Goal: Information Seeking & Learning: Learn about a topic

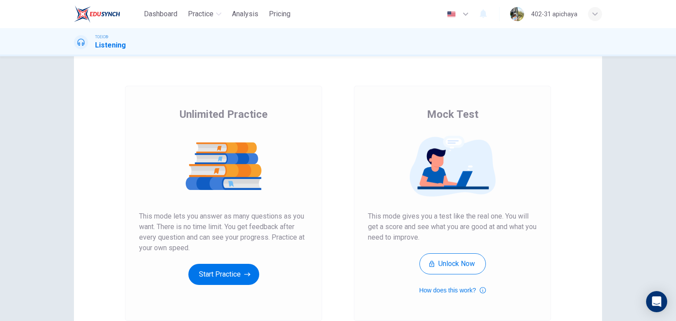
scroll to position [44, 0]
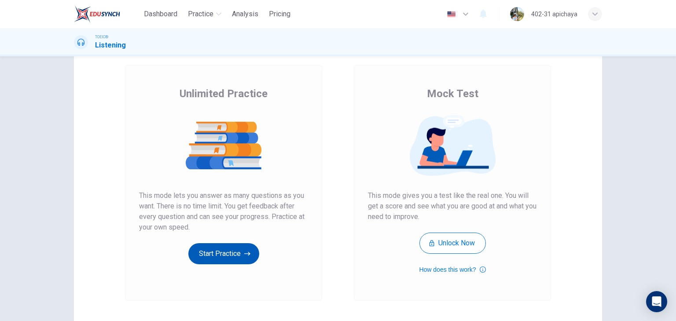
click at [226, 249] on button "Start Practice" at bounding box center [223, 253] width 71 height 21
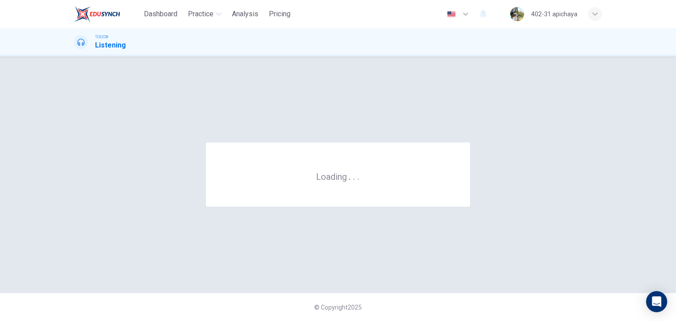
scroll to position [0, 0]
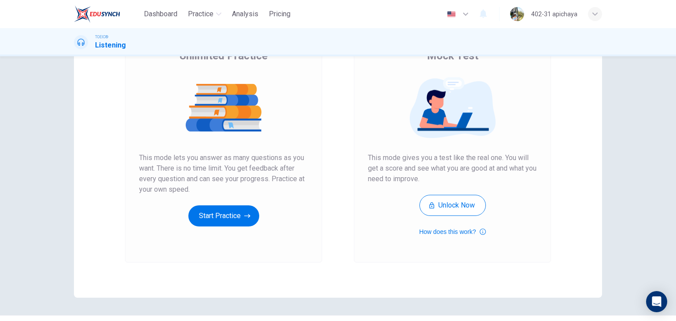
scroll to position [60, 0]
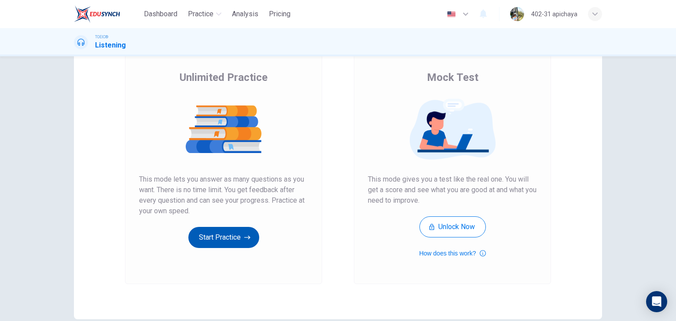
click at [246, 236] on icon "button" at bounding box center [247, 238] width 6 height 4
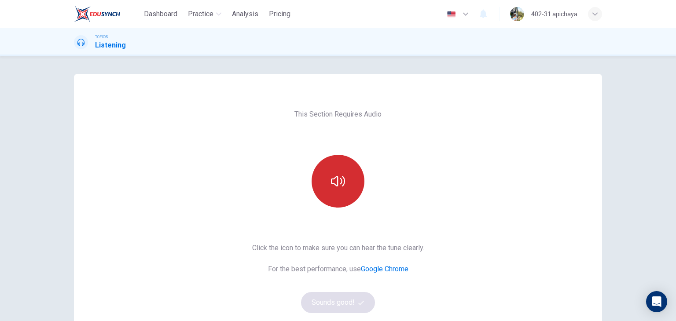
click at [336, 190] on button "button" at bounding box center [338, 181] width 53 height 53
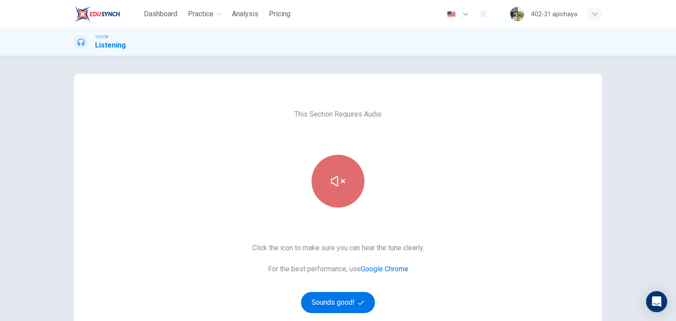
click at [338, 185] on icon "button" at bounding box center [338, 181] width 14 height 14
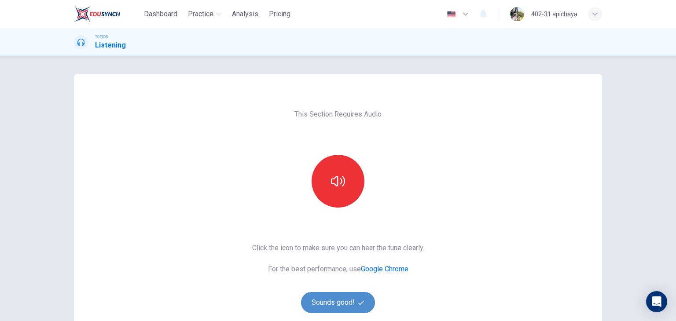
click at [339, 304] on button "Sounds good!" at bounding box center [338, 302] width 74 height 21
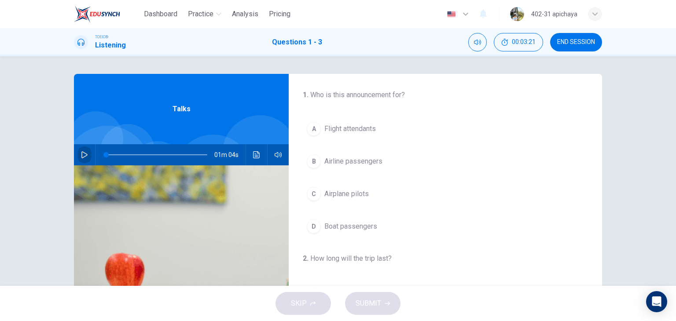
click at [81, 153] on icon "button" at bounding box center [84, 154] width 6 height 7
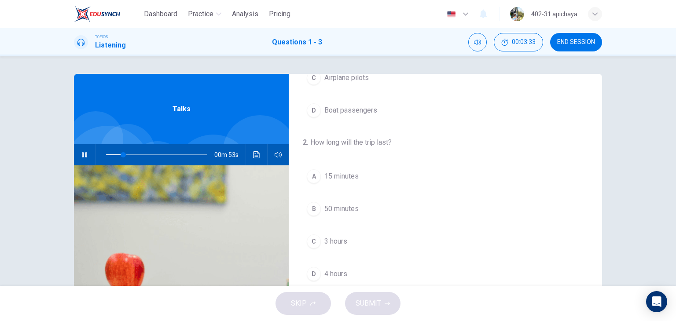
scroll to position [132, 0]
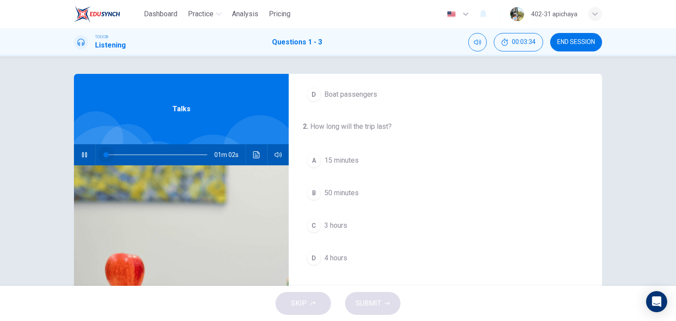
drag, startPoint x: 110, startPoint y: 156, endPoint x: 92, endPoint y: 162, distance: 18.7
click at [92, 162] on div "01m 02s" at bounding box center [181, 154] width 215 height 21
click at [343, 220] on span "3 hours" at bounding box center [335, 225] width 23 height 11
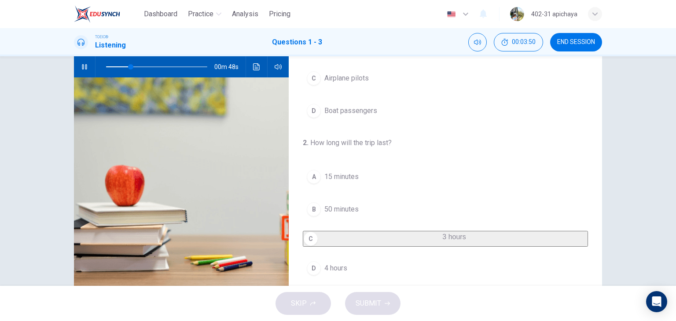
scroll to position [23, 0]
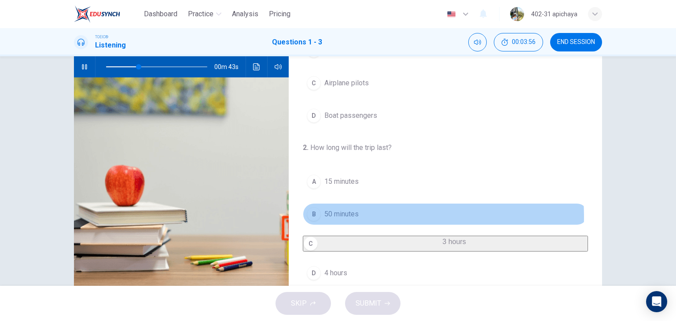
click at [371, 216] on button "B 50 minutes" at bounding box center [445, 214] width 285 height 22
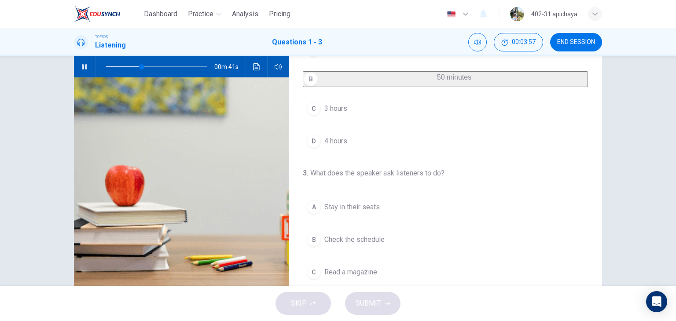
scroll to position [199, 0]
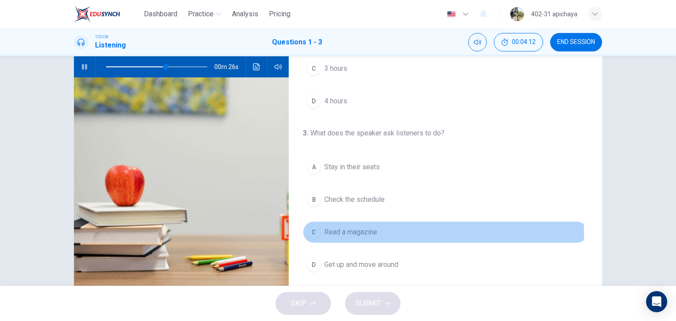
click at [371, 233] on span "Read a magazine" at bounding box center [350, 232] width 53 height 11
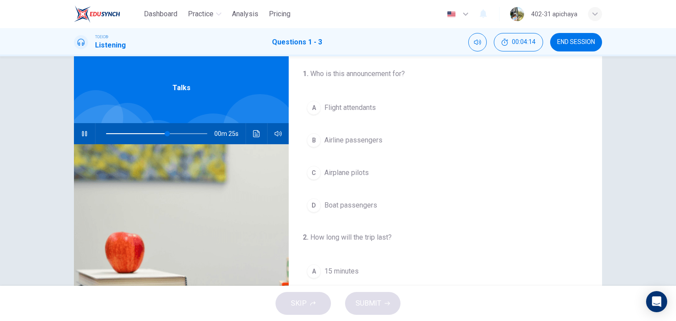
scroll to position [0, 0]
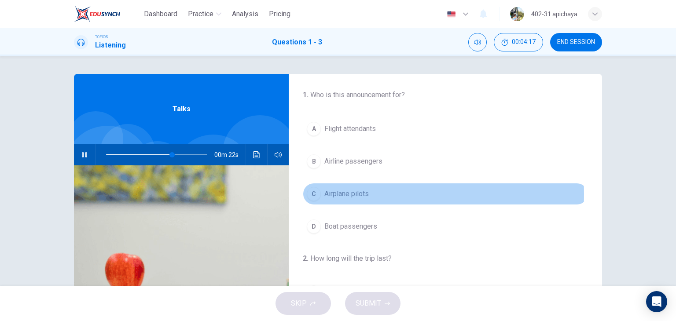
click at [360, 194] on span "Airplane pilots" at bounding box center [346, 194] width 44 height 11
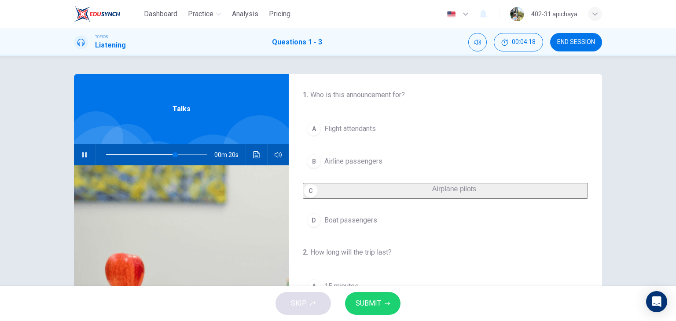
click at [369, 169] on button "B Airline passengers" at bounding box center [445, 162] width 285 height 22
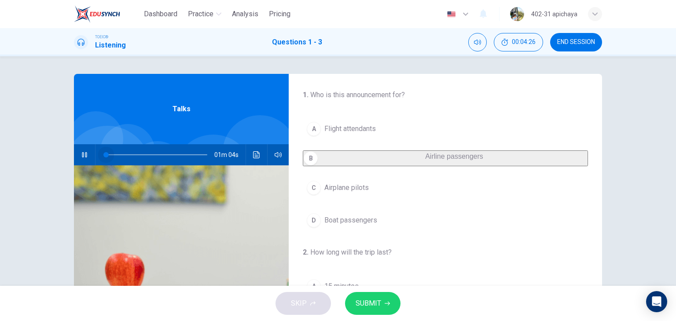
drag, startPoint x: 182, startPoint y: 152, endPoint x: 57, endPoint y: 157, distance: 125.1
click at [60, 157] on div "1 . Who is this announcement for? A Flight attendants B Airline passengers C Ai…" at bounding box center [338, 227] width 556 height 306
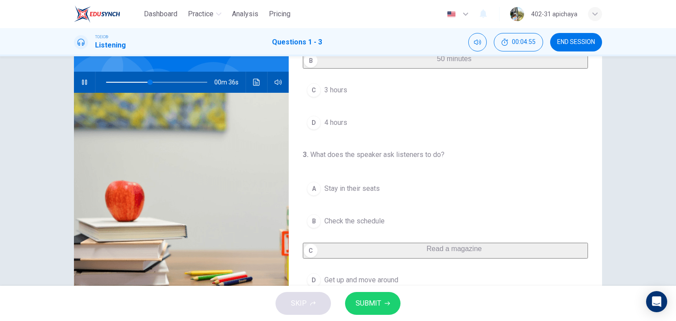
scroll to position [88, 0]
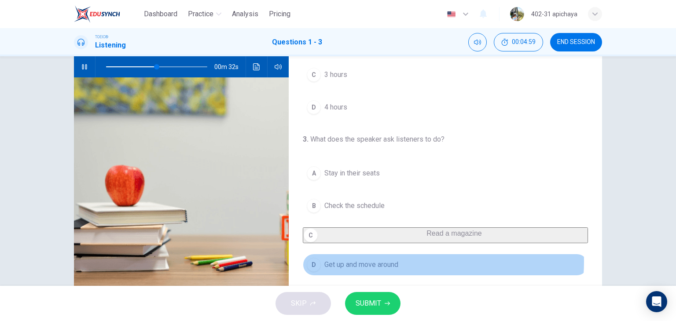
click at [403, 262] on button "D Get up and move around" at bounding box center [445, 265] width 285 height 22
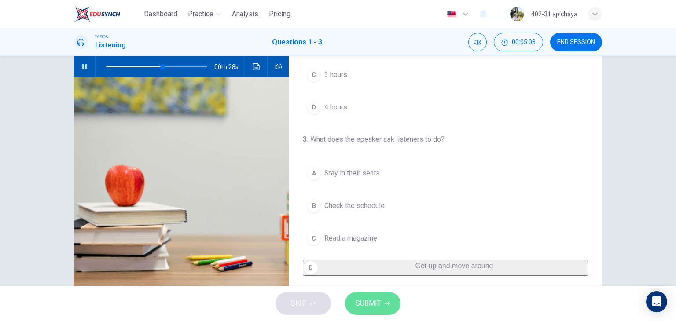
click at [387, 298] on button "SUBMIT" at bounding box center [372, 303] width 55 height 23
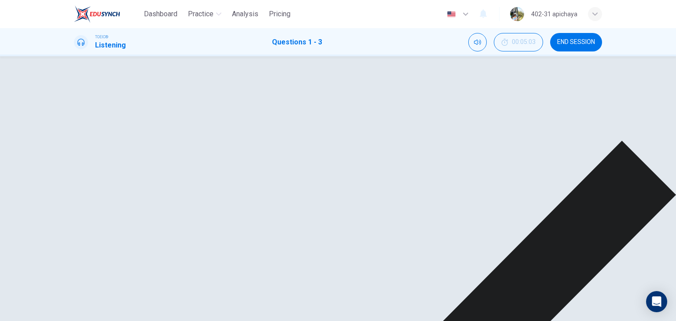
click at [399, 242] on div "A Stay in their seats B Check the schedule C Read a magazine D Get up and move …" at bounding box center [445, 228] width 285 height 95
click at [386, 226] on div "A Stay in their seats B Check the schedule C Read a magazine D Get up and move …" at bounding box center [445, 228] width 285 height 95
type input "94"
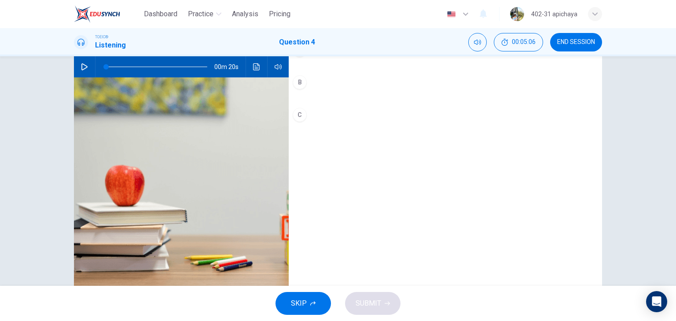
scroll to position [0, 0]
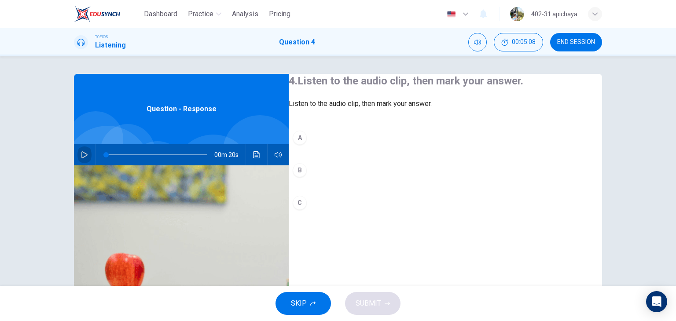
click at [81, 157] on icon "button" at bounding box center [84, 154] width 7 height 7
click at [307, 210] on div "C" at bounding box center [300, 203] width 14 height 14
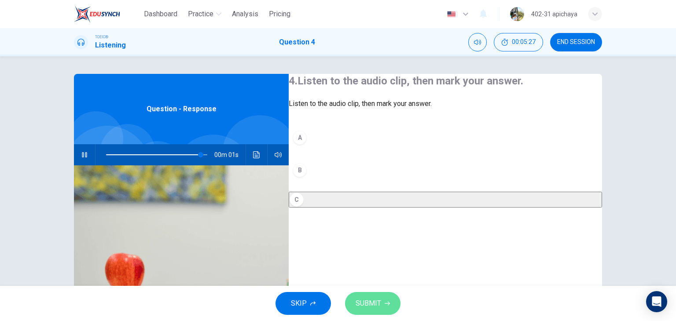
click at [380, 307] on button "SUBMIT" at bounding box center [372, 303] width 55 height 23
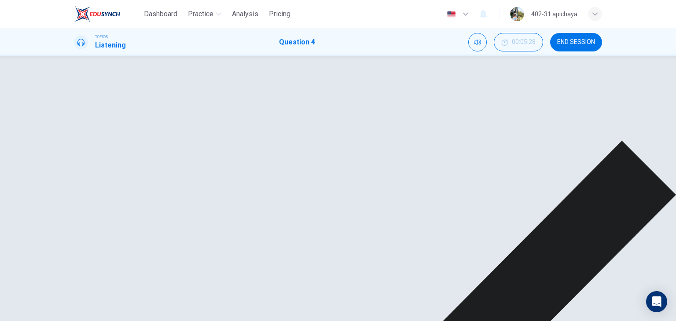
type input "0"
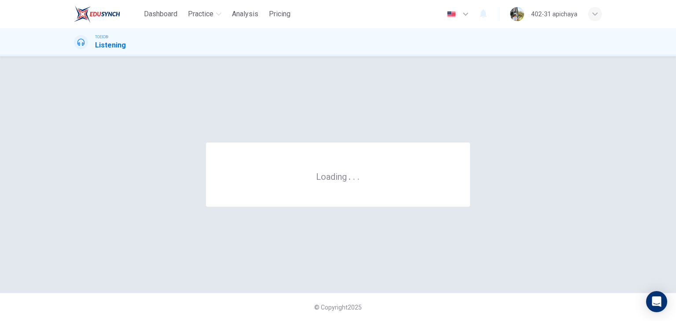
scroll to position [0, 0]
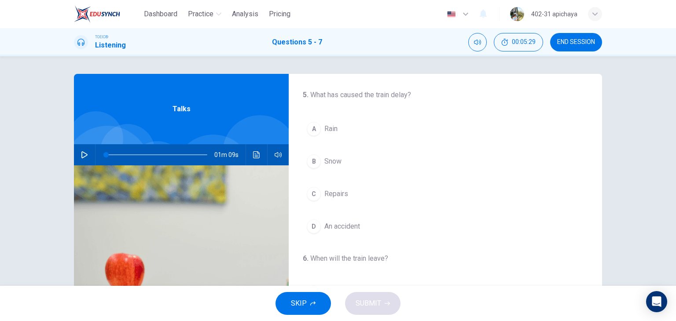
click at [81, 154] on icon "button" at bounding box center [84, 154] width 7 height 7
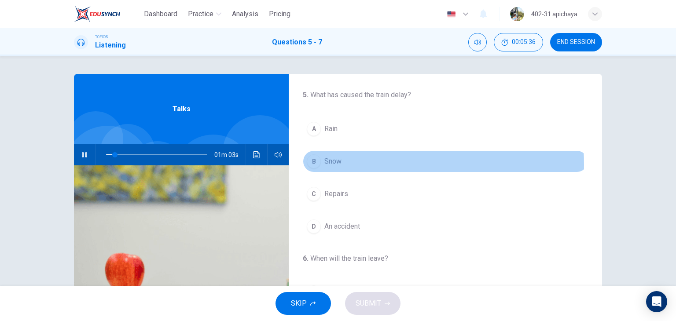
click at [359, 164] on button "B Snow" at bounding box center [445, 162] width 285 height 22
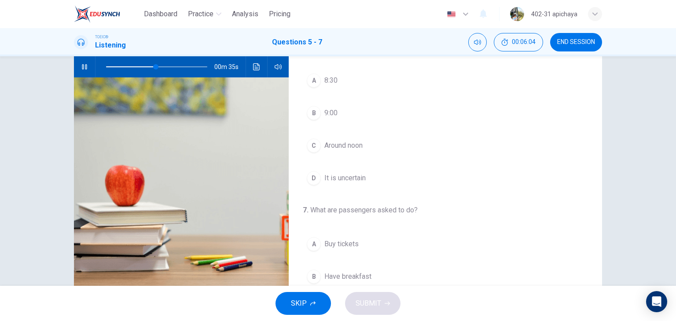
scroll to position [111, 0]
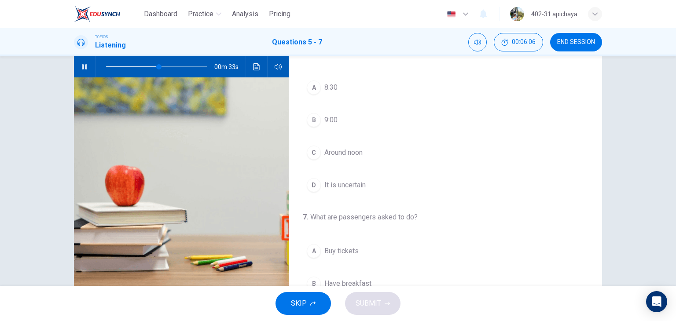
click at [364, 158] on button "C Around noon" at bounding box center [445, 153] width 285 height 22
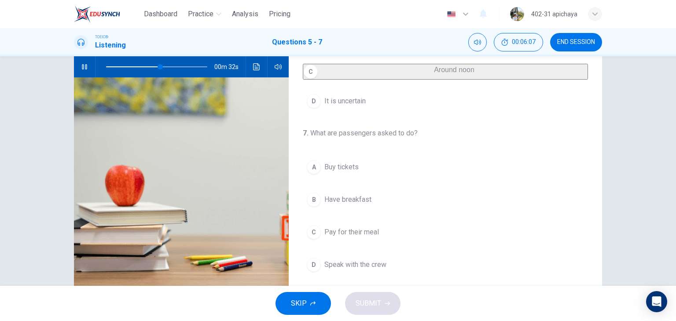
scroll to position [199, 0]
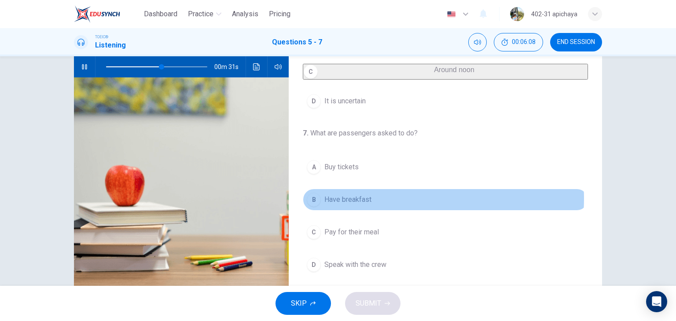
click at [389, 199] on button "B Have breakfast" at bounding box center [445, 200] width 285 height 22
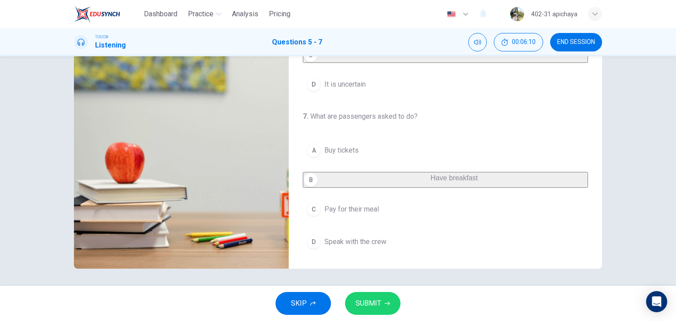
scroll to position [111, 0]
click at [383, 304] on button "SUBMIT" at bounding box center [372, 303] width 55 height 23
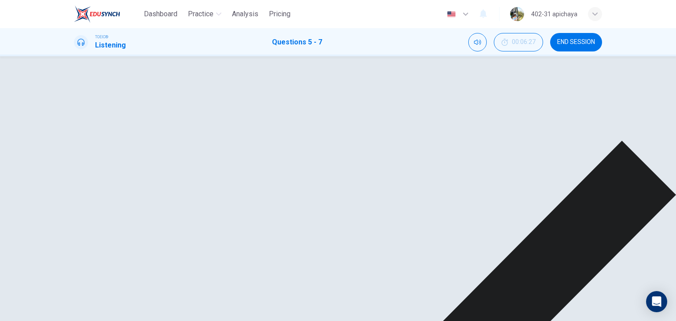
scroll to position [67, 0]
drag, startPoint x: 360, startPoint y: 210, endPoint x: 344, endPoint y: 215, distance: 17.4
click at [345, 174] on div "A 8:30 B 9:00 C Around noon D It is uncertain" at bounding box center [445, 126] width 285 height 95
click at [324, 174] on div "A 8:30 B 9:00 C Around noon D It is uncertain" at bounding box center [445, 126] width 285 height 95
drag, startPoint x: 324, startPoint y: 213, endPoint x: 343, endPoint y: 215, distance: 19.0
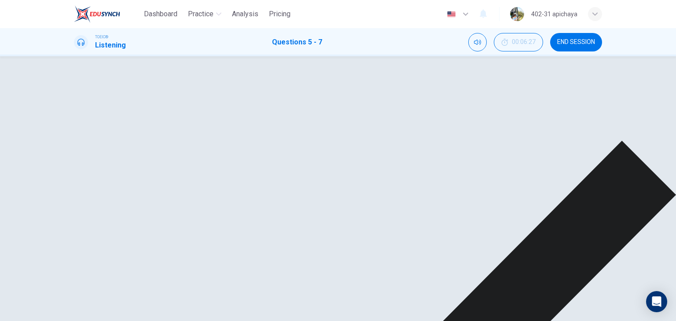
click at [342, 174] on div "A 8:30 B 9:00 C Around noon D It is uncertain" at bounding box center [445, 126] width 285 height 95
click at [363, 174] on div "A 8:30 B 9:00 C Around noon D It is uncertain" at bounding box center [445, 126] width 285 height 95
type input "0"
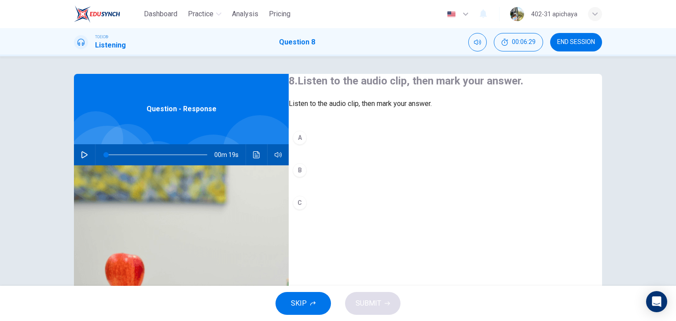
click at [81, 155] on icon "button" at bounding box center [84, 154] width 7 height 7
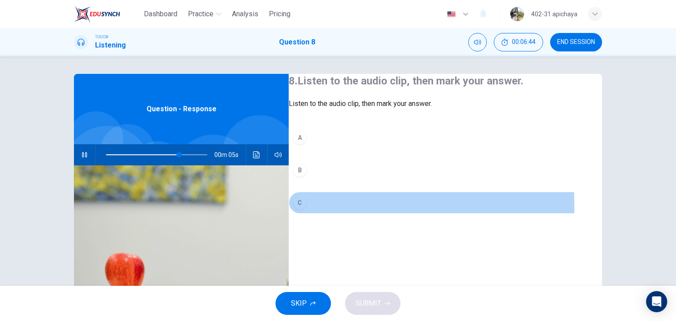
click at [307, 210] on div "C" at bounding box center [300, 203] width 14 height 14
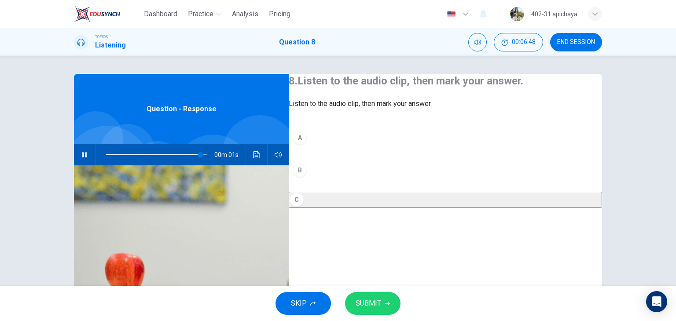
click at [388, 301] on icon "button" at bounding box center [387, 303] width 5 height 5
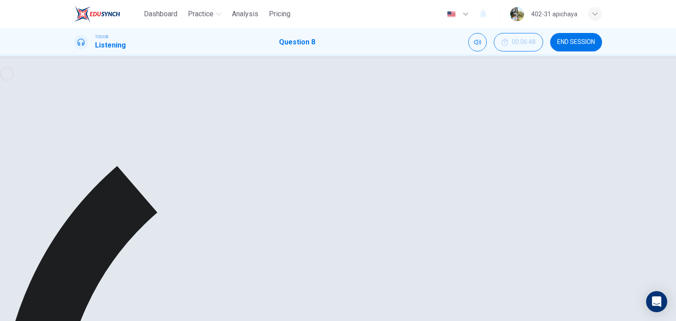
type input "0"
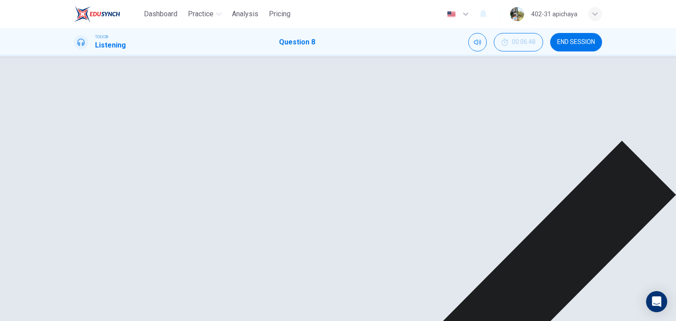
scroll to position [44, 0]
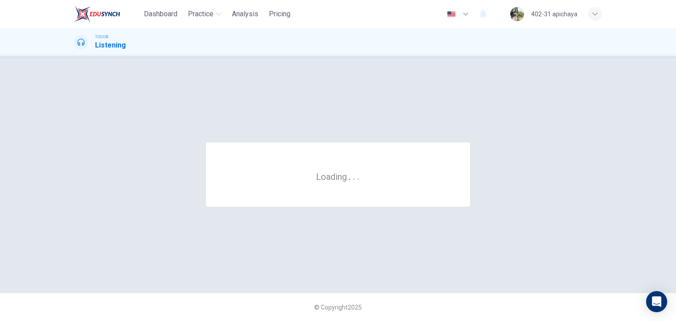
scroll to position [0, 0]
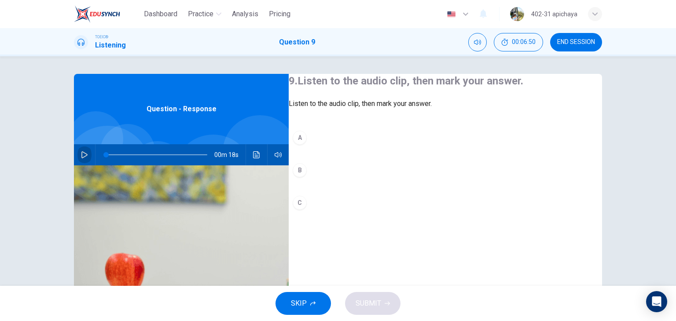
click at [81, 157] on icon "button" at bounding box center [84, 154] width 6 height 7
click at [307, 177] on div "B" at bounding box center [300, 170] width 14 height 14
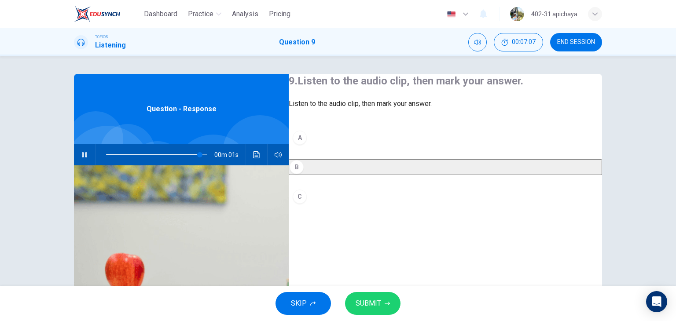
click at [371, 305] on span "SUBMIT" at bounding box center [369, 303] width 26 height 12
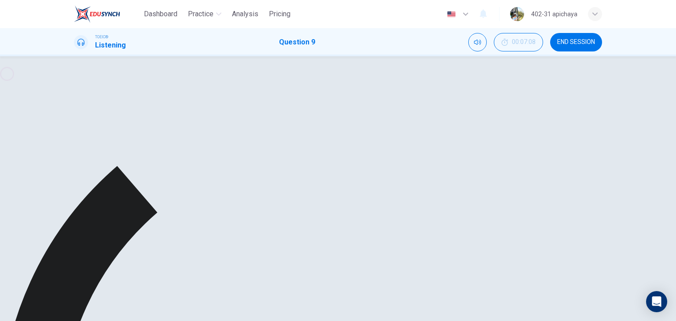
type input "0"
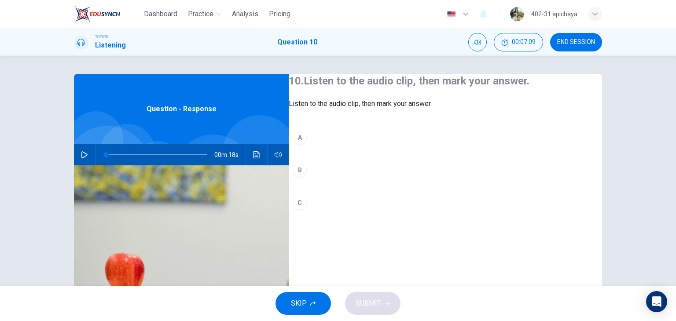
click at [82, 156] on icon "button" at bounding box center [84, 154] width 7 height 7
click at [305, 177] on div "B" at bounding box center [300, 170] width 14 height 14
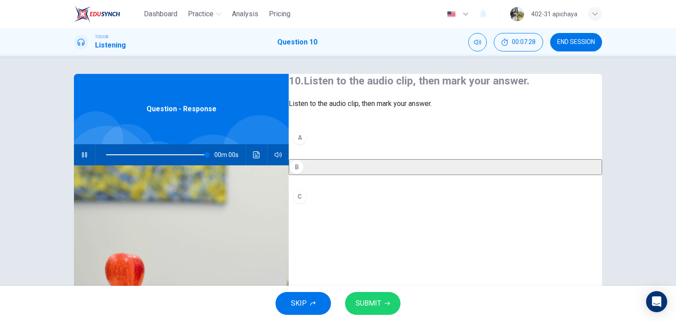
type input "0"
click at [366, 297] on button "SUBMIT" at bounding box center [372, 303] width 55 height 23
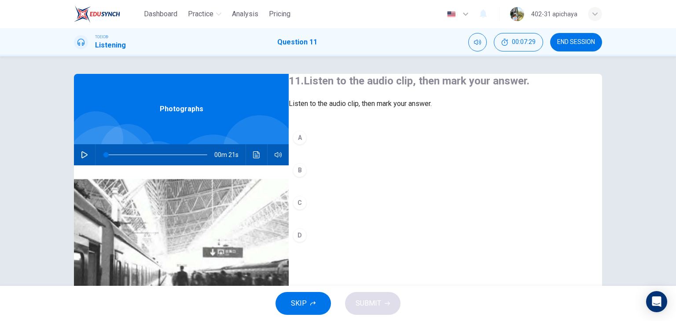
click at [81, 153] on icon "button" at bounding box center [84, 154] width 7 height 7
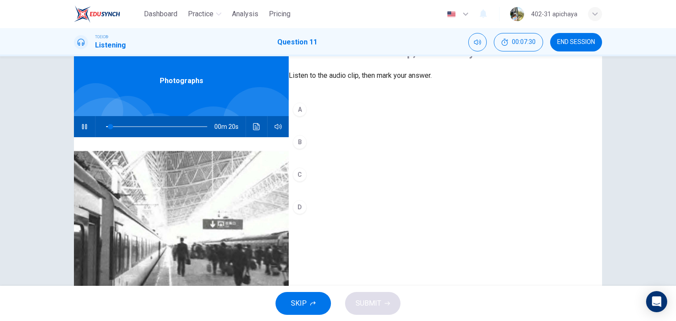
scroll to position [44, 0]
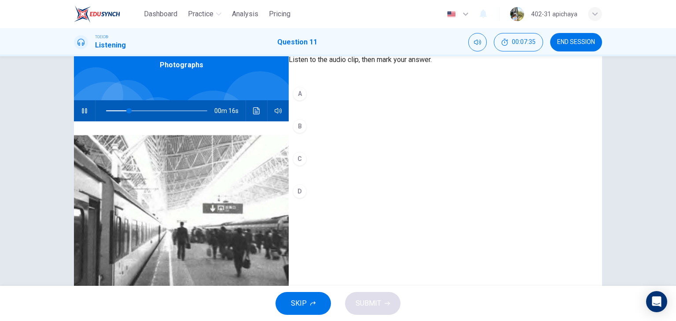
click at [307, 101] on div "A" at bounding box center [300, 94] width 14 height 14
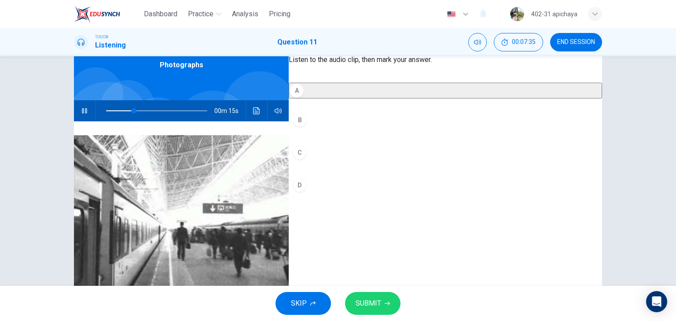
scroll to position [88, 0]
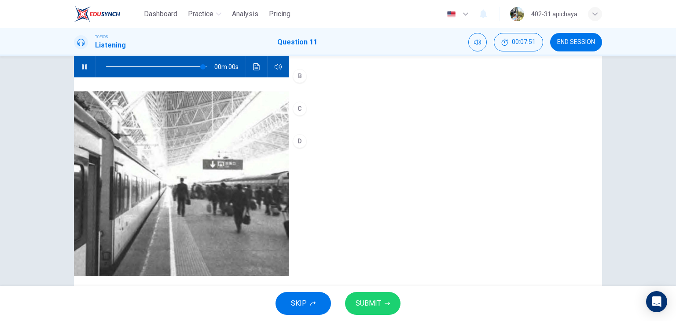
type input "0"
click at [371, 307] on span "SUBMIT" at bounding box center [369, 303] width 26 height 12
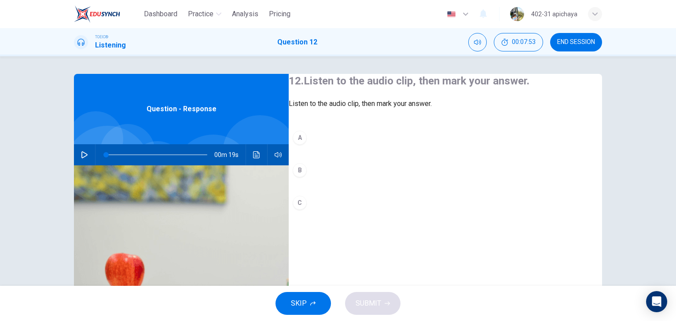
click at [81, 154] on icon "button" at bounding box center [84, 154] width 7 height 7
click at [307, 145] on div "A" at bounding box center [300, 138] width 14 height 14
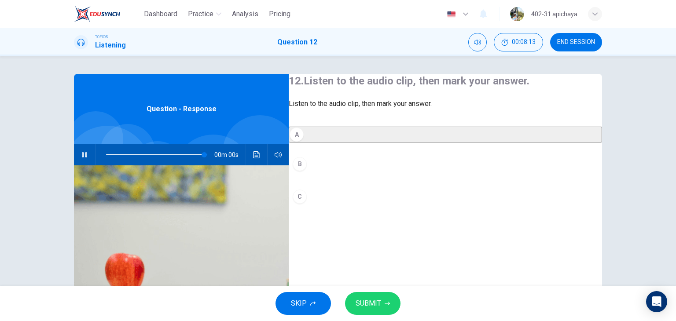
type input "0"
click at [307, 204] on div "C" at bounding box center [300, 197] width 14 height 14
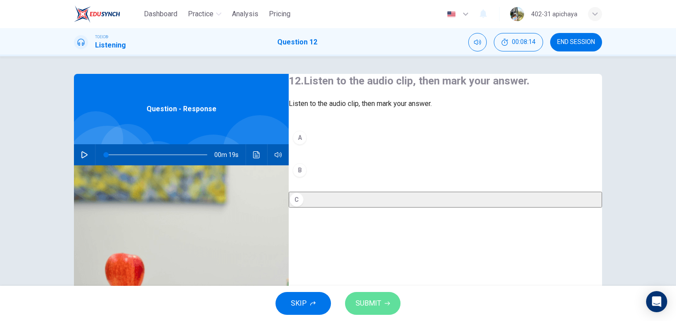
click at [369, 297] on span "SUBMIT" at bounding box center [369, 303] width 26 height 12
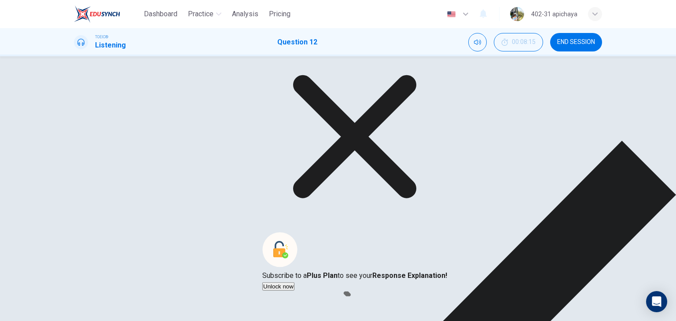
click at [420, 200] on icon at bounding box center [354, 136] width 185 height 185
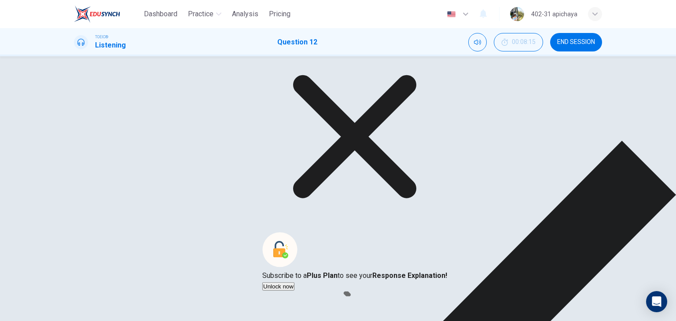
click at [416, 198] on icon at bounding box center [354, 136] width 123 height 123
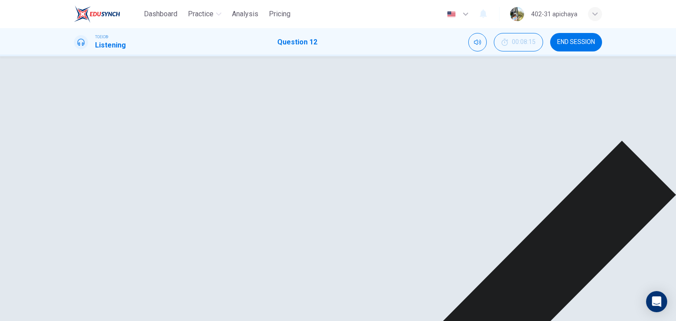
scroll to position [111, 0]
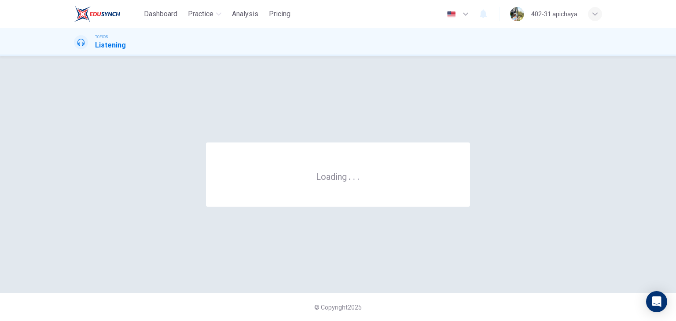
scroll to position [0, 0]
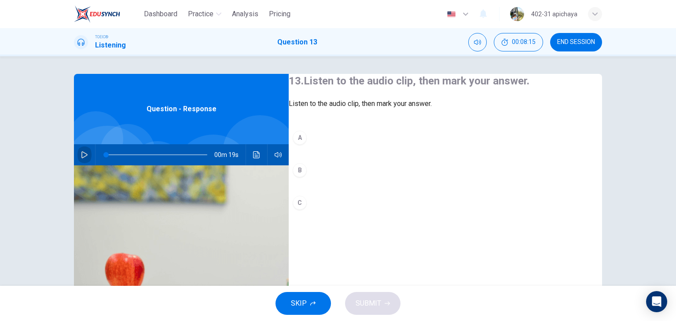
click at [80, 151] on button "button" at bounding box center [84, 154] width 14 height 21
click at [307, 177] on div "B" at bounding box center [300, 170] width 14 height 14
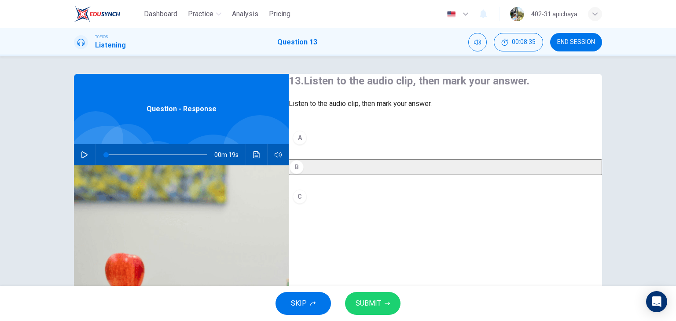
type input "0"
click at [328, 208] on button "C" at bounding box center [445, 197] width 313 height 22
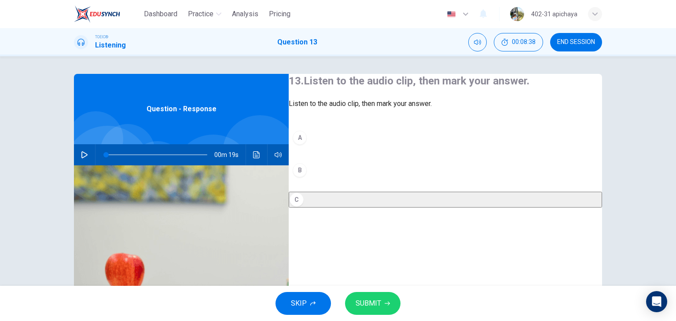
click at [368, 296] on button "SUBMIT" at bounding box center [372, 303] width 55 height 23
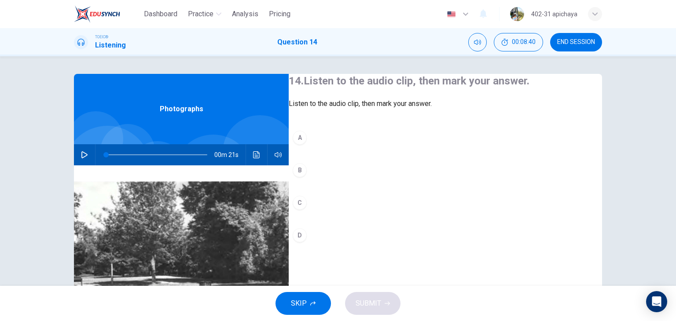
click at [81, 153] on icon "button" at bounding box center [84, 154] width 7 height 7
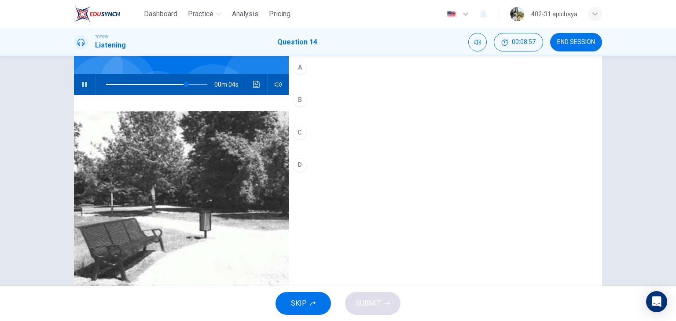
scroll to position [44, 0]
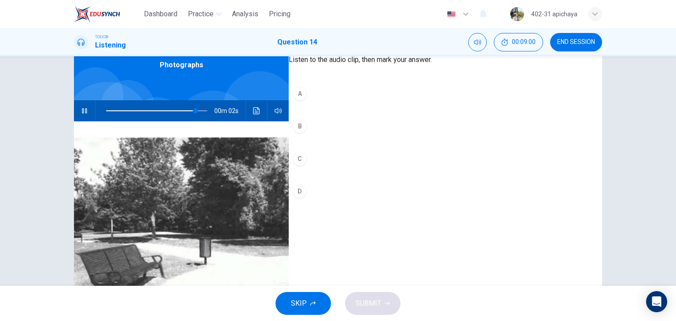
click at [307, 133] on div "B" at bounding box center [300, 126] width 14 height 14
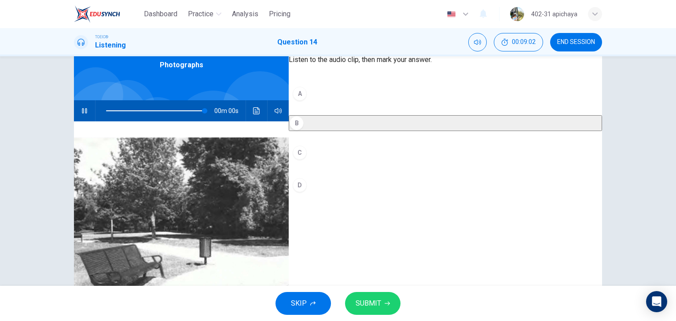
type input "0"
click at [378, 305] on span "SUBMIT" at bounding box center [369, 303] width 26 height 12
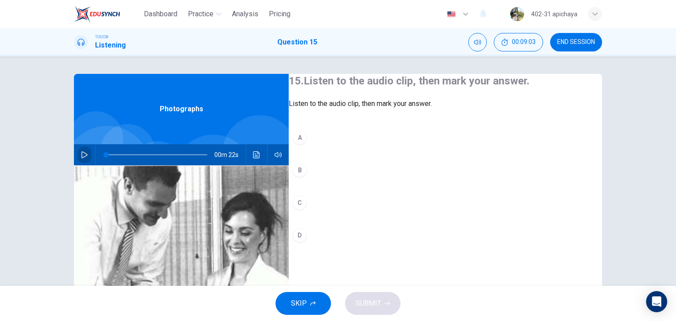
click at [84, 156] on icon "button" at bounding box center [84, 154] width 7 height 7
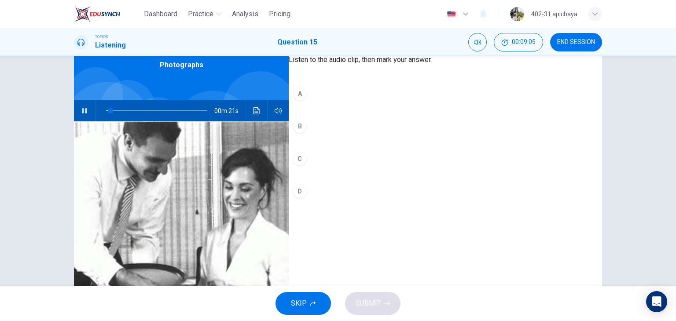
scroll to position [88, 0]
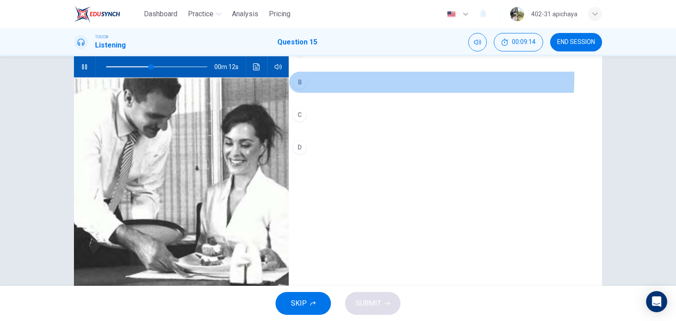
click at [307, 89] on div "B" at bounding box center [300, 82] width 14 height 14
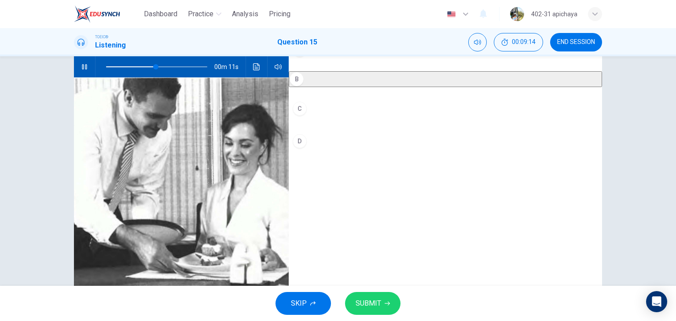
scroll to position [111, 0]
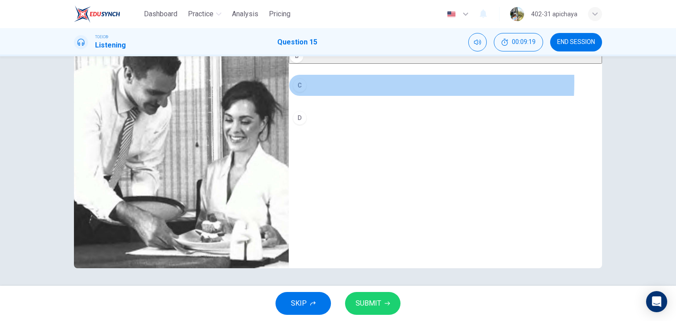
click at [307, 92] on div "C" at bounding box center [300, 85] width 14 height 14
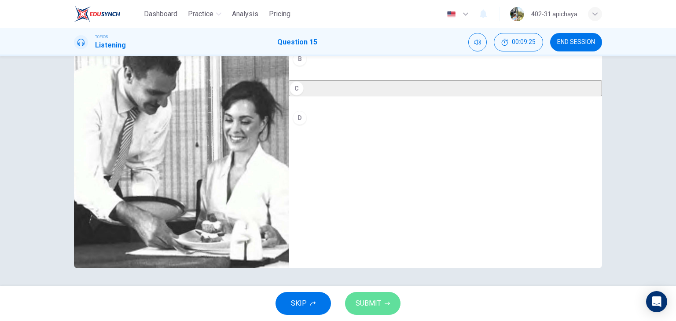
click at [382, 299] on button "SUBMIT" at bounding box center [372, 303] width 55 height 23
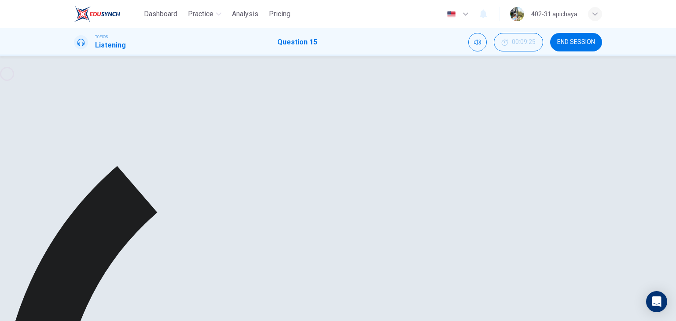
type input "0"
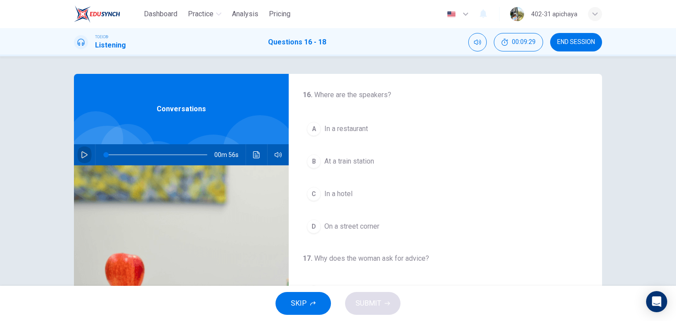
click at [78, 154] on button "button" at bounding box center [84, 154] width 14 height 21
click at [349, 198] on span "In a hotel" at bounding box center [338, 194] width 28 height 11
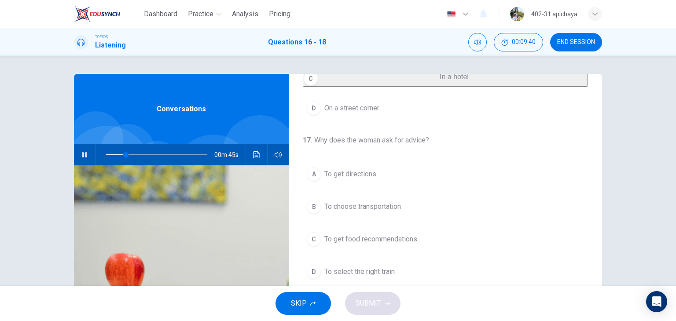
scroll to position [132, 0]
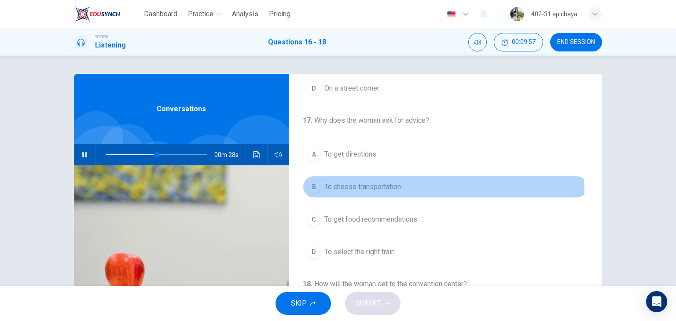
click at [389, 198] on button "B To choose transportation" at bounding box center [445, 187] width 285 height 22
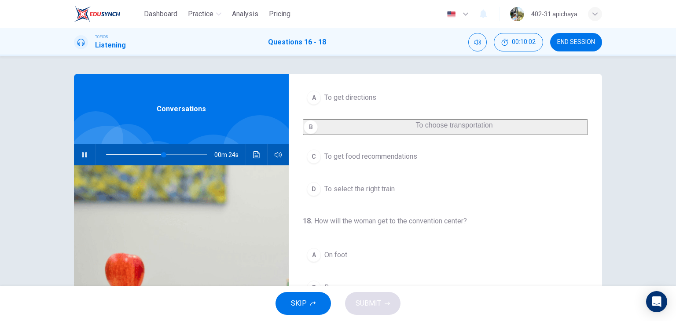
scroll to position [111, 0]
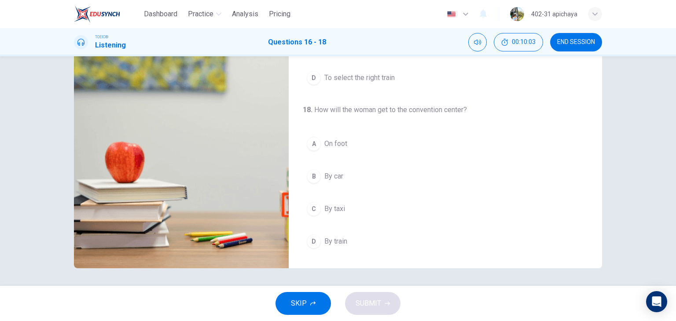
click at [358, 241] on button "D By train" at bounding box center [445, 242] width 285 height 22
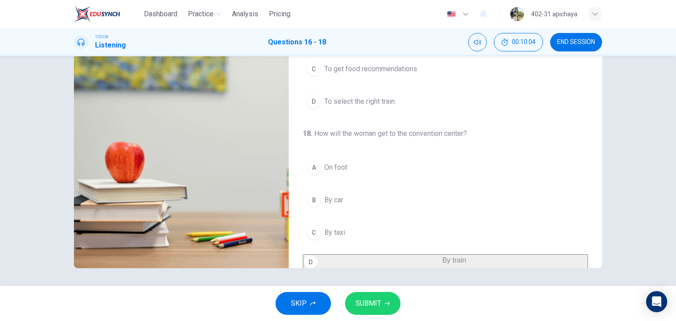
scroll to position [67, 0]
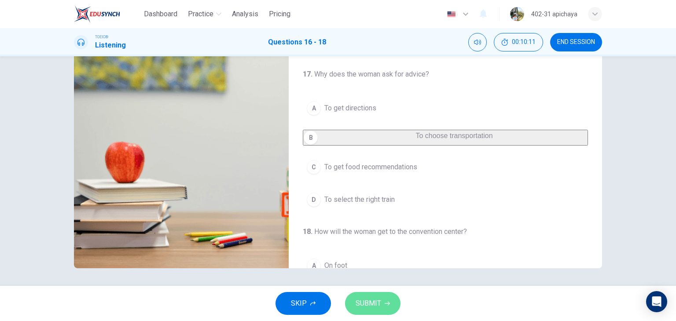
click at [366, 301] on span "SUBMIT" at bounding box center [369, 303] width 26 height 12
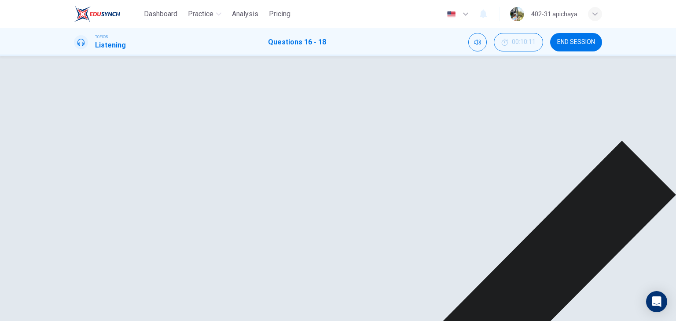
scroll to position [111, 0]
type input "91"
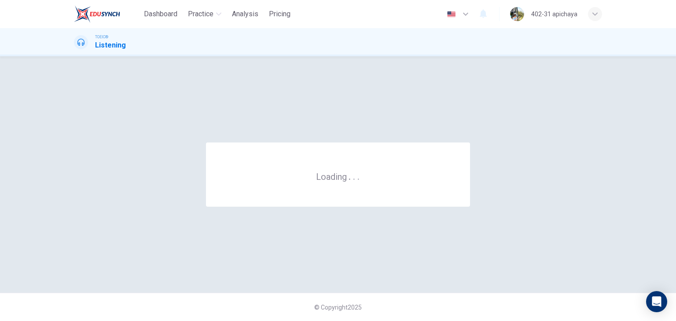
scroll to position [0, 0]
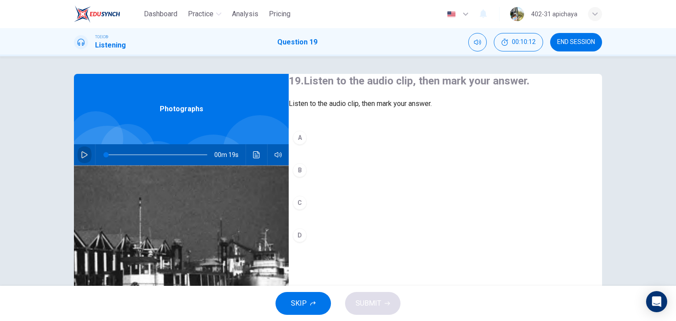
click at [81, 156] on icon "button" at bounding box center [84, 154] width 7 height 7
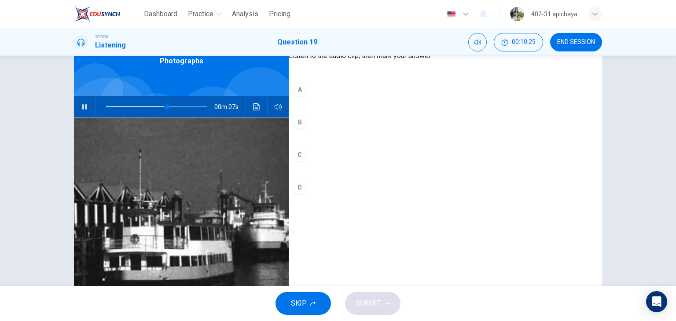
scroll to position [67, 0]
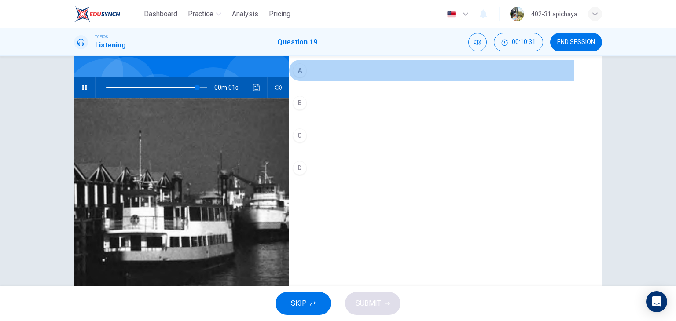
click at [307, 77] on div "A" at bounding box center [300, 70] width 14 height 14
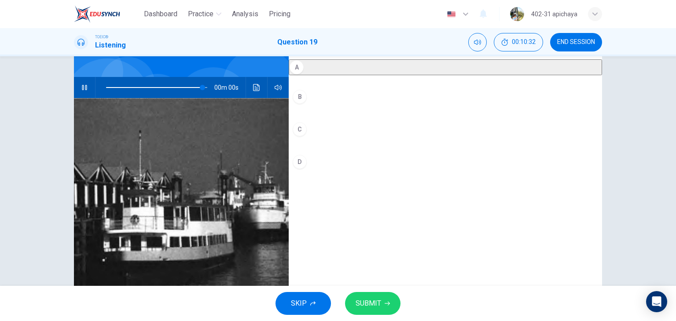
type input "0"
click at [328, 173] on button "D" at bounding box center [445, 162] width 313 height 22
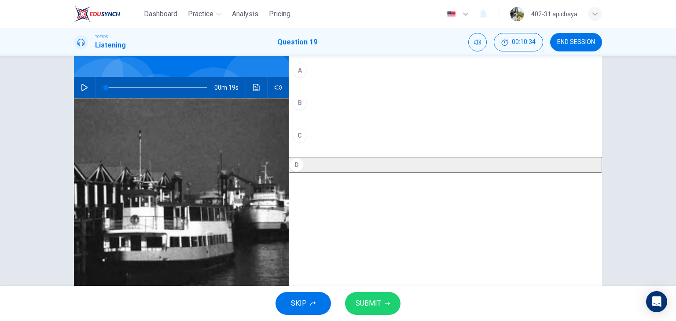
click at [376, 306] on span "SUBMIT" at bounding box center [369, 303] width 26 height 12
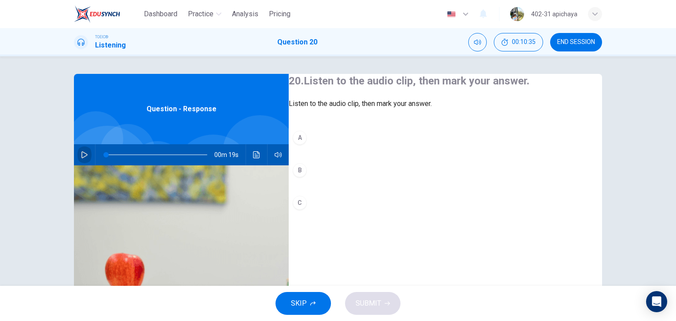
click at [81, 157] on icon "button" at bounding box center [84, 154] width 7 height 7
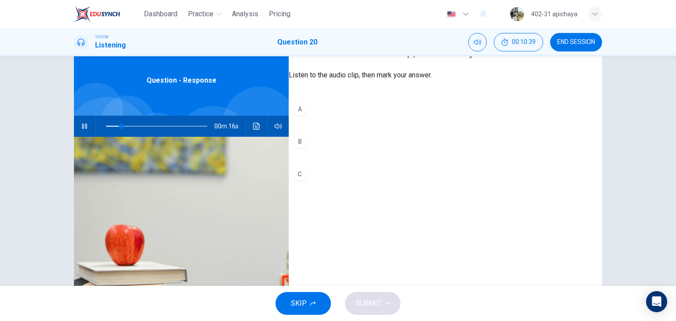
scroll to position [44, 0]
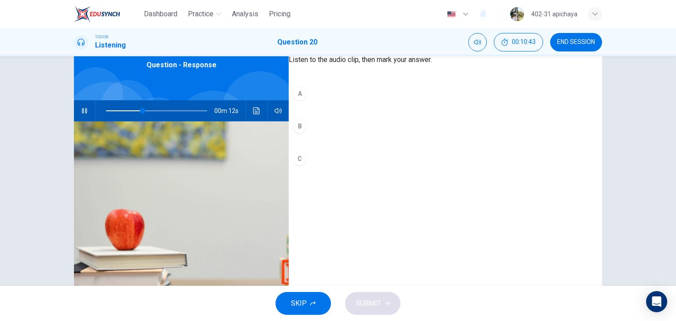
click at [336, 133] on button "B" at bounding box center [445, 126] width 313 height 22
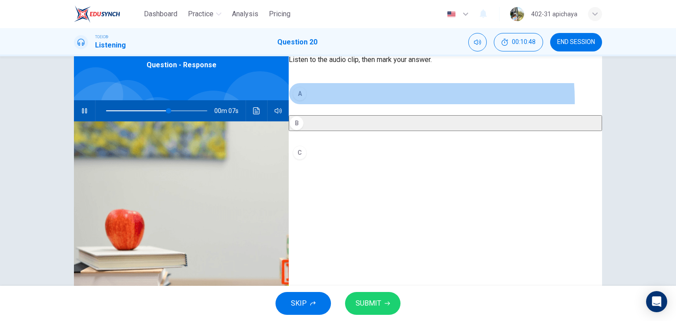
click at [366, 105] on button "A" at bounding box center [445, 94] width 313 height 22
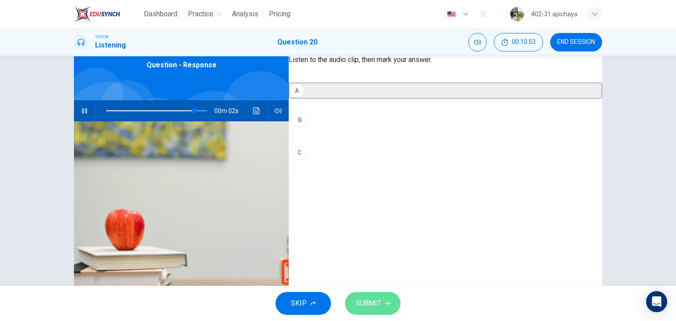
click at [377, 304] on span "SUBMIT" at bounding box center [369, 303] width 26 height 12
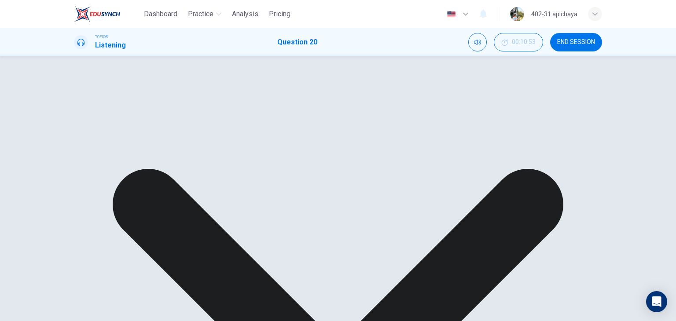
type input "0"
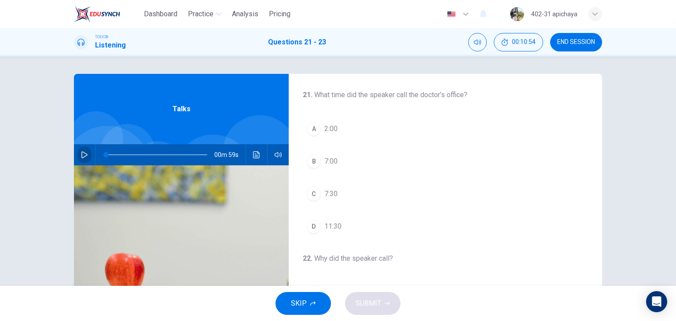
click at [81, 156] on icon "button" at bounding box center [84, 154] width 6 height 7
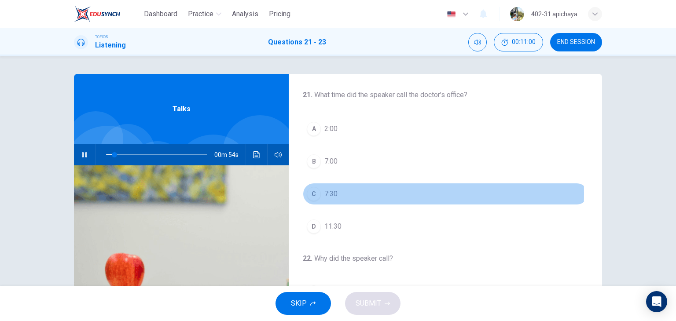
click at [314, 193] on div "C" at bounding box center [314, 194] width 14 height 14
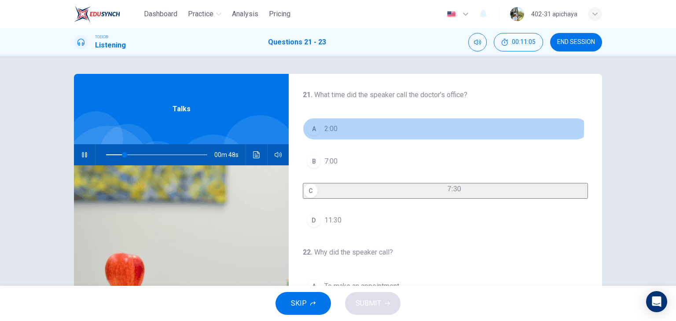
click at [357, 127] on button "A 2:00" at bounding box center [445, 129] width 285 height 22
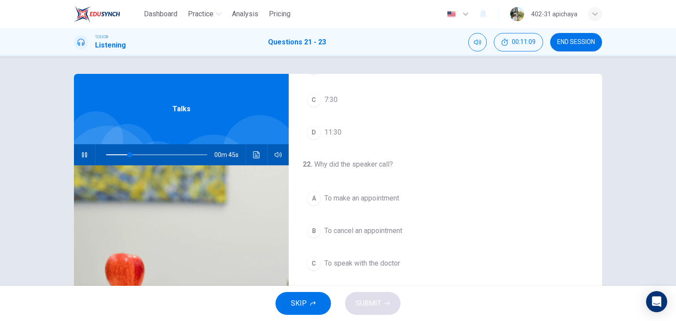
scroll to position [176, 0]
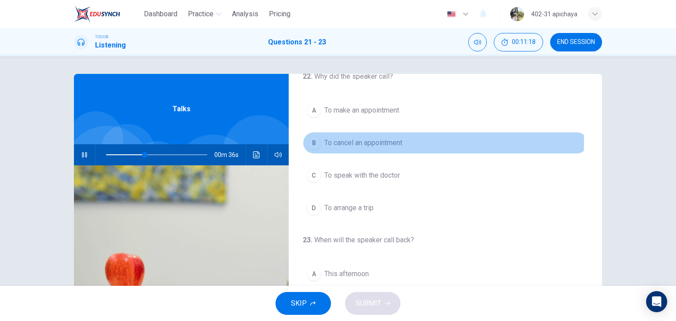
click at [366, 147] on span "To cancel an appointment" at bounding box center [363, 143] width 78 height 11
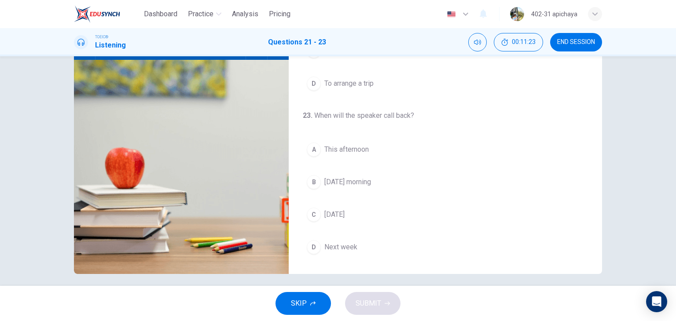
scroll to position [111, 0]
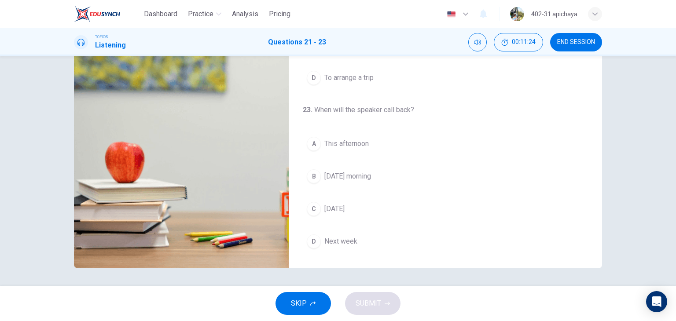
click at [364, 239] on button "D Next week" at bounding box center [445, 242] width 285 height 22
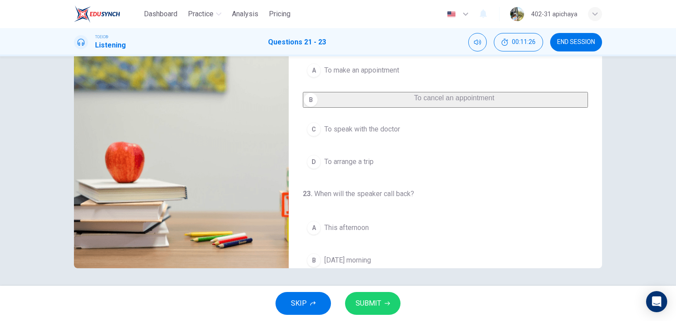
scroll to position [67, 0]
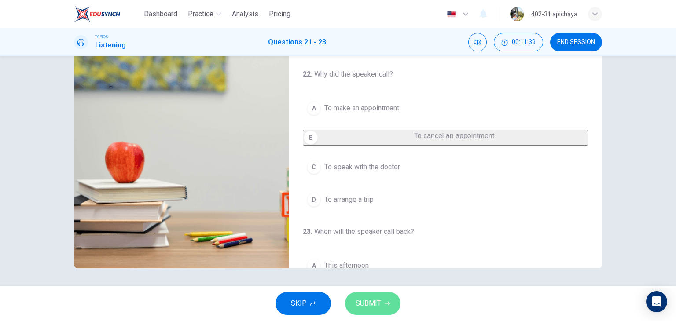
click at [375, 302] on span "SUBMIT" at bounding box center [369, 303] width 26 height 12
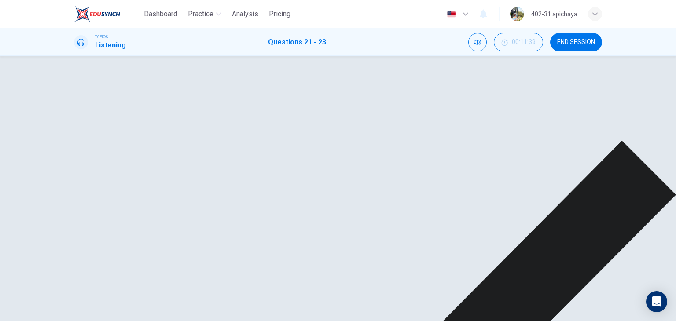
scroll to position [111, 0]
type input "87"
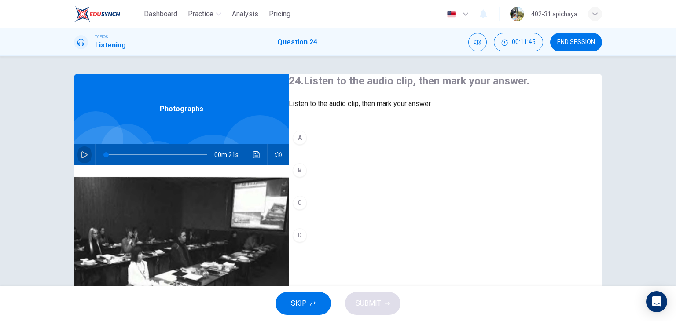
click at [81, 151] on icon "button" at bounding box center [84, 154] width 7 height 7
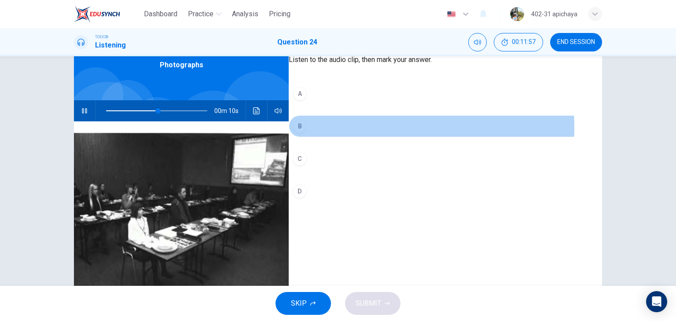
click at [319, 137] on button "B" at bounding box center [445, 126] width 313 height 22
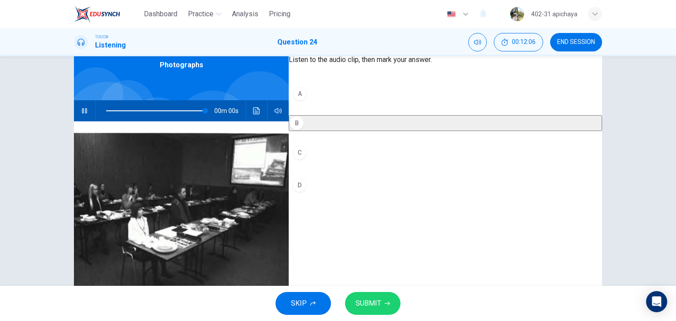
type input "0"
click at [307, 192] on div "D" at bounding box center [300, 185] width 14 height 14
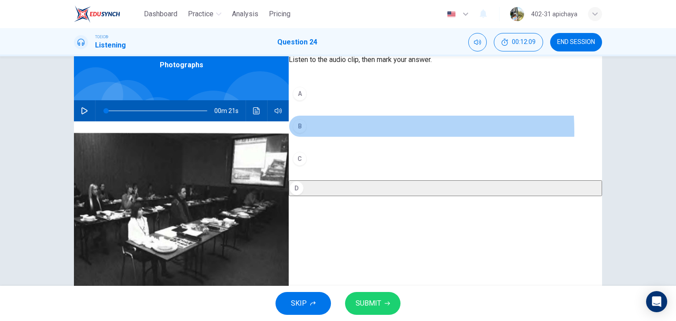
click at [307, 133] on div "B" at bounding box center [300, 126] width 14 height 14
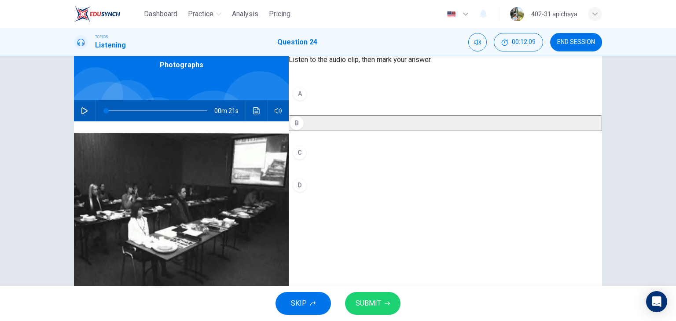
click at [374, 301] on span "SUBMIT" at bounding box center [369, 303] width 26 height 12
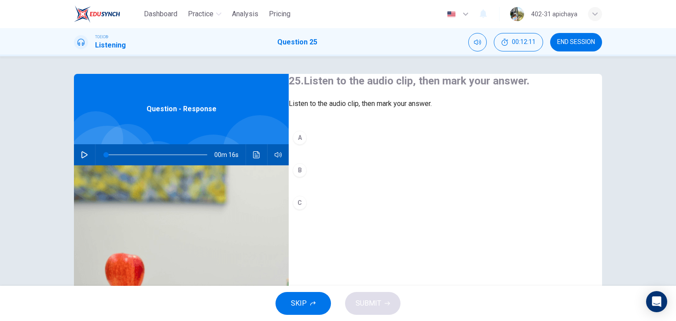
click at [81, 153] on icon "button" at bounding box center [84, 154] width 6 height 7
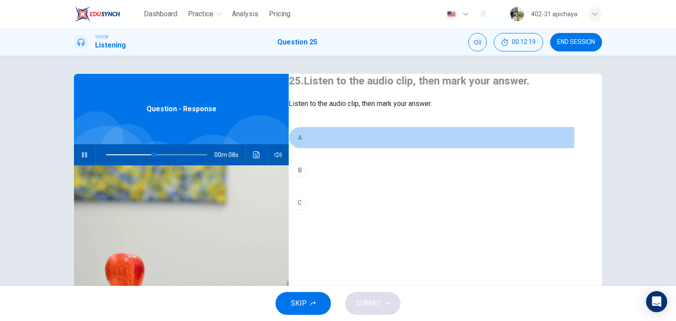
click at [338, 149] on button "A" at bounding box center [445, 138] width 313 height 22
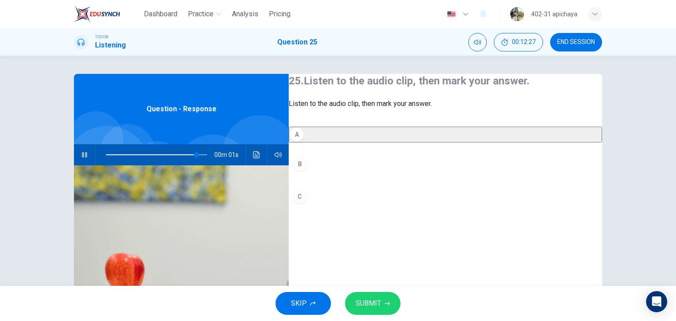
click at [377, 299] on span "SUBMIT" at bounding box center [369, 303] width 26 height 12
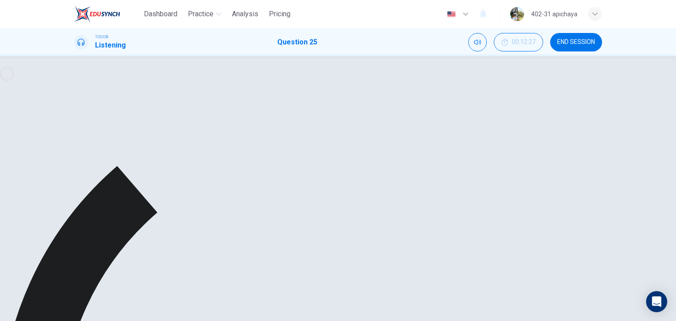
type input "0"
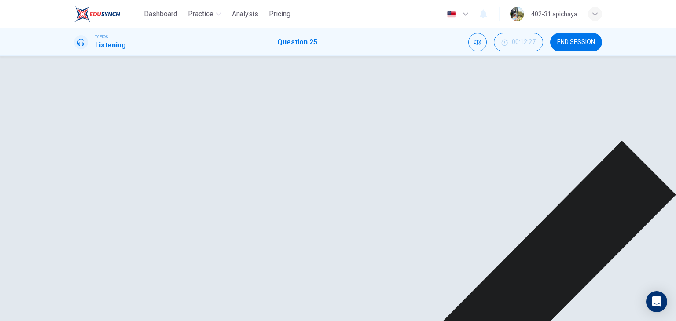
scroll to position [88, 0]
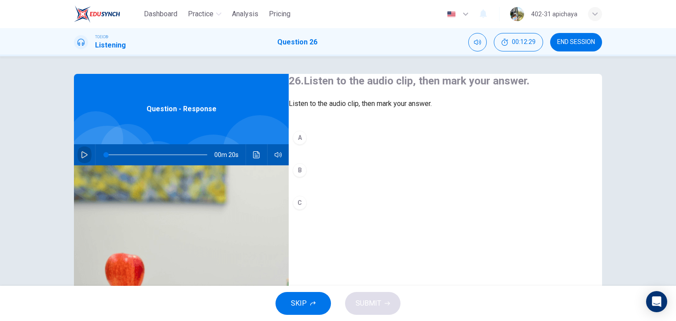
click at [81, 157] on icon "button" at bounding box center [84, 154] width 6 height 7
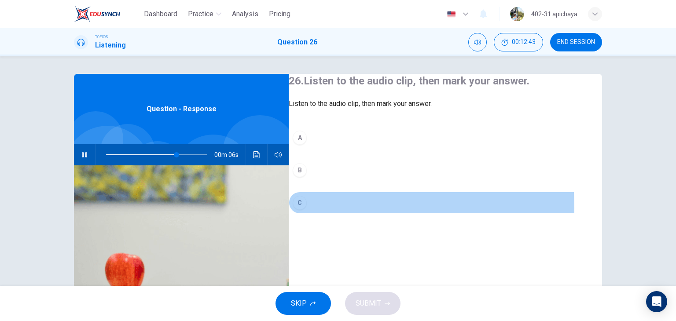
click at [326, 214] on button "C" at bounding box center [445, 203] width 313 height 22
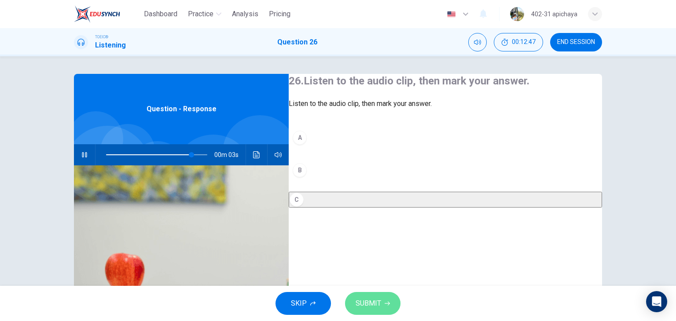
click at [381, 299] on button "SUBMIT" at bounding box center [372, 303] width 55 height 23
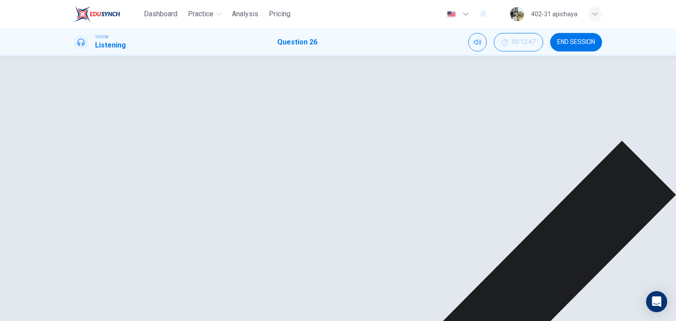
type input "94"
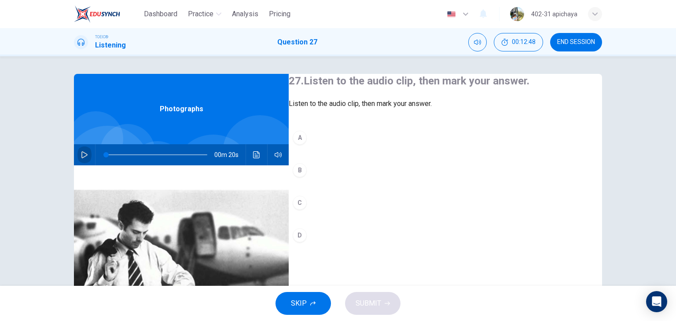
click at [81, 154] on icon "button" at bounding box center [84, 154] width 7 height 7
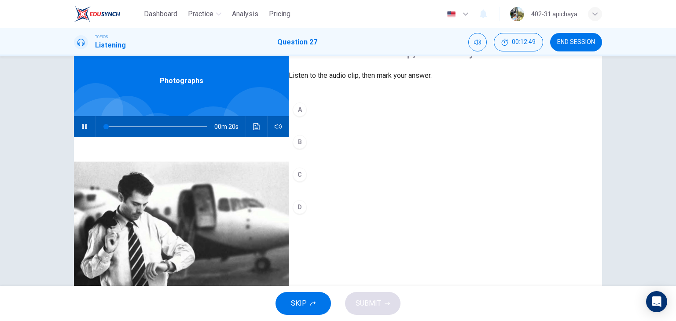
scroll to position [44, 0]
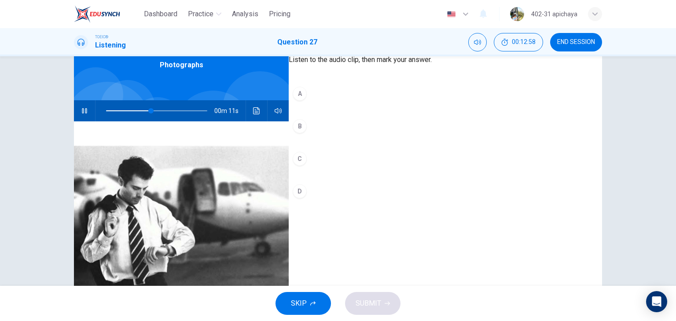
click at [307, 133] on div "B" at bounding box center [300, 126] width 14 height 14
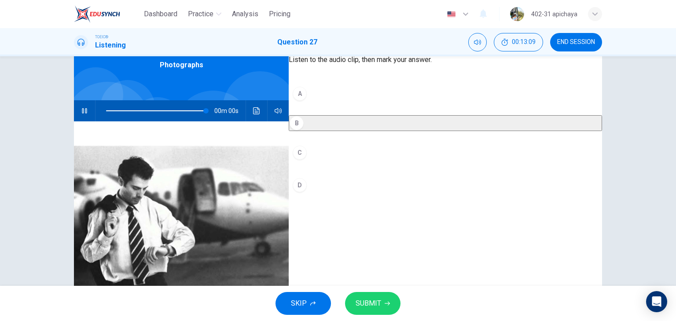
type input "0"
click at [387, 306] on icon "button" at bounding box center [387, 303] width 5 height 5
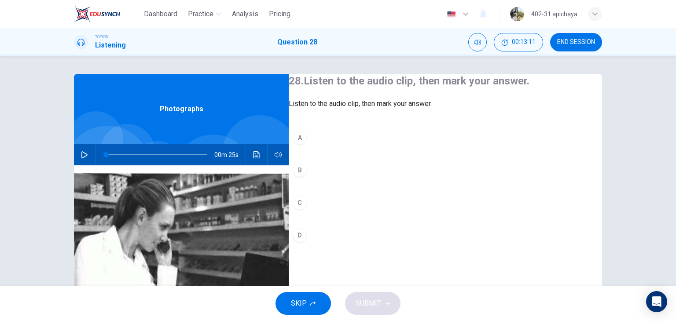
click at [83, 154] on icon "button" at bounding box center [84, 154] width 6 height 7
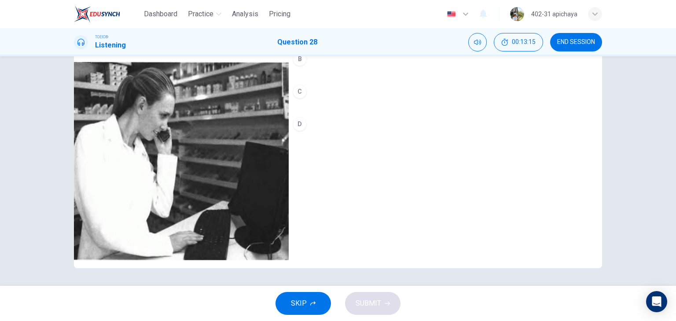
scroll to position [67, 0]
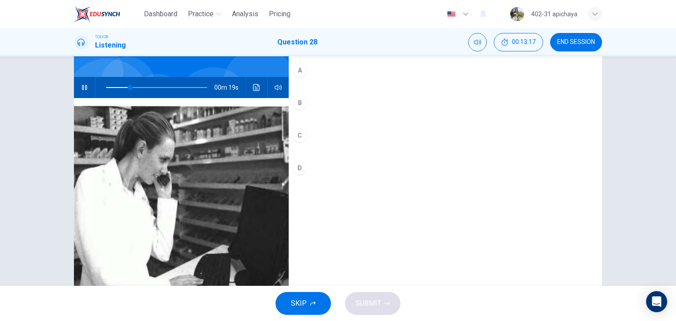
click at [307, 77] on div "A" at bounding box center [300, 70] width 14 height 14
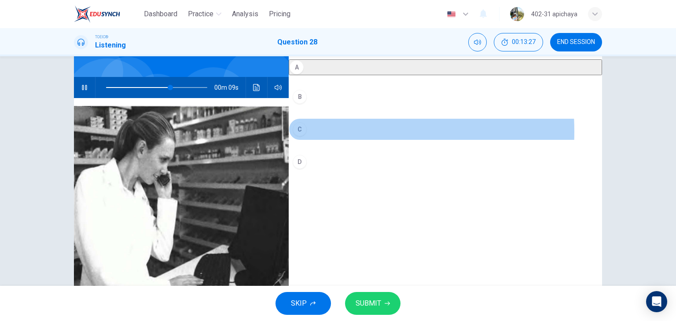
click at [307, 136] on div "C" at bounding box center [300, 129] width 14 height 14
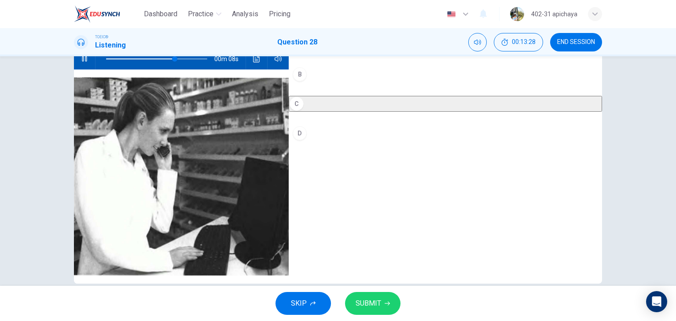
scroll to position [111, 0]
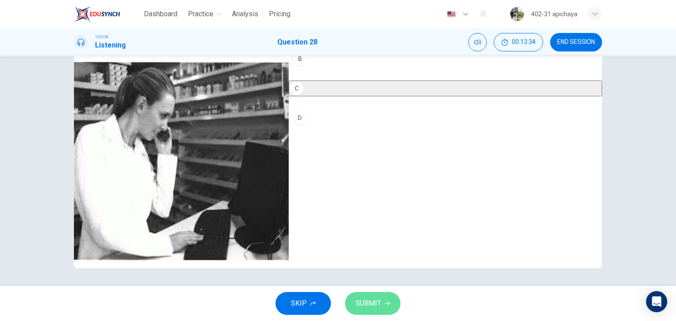
click at [366, 298] on span "SUBMIT" at bounding box center [369, 303] width 26 height 12
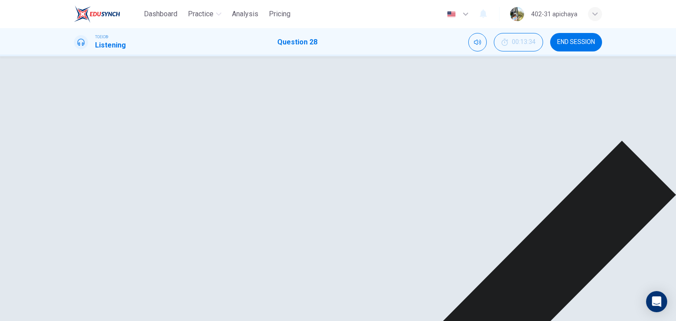
type input "100"
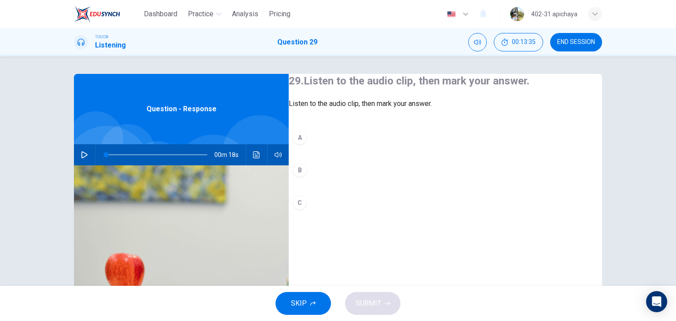
click at [79, 150] on button "button" at bounding box center [84, 154] width 14 height 21
click at [307, 177] on div "B" at bounding box center [300, 170] width 14 height 14
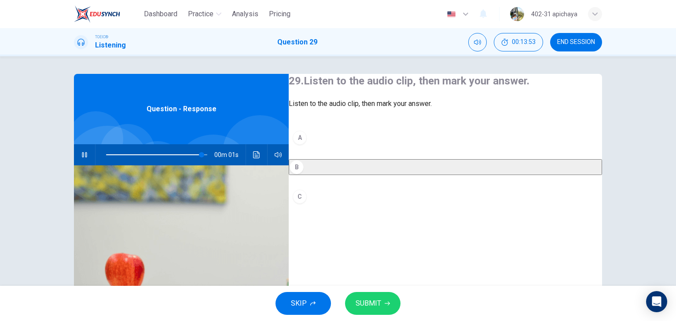
click at [367, 298] on span "SUBMIT" at bounding box center [369, 303] width 26 height 12
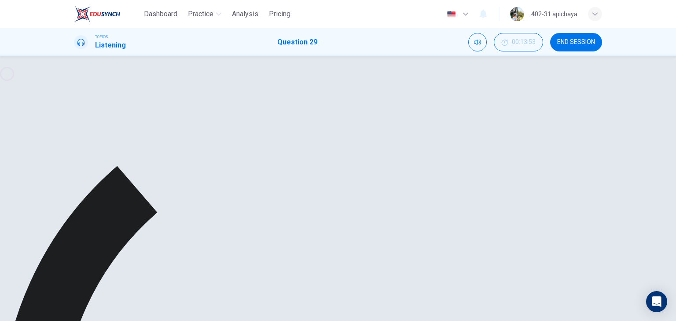
type input "0"
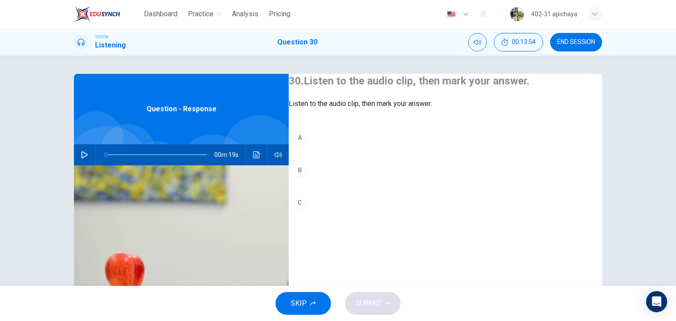
click at [84, 154] on icon "button" at bounding box center [84, 154] width 6 height 7
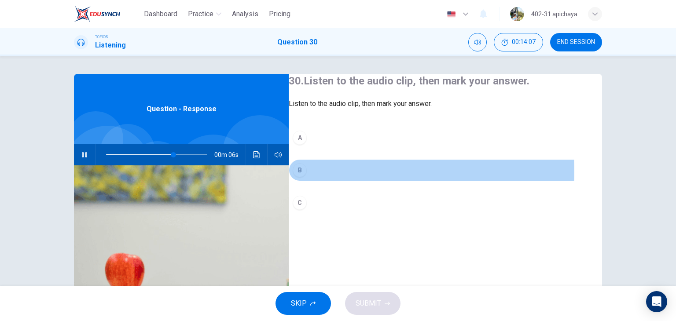
click at [307, 177] on div "B" at bounding box center [300, 170] width 14 height 14
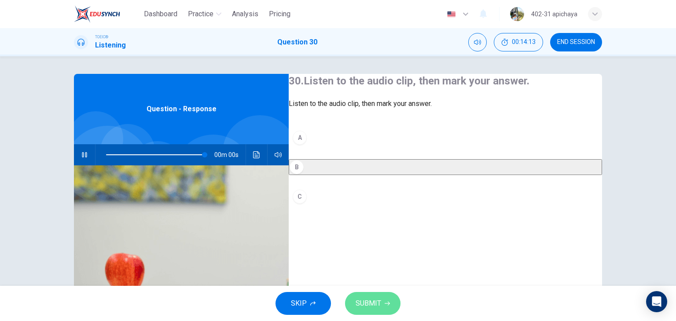
click at [367, 299] on span "SUBMIT" at bounding box center [369, 303] width 26 height 12
type input "0"
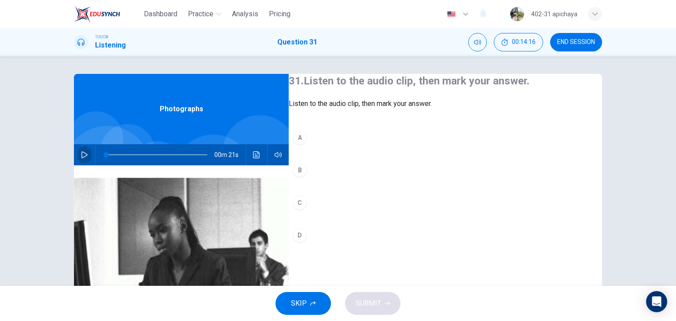
click at [84, 156] on icon "button" at bounding box center [84, 154] width 7 height 7
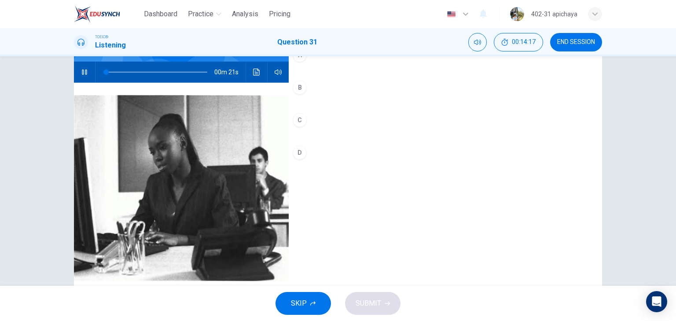
scroll to position [88, 0]
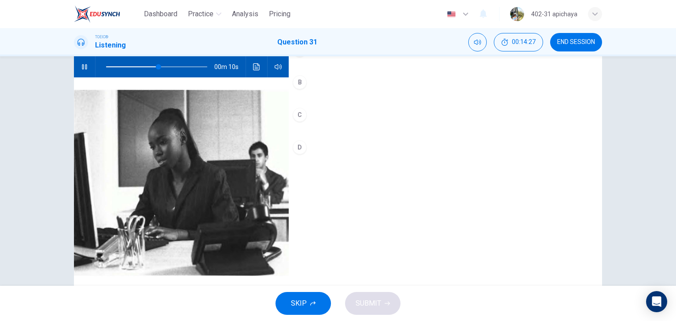
click at [307, 57] on div "A" at bounding box center [300, 50] width 14 height 14
click at [380, 300] on span "SUBMIT" at bounding box center [369, 303] width 26 height 12
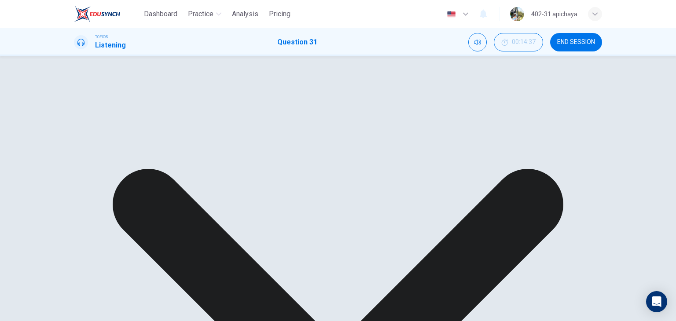
click at [77, 71] on button "button" at bounding box center [84, 66] width 14 height 21
type input "61"
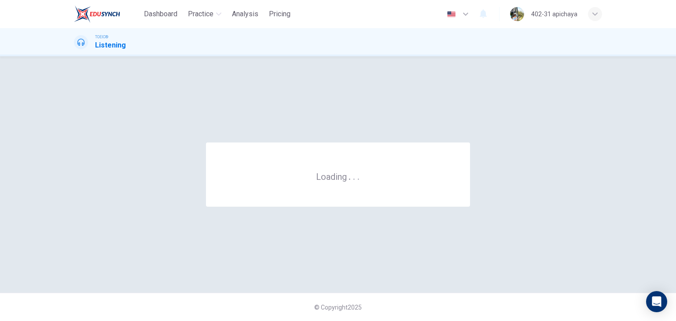
scroll to position [0, 0]
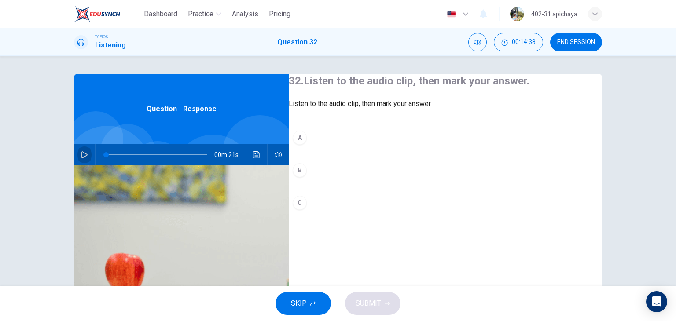
click at [77, 154] on button "button" at bounding box center [84, 154] width 14 height 21
click at [307, 177] on div "B" at bounding box center [300, 170] width 14 height 14
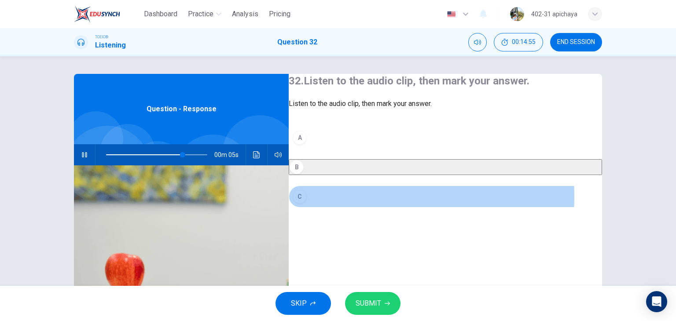
click at [357, 208] on button "C" at bounding box center [445, 197] width 313 height 22
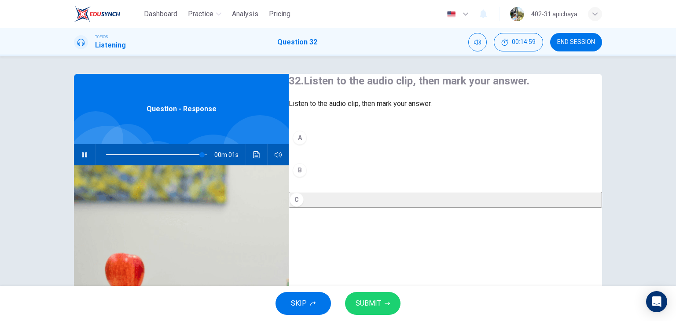
type input "0"
click at [385, 302] on button "SUBMIT" at bounding box center [372, 303] width 55 height 23
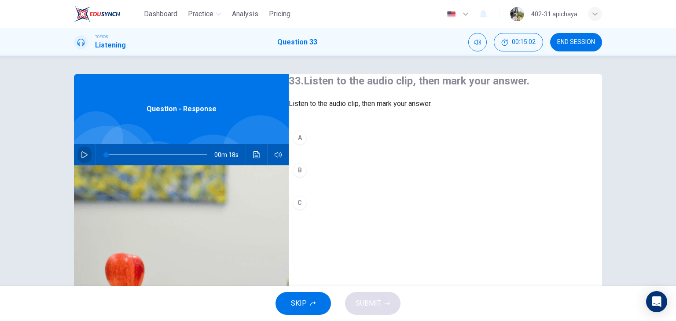
click at [77, 149] on button "button" at bounding box center [84, 154] width 14 height 21
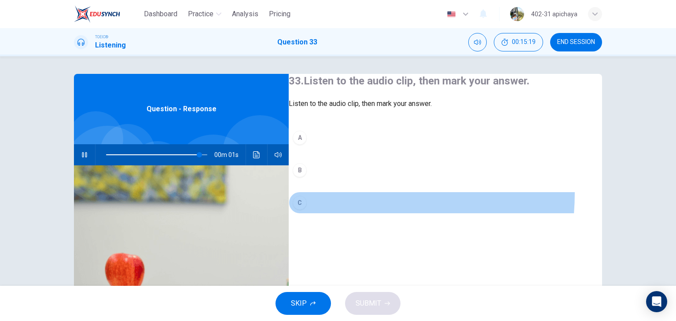
click at [310, 209] on button "C" at bounding box center [445, 203] width 313 height 22
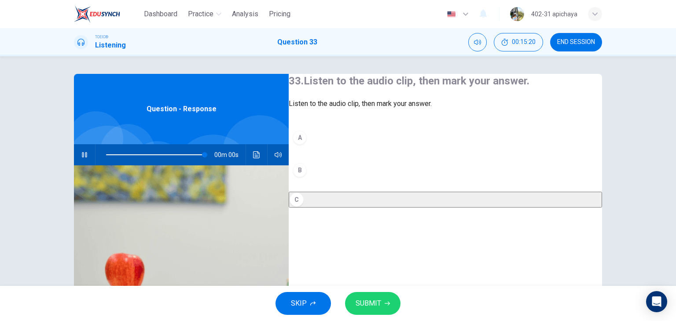
type input "0"
click at [383, 293] on button "SUBMIT" at bounding box center [372, 303] width 55 height 23
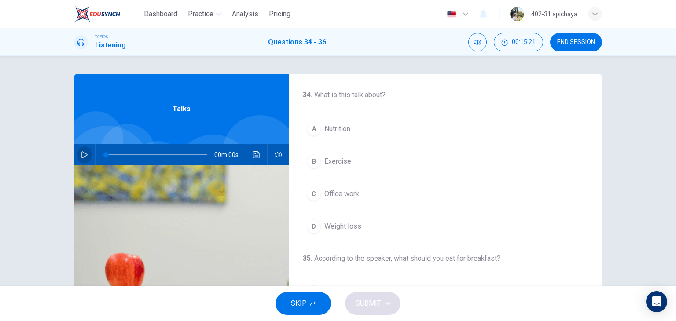
click at [84, 158] on icon "button" at bounding box center [84, 154] width 7 height 7
click at [353, 198] on span "Office work" at bounding box center [341, 194] width 35 height 11
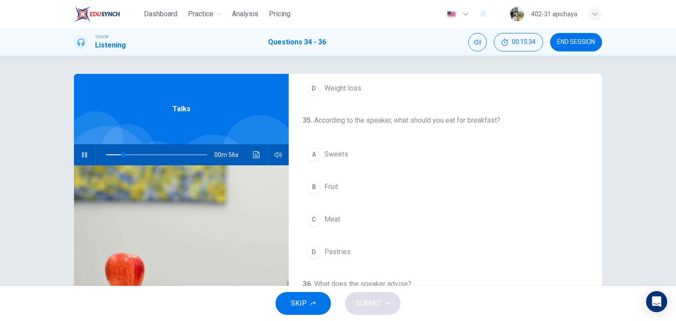
scroll to position [176, 0]
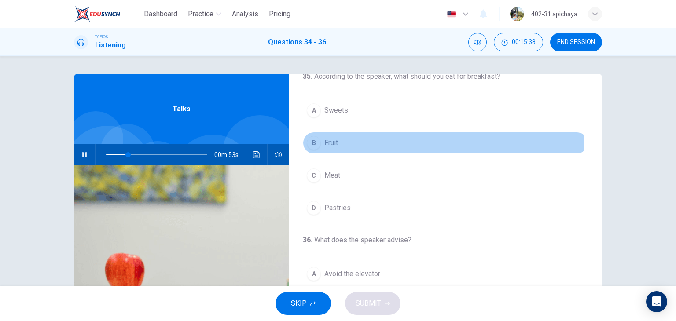
click at [331, 154] on button "B Fruit" at bounding box center [445, 143] width 285 height 22
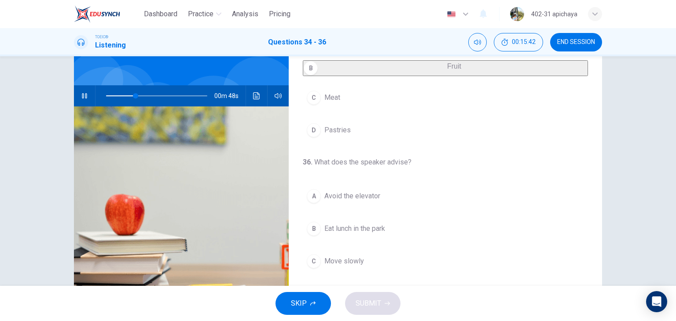
scroll to position [88, 0]
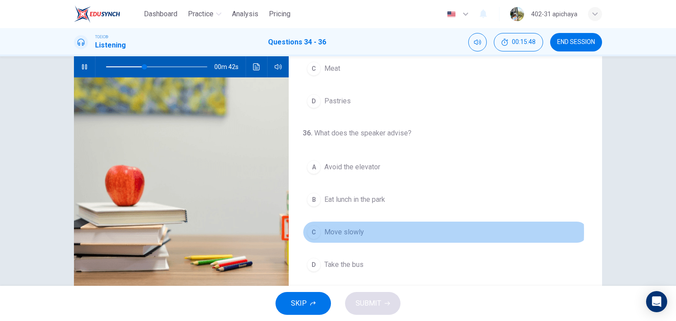
click at [361, 233] on button "C Move slowly" at bounding box center [445, 232] width 285 height 22
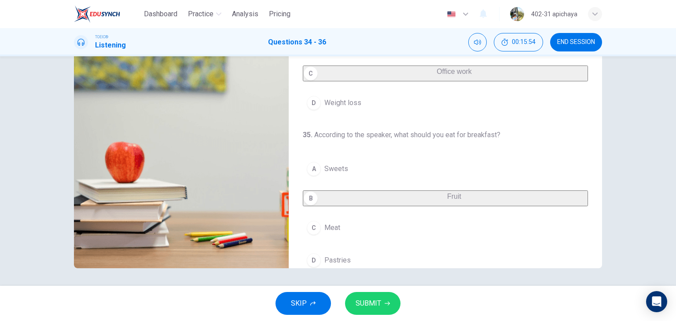
scroll to position [0, 0]
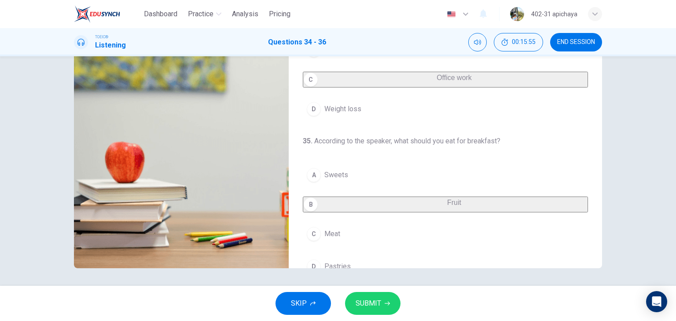
click at [366, 300] on span "SUBMIT" at bounding box center [369, 303] width 26 height 12
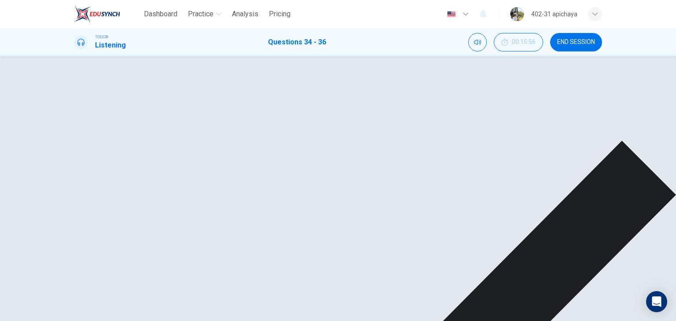
drag, startPoint x: 150, startPoint y: 154, endPoint x: 123, endPoint y: 158, distance: 27.1
click at [142, 158] on span at bounding box center [144, 154] width 5 height 5
drag, startPoint x: 119, startPoint y: 153, endPoint x: 84, endPoint y: 154, distance: 35.2
click at [84, 154] on div "00m 58s" at bounding box center [181, 154] width 215 height 21
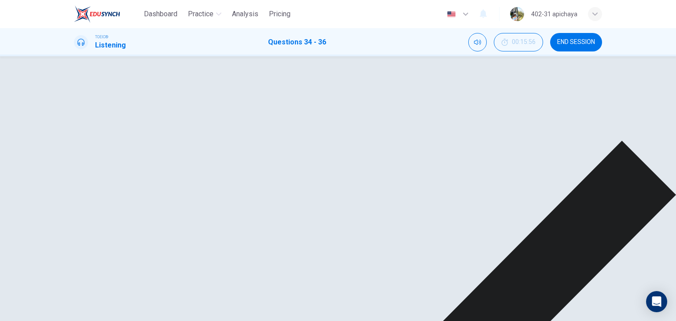
type input "75"
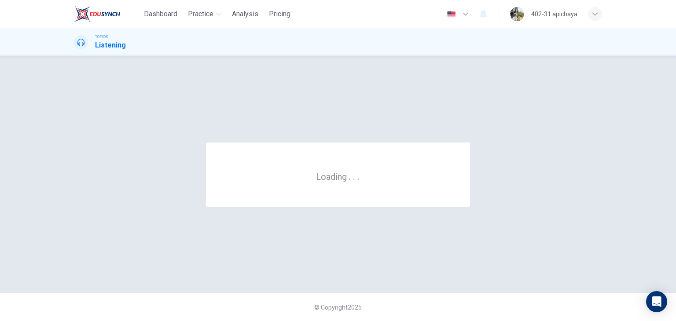
scroll to position [0, 0]
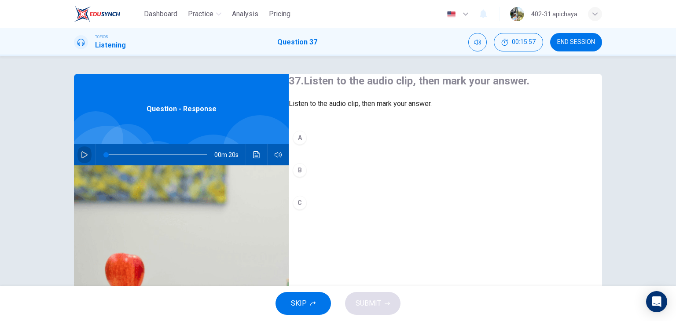
click at [81, 154] on icon "button" at bounding box center [84, 154] width 7 height 7
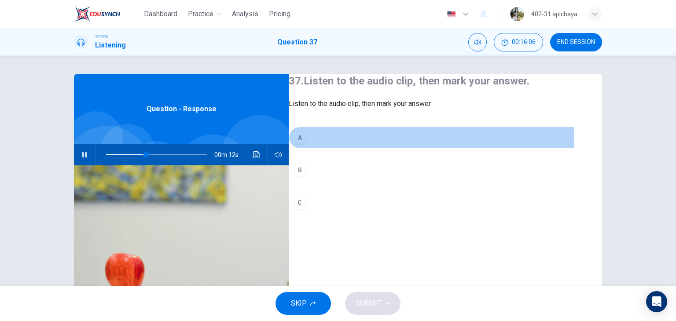
click at [326, 149] on button "A" at bounding box center [445, 138] width 313 height 22
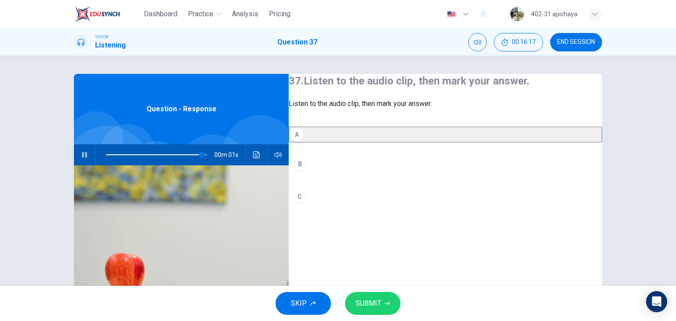
click at [368, 298] on span "SUBMIT" at bounding box center [369, 303] width 26 height 12
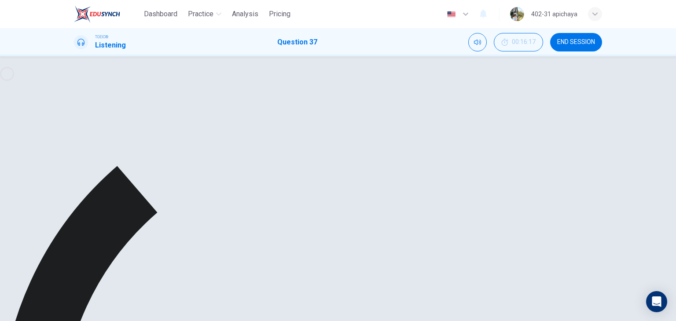
type input "0"
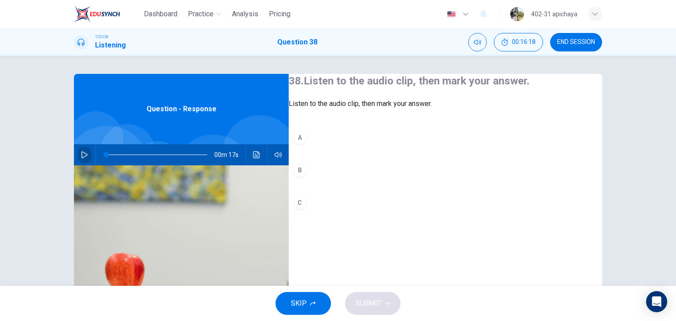
click at [77, 153] on button "button" at bounding box center [84, 154] width 14 height 21
click at [334, 181] on button "B" at bounding box center [445, 170] width 313 height 22
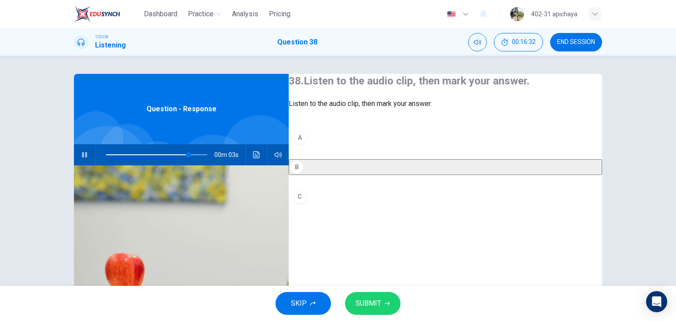
click at [385, 300] on button "SUBMIT" at bounding box center [372, 303] width 55 height 23
type input "0"
click at [377, 301] on span "SUBMIT" at bounding box center [369, 303] width 26 height 12
click at [472, 203] on div "A B C" at bounding box center [445, 176] width 313 height 99
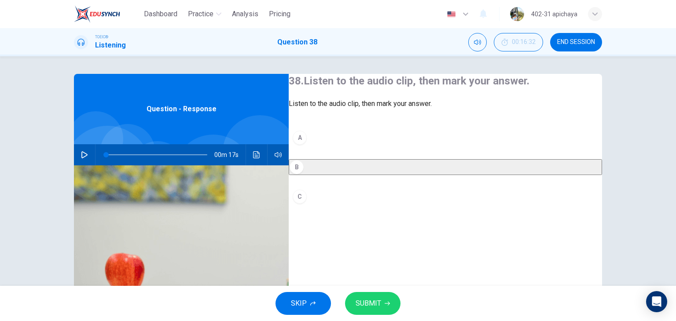
drag, startPoint x: 426, startPoint y: 194, endPoint x: 389, endPoint y: 185, distance: 37.7
click at [419, 175] on button "B" at bounding box center [445, 167] width 313 height 16
click at [363, 175] on button "B" at bounding box center [445, 167] width 313 height 16
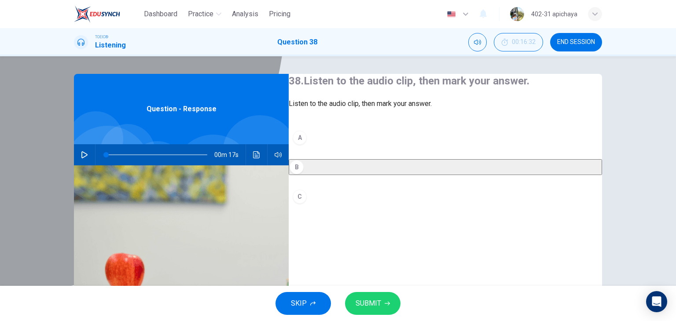
click at [304, 174] on div "B" at bounding box center [297, 167] width 14 height 14
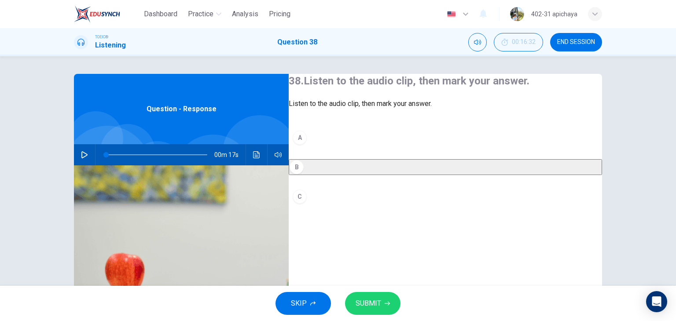
click at [303, 211] on div "A B C" at bounding box center [445, 176] width 313 height 99
click at [305, 204] on div "C" at bounding box center [300, 197] width 14 height 14
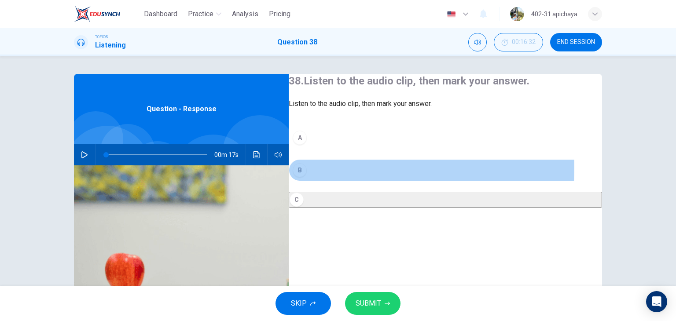
click at [306, 177] on div "B" at bounding box center [300, 170] width 14 height 14
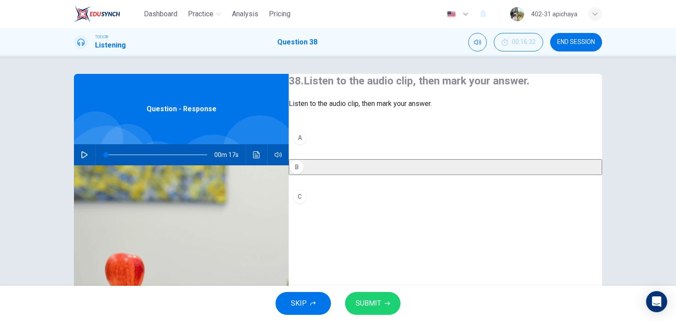
click at [370, 303] on span "SUBMIT" at bounding box center [369, 303] width 26 height 12
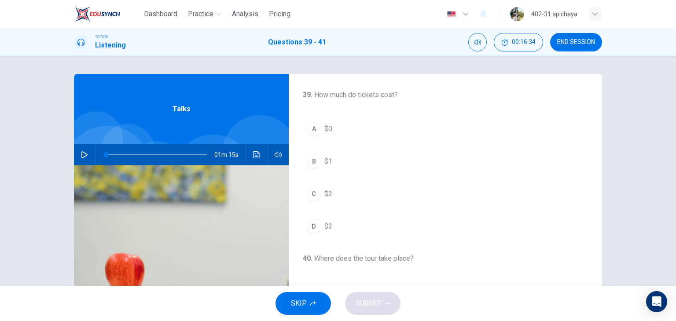
click at [83, 155] on icon "button" at bounding box center [84, 154] width 7 height 7
click at [329, 125] on span "$0" at bounding box center [328, 129] width 8 height 11
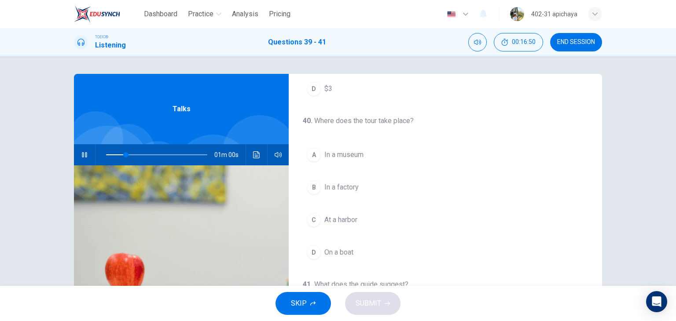
scroll to position [132, 0]
click at [360, 194] on button "B In a factory" at bounding box center [445, 187] width 285 height 22
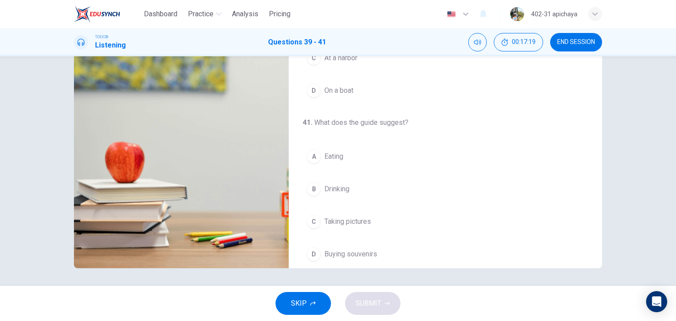
scroll to position [199, 0]
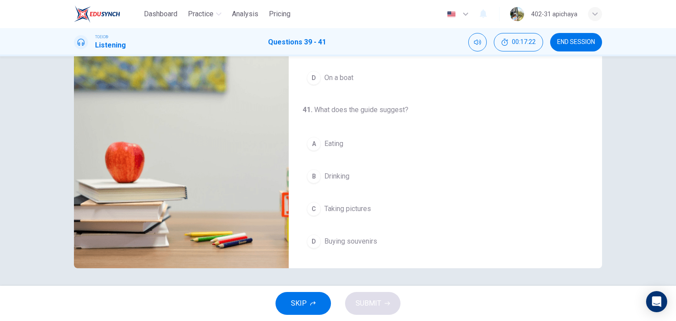
click at [367, 244] on span "Buying souvenirs" at bounding box center [350, 241] width 53 height 11
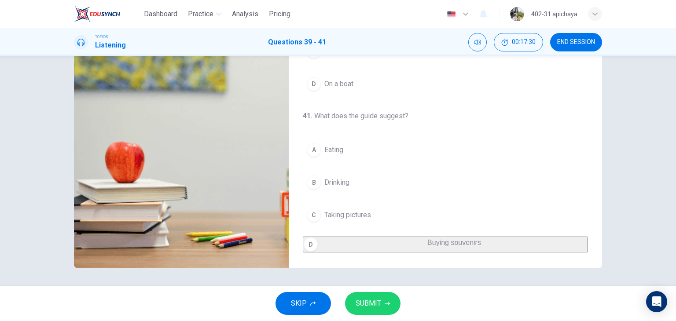
click at [373, 212] on button "C Taking pictures" at bounding box center [445, 215] width 285 height 22
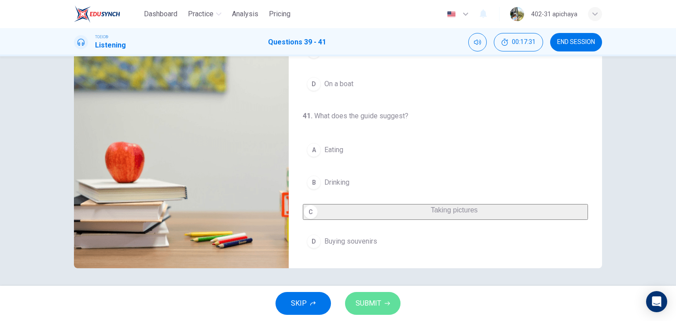
click at [378, 296] on button "SUBMIT" at bounding box center [372, 303] width 55 height 23
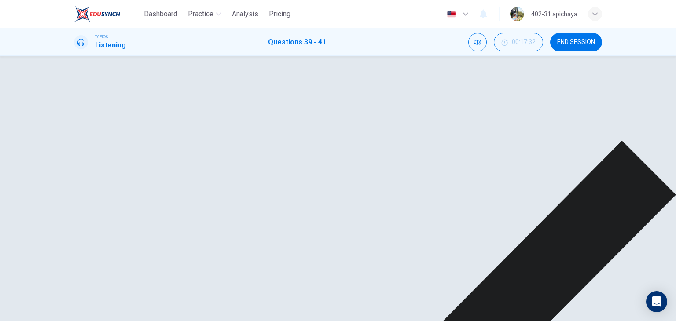
scroll to position [0, 0]
type input "83"
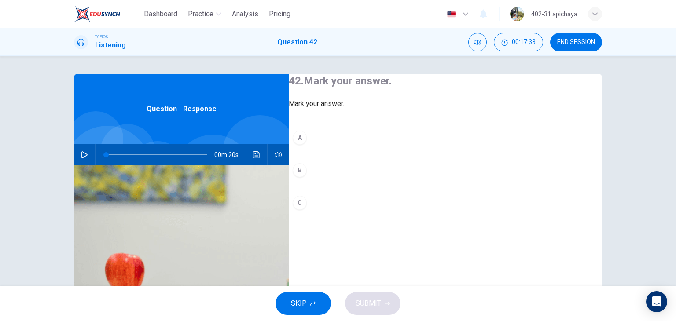
click at [84, 154] on icon "button" at bounding box center [84, 154] width 6 height 7
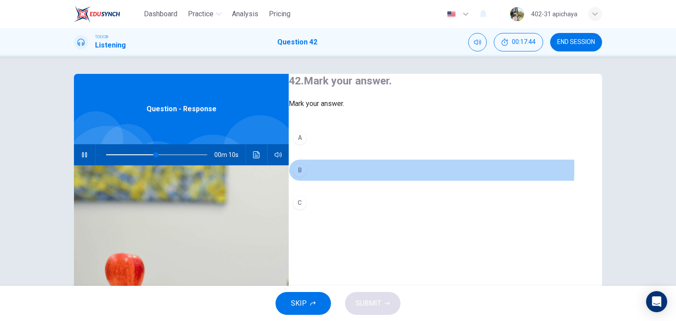
click at [307, 177] on div "B" at bounding box center [300, 170] width 14 height 14
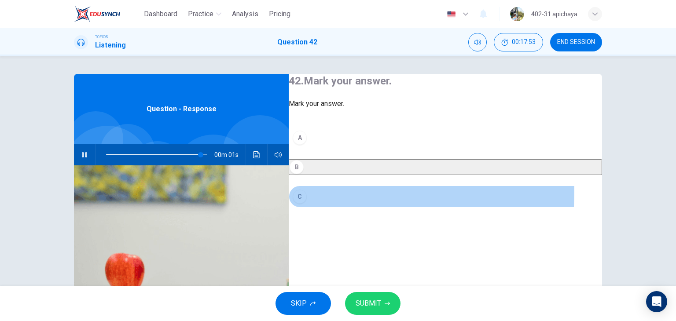
click at [320, 208] on button "C" at bounding box center [445, 197] width 313 height 22
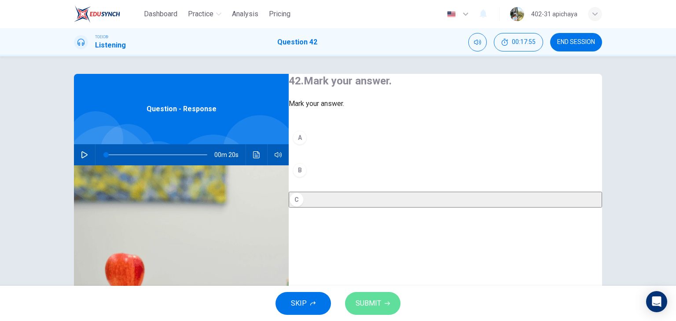
click at [367, 300] on span "SUBMIT" at bounding box center [369, 303] width 26 height 12
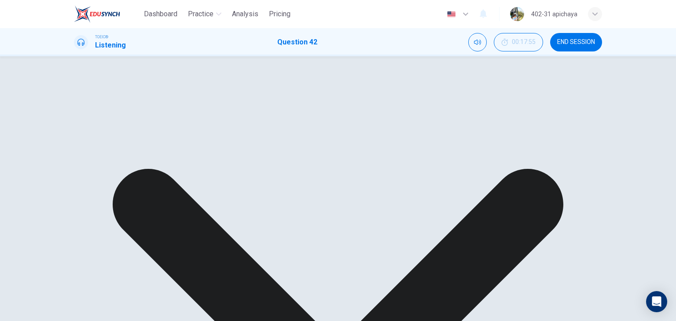
click at [85, 155] on icon "button" at bounding box center [84, 154] width 7 height 7
type input "59"
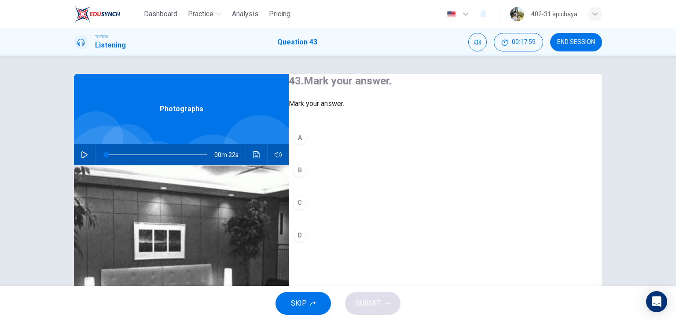
click at [84, 154] on icon "button" at bounding box center [84, 154] width 7 height 7
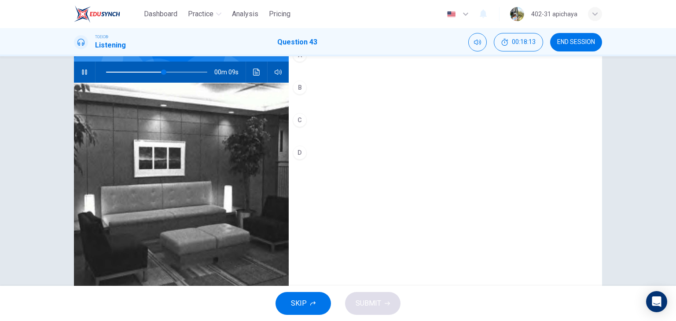
scroll to position [67, 0]
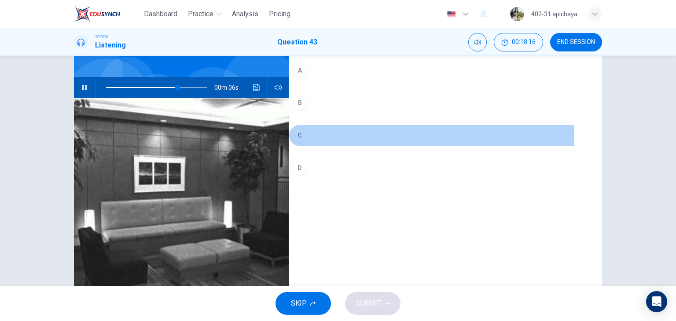
click at [307, 143] on div "C" at bounding box center [300, 136] width 14 height 14
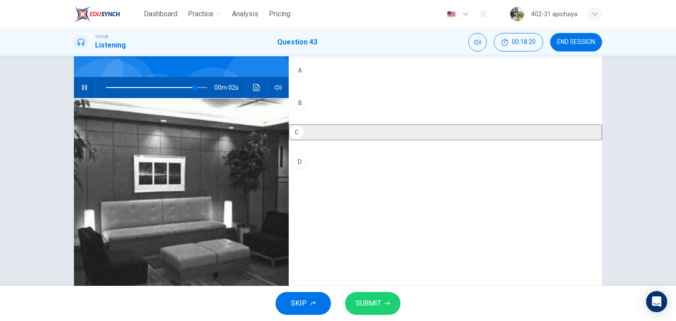
click at [367, 304] on span "SUBMIT" at bounding box center [369, 303] width 26 height 12
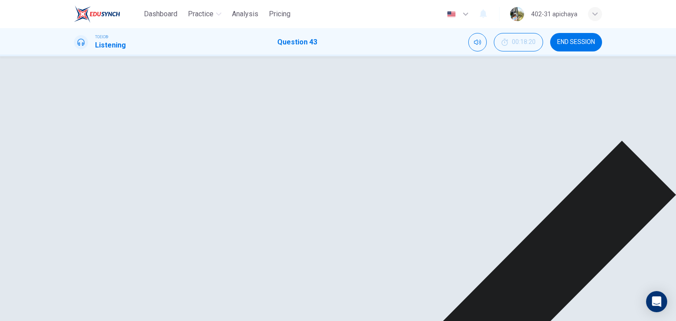
type input "0"
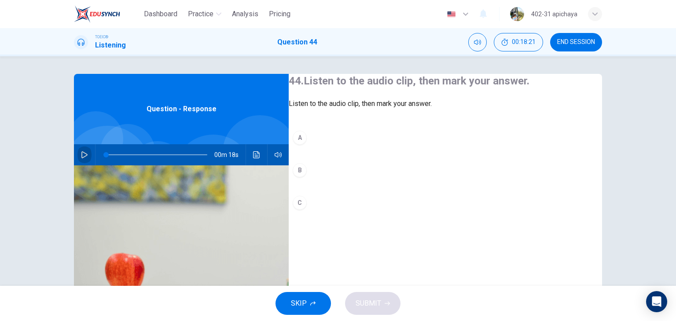
click at [81, 155] on icon "button" at bounding box center [84, 154] width 6 height 7
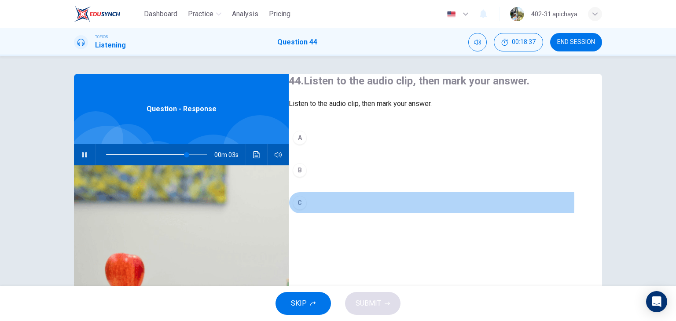
click at [320, 214] on button "C" at bounding box center [445, 203] width 313 height 22
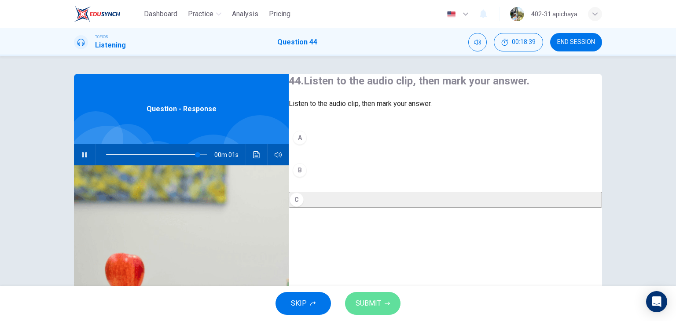
click at [369, 304] on span "SUBMIT" at bounding box center [369, 303] width 26 height 12
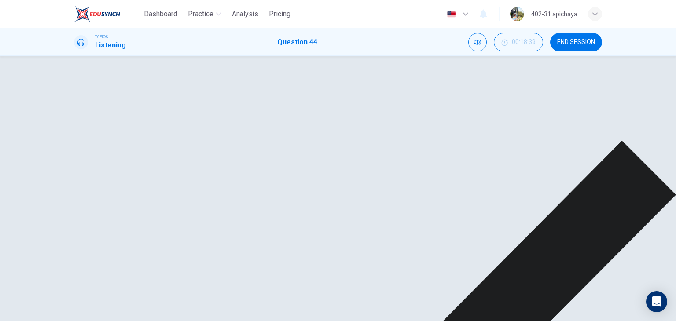
type input "0"
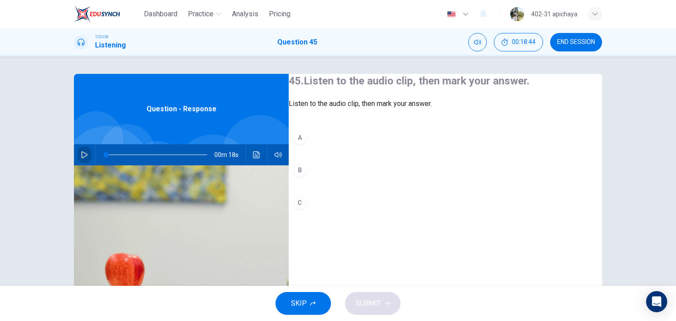
click at [81, 156] on icon "button" at bounding box center [84, 154] width 7 height 7
click at [301, 161] on div "A B C" at bounding box center [445, 179] width 313 height 105
click at [306, 149] on button "A" at bounding box center [445, 138] width 313 height 22
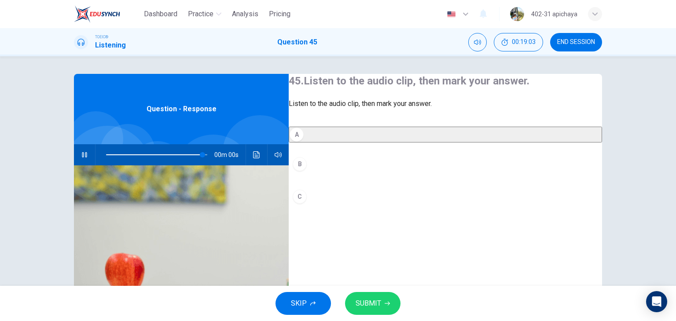
click at [374, 301] on span "SUBMIT" at bounding box center [369, 303] width 26 height 12
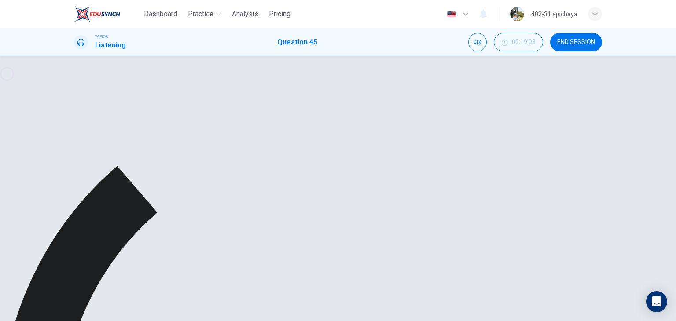
type input "0"
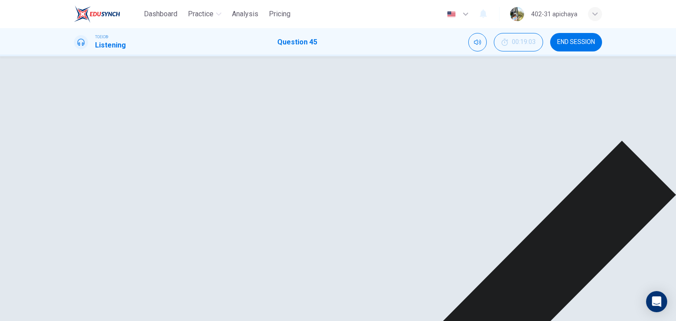
click at [306, 44] on h1 "Question 45" at bounding box center [297, 42] width 40 height 11
click at [314, 44] on h1 "Question 45" at bounding box center [297, 42] width 40 height 11
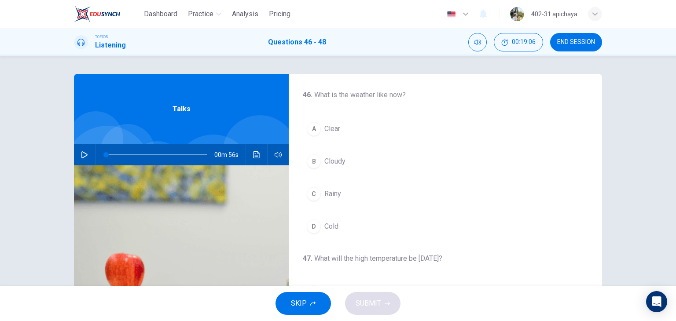
click at [84, 154] on icon "button" at bounding box center [84, 154] width 6 height 7
click at [332, 122] on button "A Clear" at bounding box center [445, 129] width 285 height 22
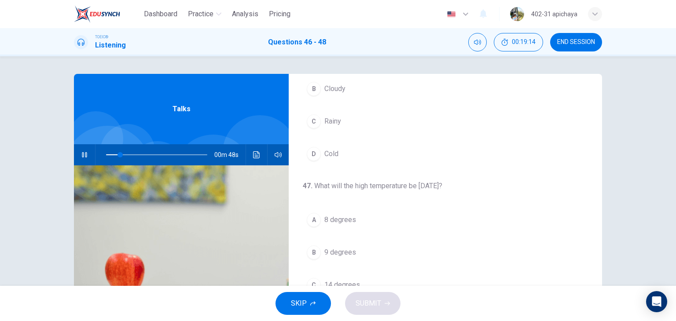
scroll to position [132, 0]
click at [367, 230] on button "C 14 degrees" at bounding box center [445, 220] width 285 height 22
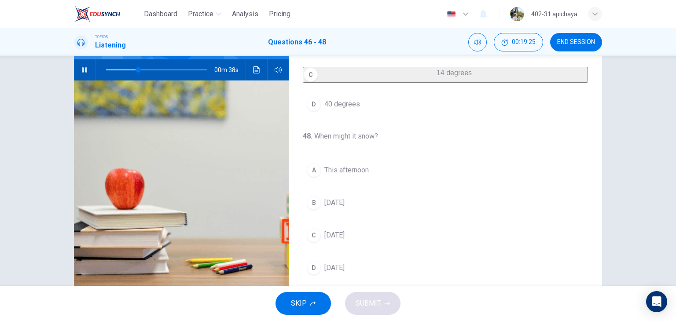
scroll to position [111, 0]
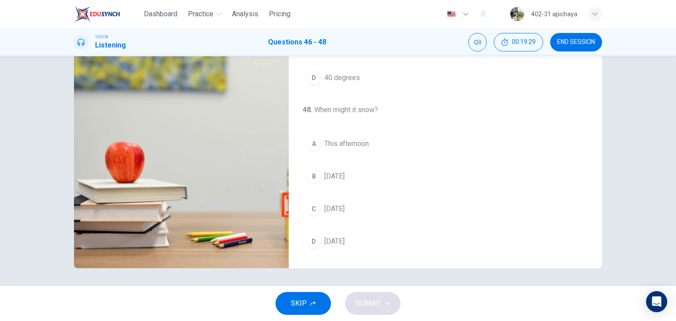
click at [354, 175] on button "B [DATE]" at bounding box center [445, 176] width 285 height 22
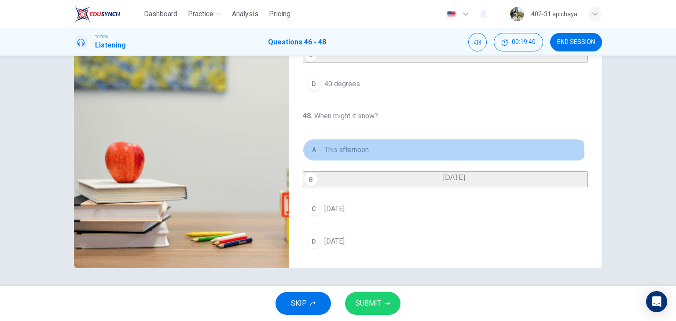
click at [376, 152] on button "A This afternoon" at bounding box center [445, 150] width 285 height 22
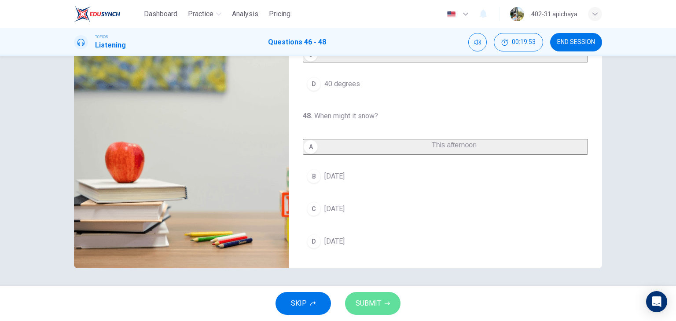
click at [383, 293] on button "SUBMIT" at bounding box center [372, 303] width 55 height 23
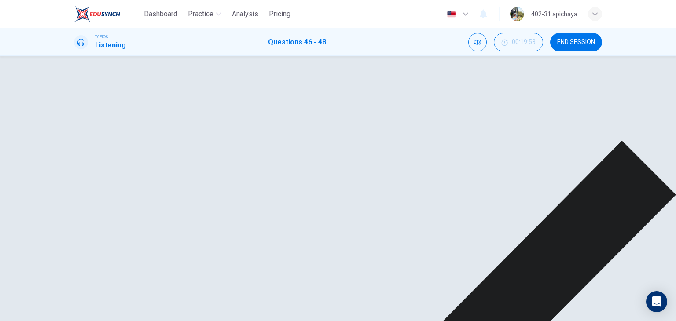
scroll to position [23, 0]
drag, startPoint x: 136, startPoint y: 130, endPoint x: 121, endPoint y: 131, distance: 14.5
click at [121, 131] on span at bounding box center [156, 131] width 101 height 12
click at [331, 193] on div "A 8 degrees B 9 degrees C 14 degrees D 40 degrees" at bounding box center [445, 153] width 285 height 95
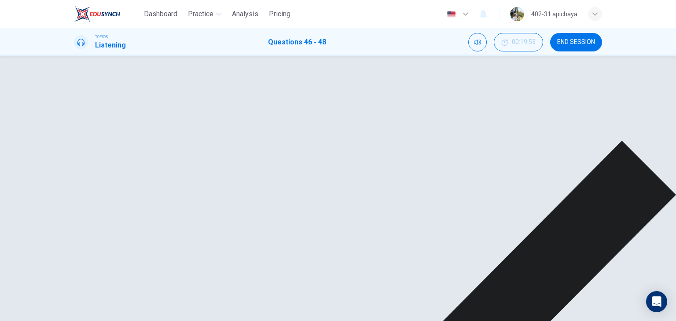
type input "26"
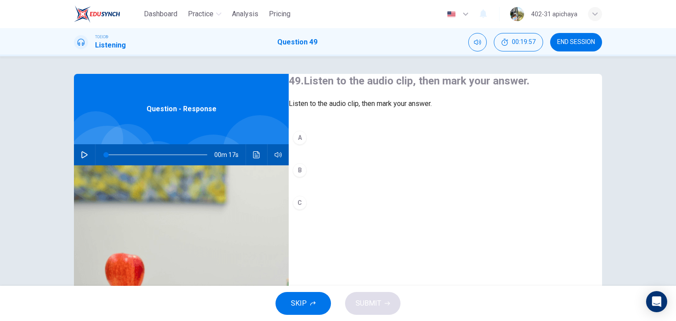
click at [84, 149] on button "button" at bounding box center [84, 154] width 14 height 21
click at [306, 180] on div "A B C" at bounding box center [445, 179] width 313 height 105
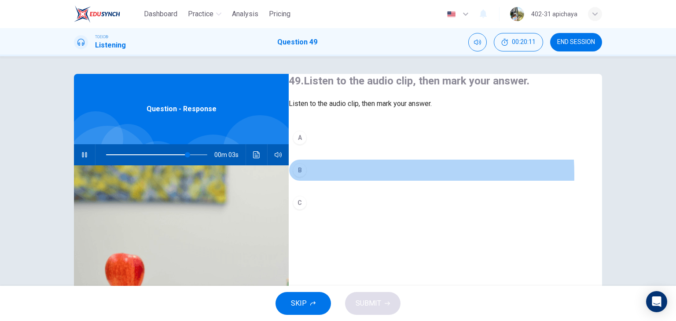
click at [307, 177] on div "B" at bounding box center [300, 170] width 14 height 14
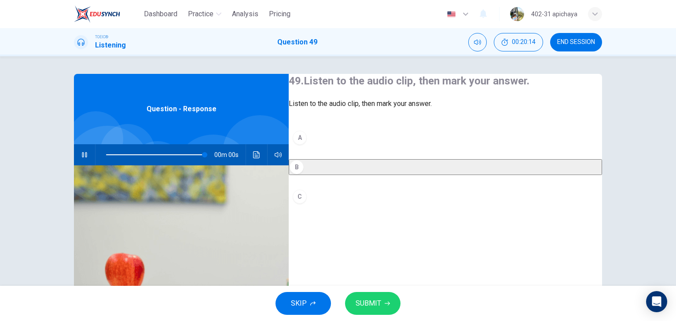
type input "0"
click at [386, 305] on icon "button" at bounding box center [387, 303] width 5 height 5
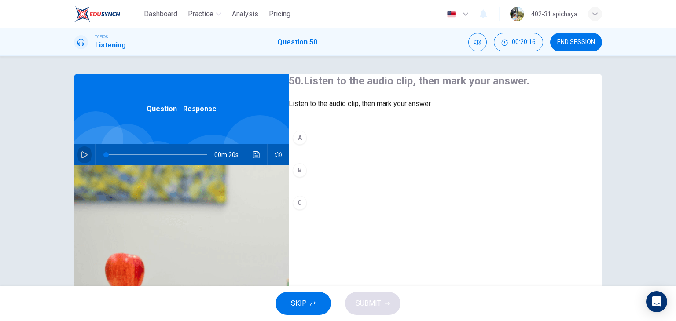
click at [82, 159] on button "button" at bounding box center [84, 154] width 14 height 21
click at [307, 145] on div "A" at bounding box center [300, 138] width 14 height 14
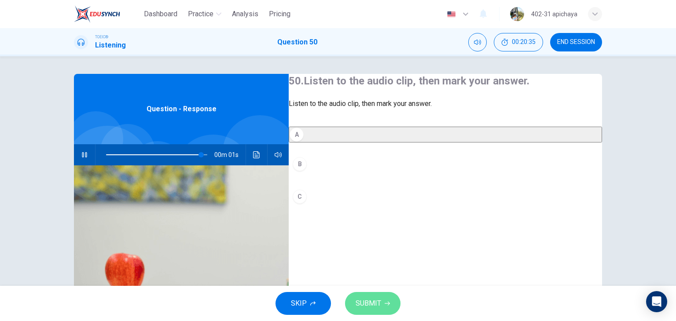
click at [365, 295] on button "SUBMIT" at bounding box center [372, 303] width 55 height 23
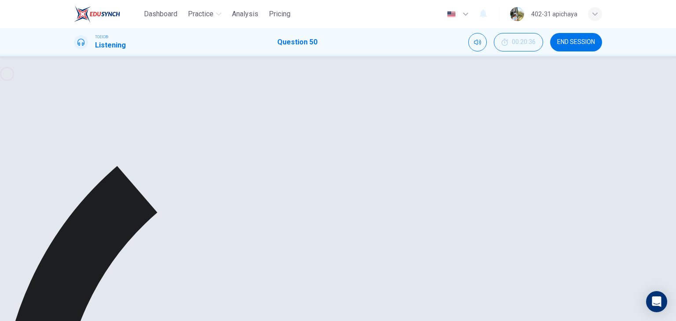
type input "0"
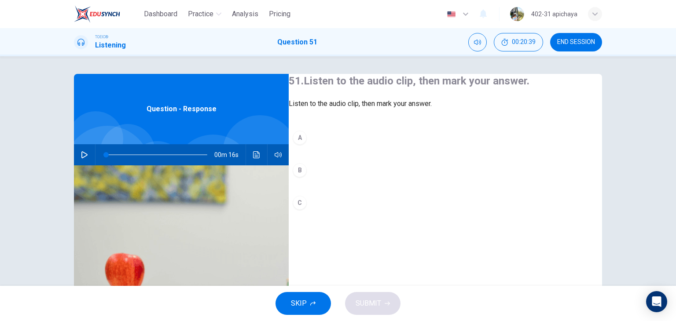
click at [80, 147] on button "button" at bounding box center [84, 154] width 14 height 21
click at [324, 149] on button "A" at bounding box center [445, 138] width 313 height 22
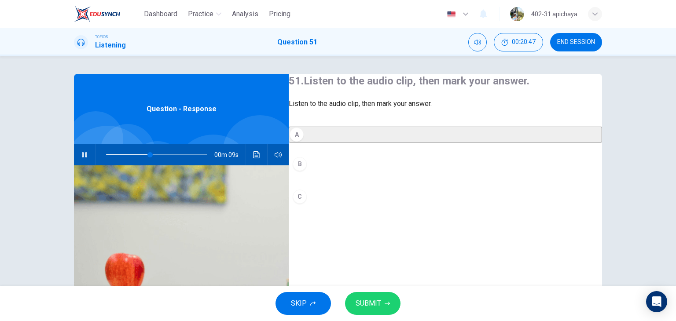
click at [383, 312] on button "SUBMIT" at bounding box center [372, 303] width 55 height 23
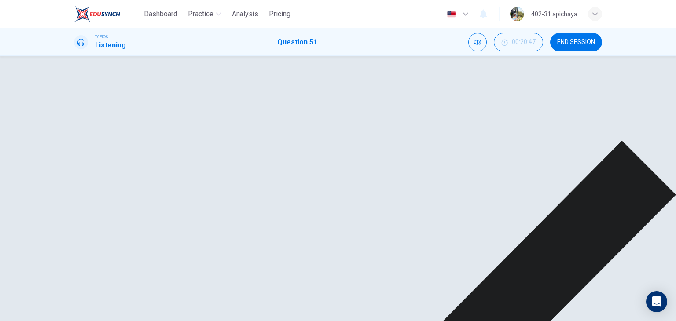
type input "62"
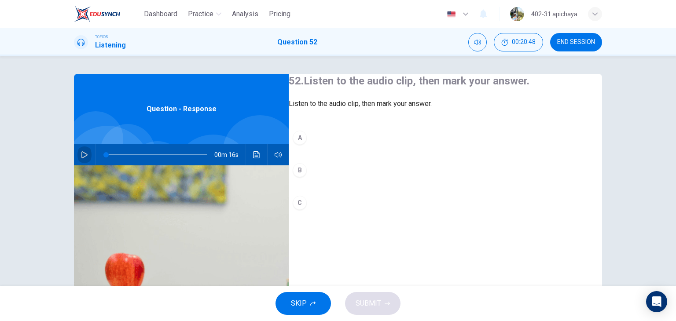
click at [84, 157] on icon "button" at bounding box center [84, 154] width 7 height 7
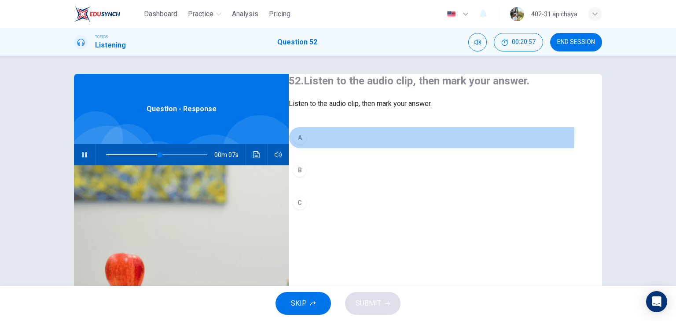
click at [307, 145] on div "A" at bounding box center [300, 138] width 14 height 14
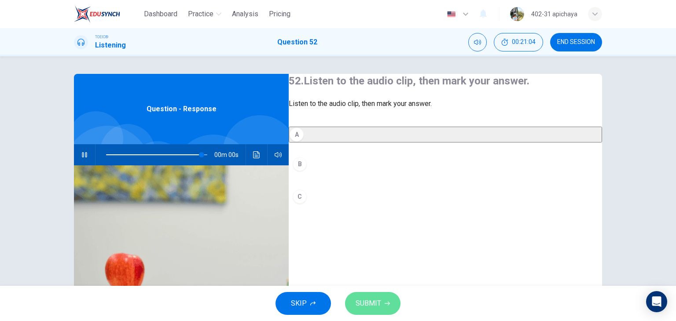
click at [376, 307] on span "SUBMIT" at bounding box center [369, 303] width 26 height 12
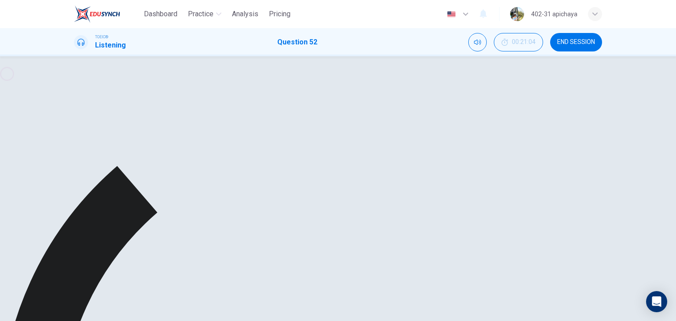
type input "0"
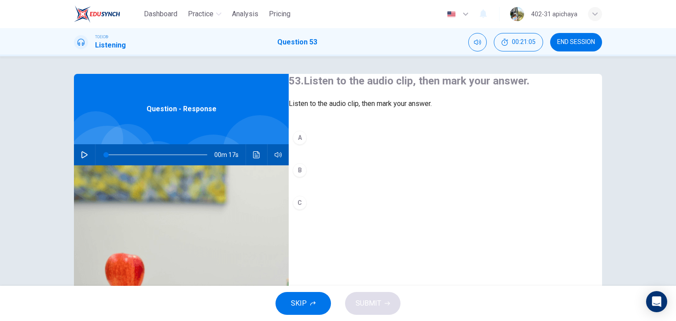
click at [81, 154] on icon "button" at bounding box center [84, 154] width 6 height 7
click at [307, 177] on div "B" at bounding box center [300, 170] width 14 height 14
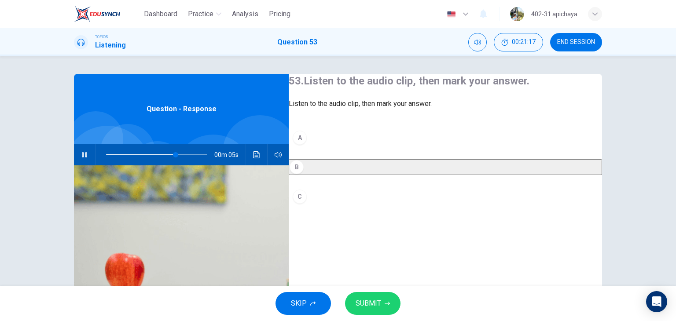
click at [375, 301] on span "SUBMIT" at bounding box center [369, 303] width 26 height 12
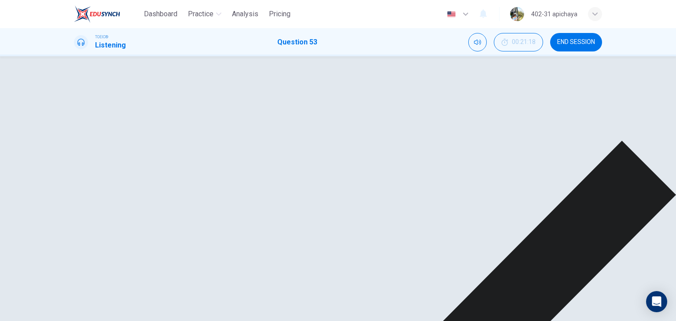
type input "80"
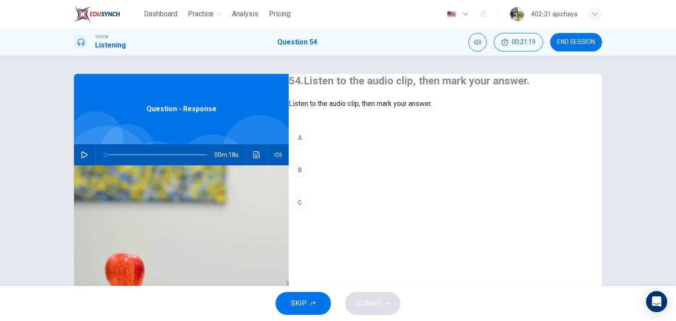
click at [81, 153] on icon "button" at bounding box center [84, 154] width 7 height 7
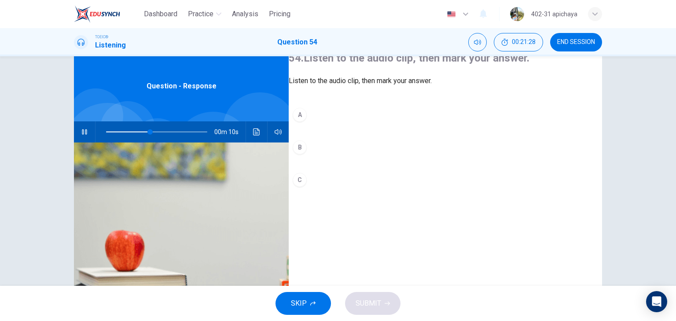
scroll to position [44, 0]
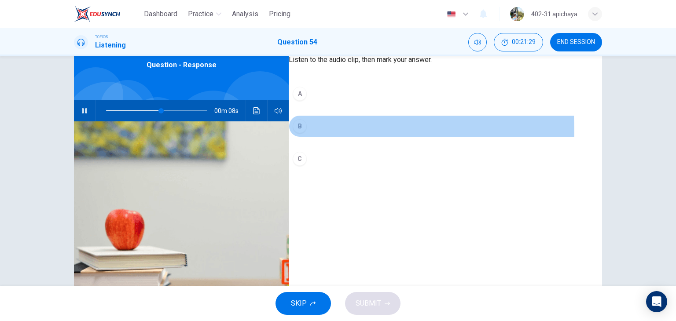
click at [307, 133] on div "B" at bounding box center [300, 126] width 14 height 14
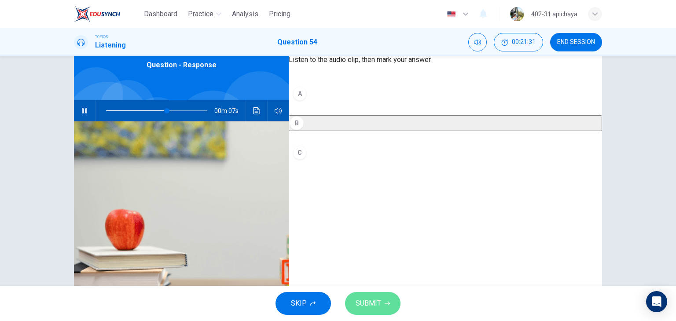
click at [379, 301] on span "SUBMIT" at bounding box center [369, 303] width 26 height 12
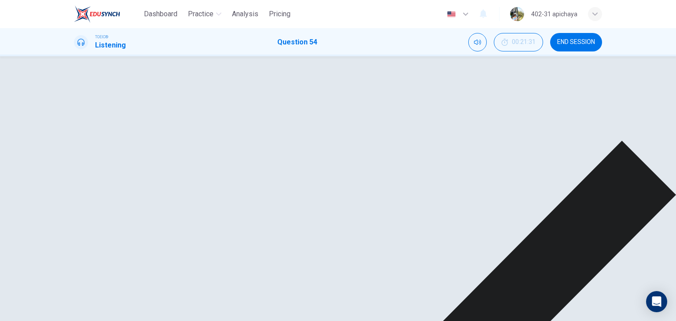
type input "71"
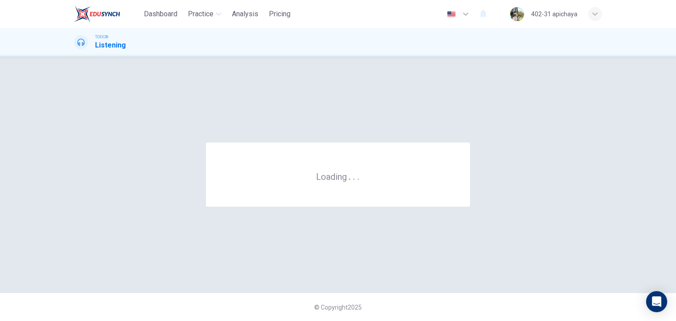
scroll to position [0, 0]
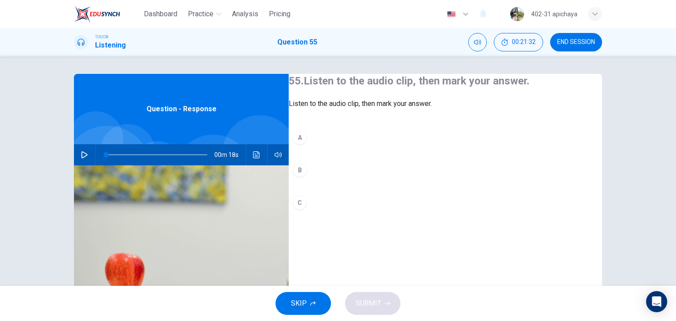
click at [91, 156] on div "00m 18s" at bounding box center [181, 154] width 215 height 21
click at [85, 157] on icon "button" at bounding box center [84, 154] width 7 height 7
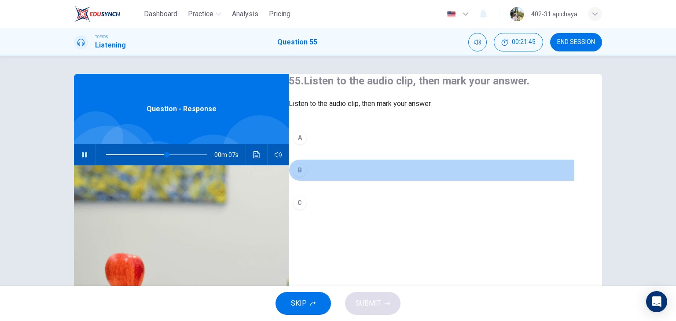
click at [307, 177] on div "B" at bounding box center [300, 170] width 14 height 14
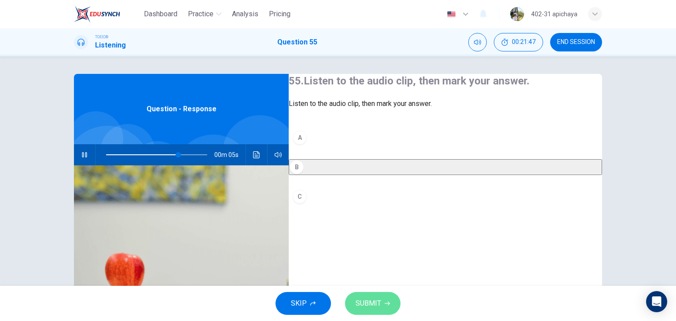
click at [368, 305] on span "SUBMIT" at bounding box center [369, 303] width 26 height 12
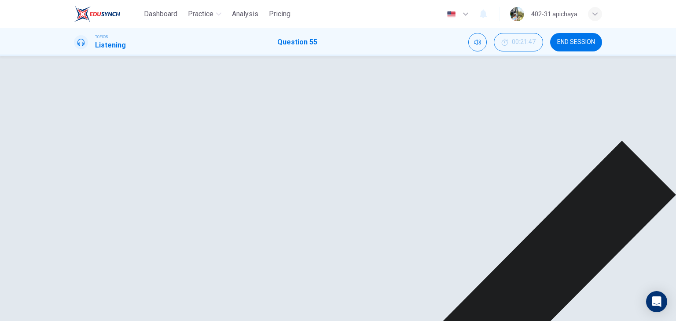
type input "82"
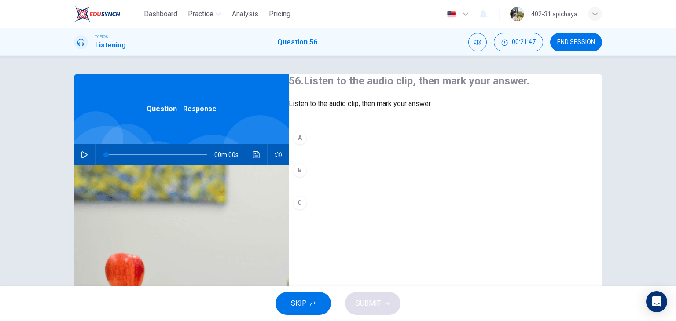
click at [83, 152] on icon "button" at bounding box center [84, 154] width 7 height 7
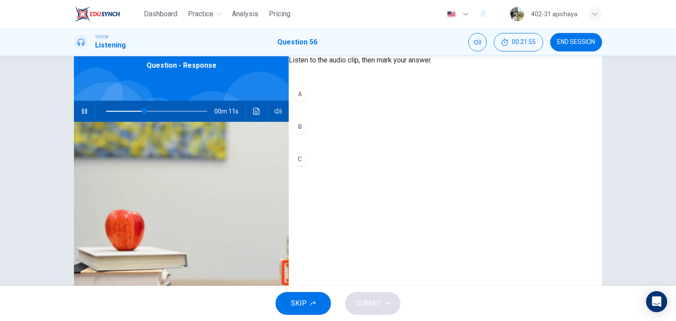
scroll to position [44, 0]
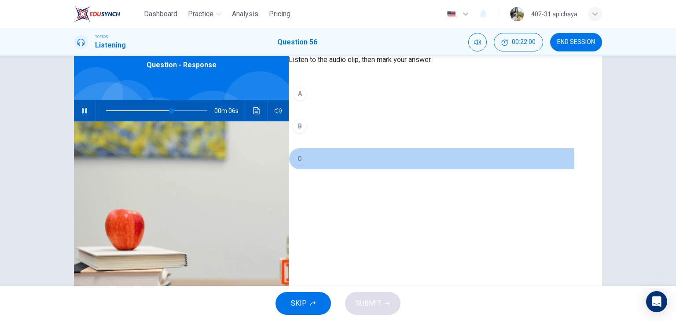
click at [306, 170] on button "C" at bounding box center [445, 159] width 313 height 22
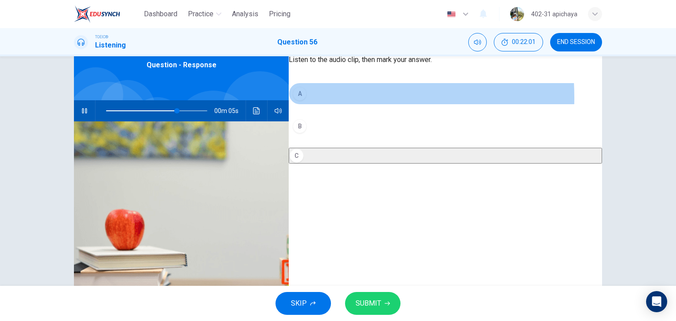
click at [307, 101] on div "A" at bounding box center [300, 94] width 14 height 14
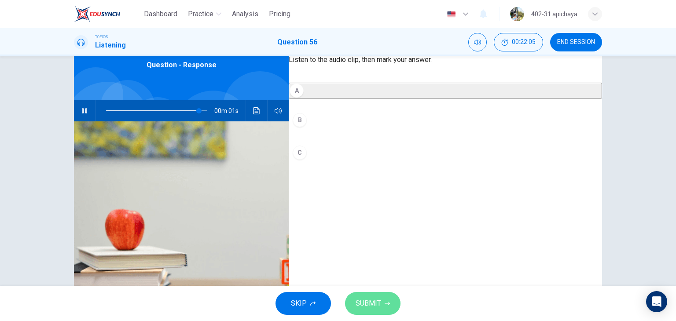
click at [369, 305] on span "SUBMIT" at bounding box center [369, 303] width 26 height 12
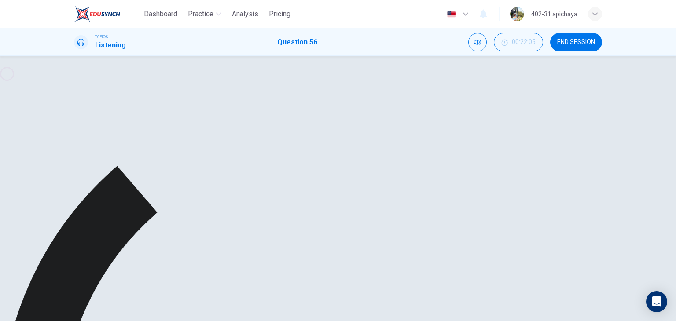
type input "0"
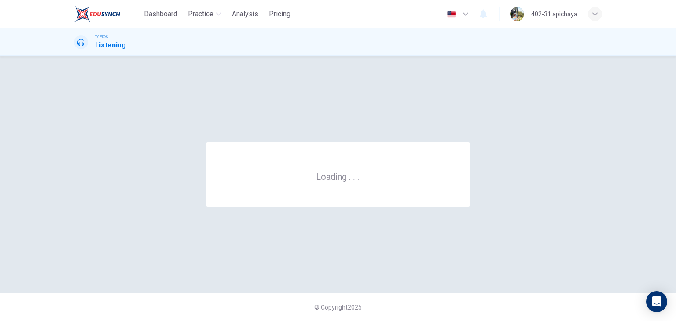
scroll to position [0, 0]
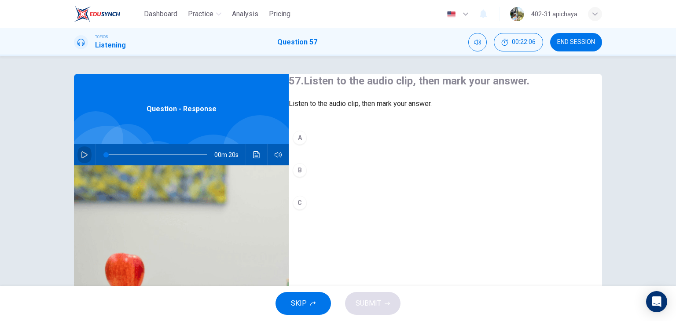
click at [81, 156] on icon "button" at bounding box center [84, 154] width 7 height 7
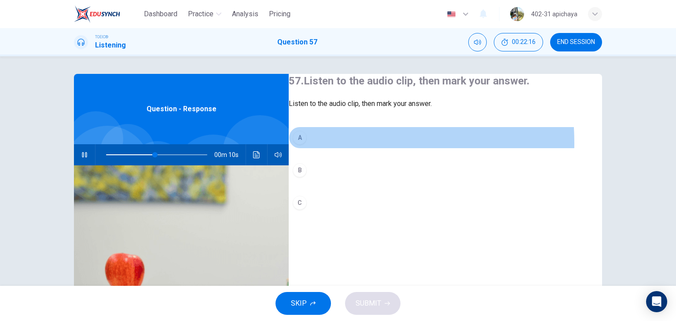
click at [307, 145] on div "A" at bounding box center [300, 138] width 14 height 14
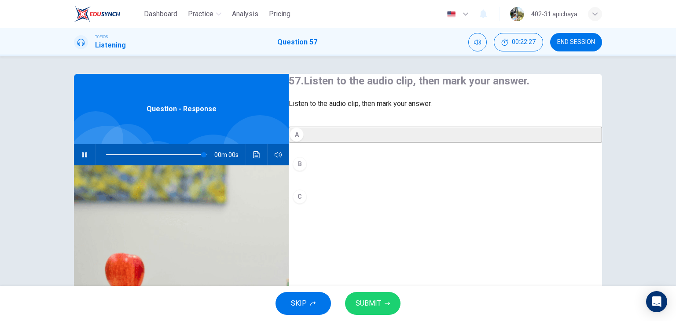
type input "0"
click at [363, 303] on span "SUBMIT" at bounding box center [369, 303] width 26 height 12
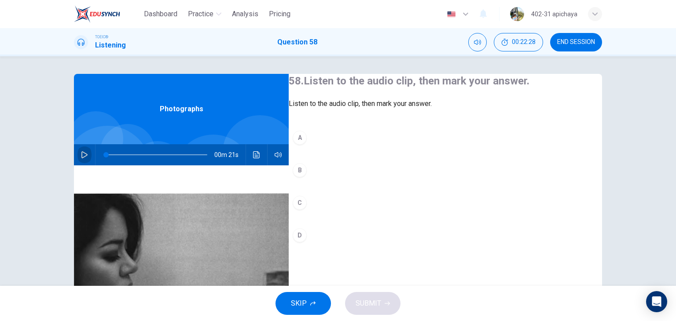
click at [84, 156] on icon "button" at bounding box center [84, 154] width 7 height 7
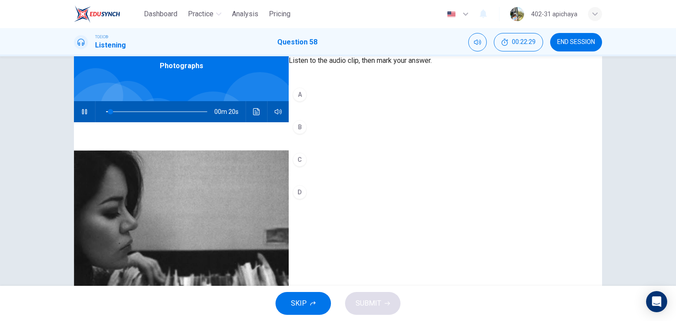
scroll to position [88, 0]
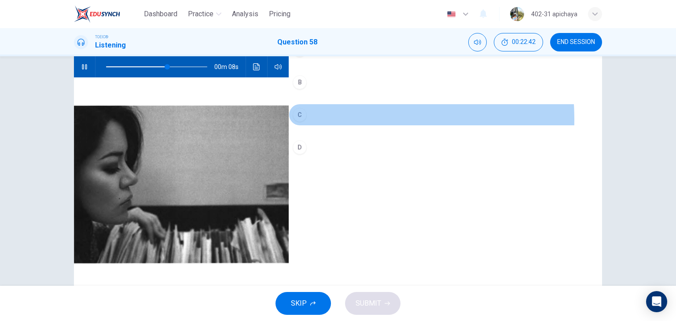
click at [307, 122] on div "C" at bounding box center [300, 115] width 14 height 14
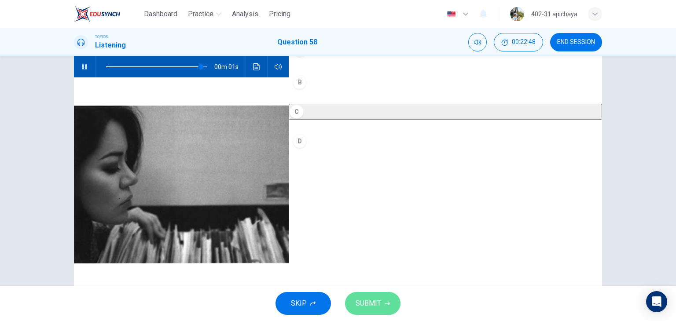
click at [373, 305] on span "SUBMIT" at bounding box center [369, 303] width 26 height 12
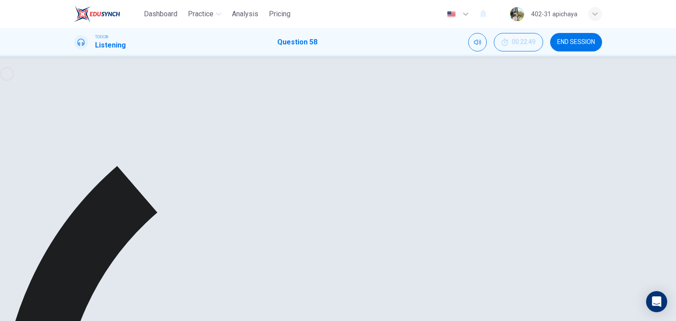
type input "0"
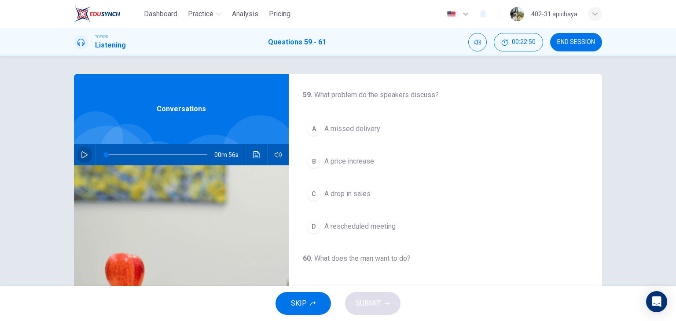
click at [81, 157] on icon "button" at bounding box center [84, 154] width 6 height 7
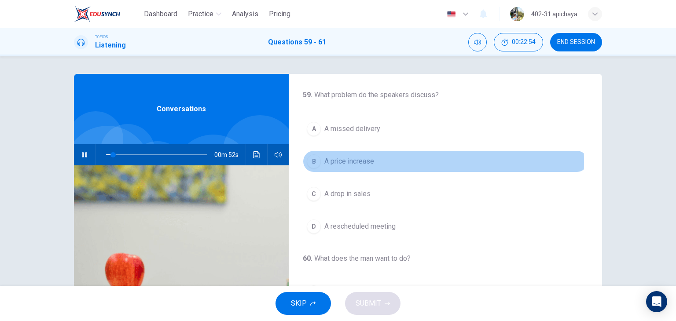
click at [363, 162] on span "A price increase" at bounding box center [349, 161] width 50 height 11
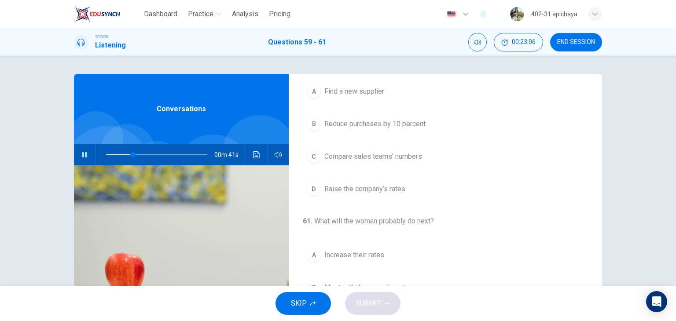
scroll to position [155, 0]
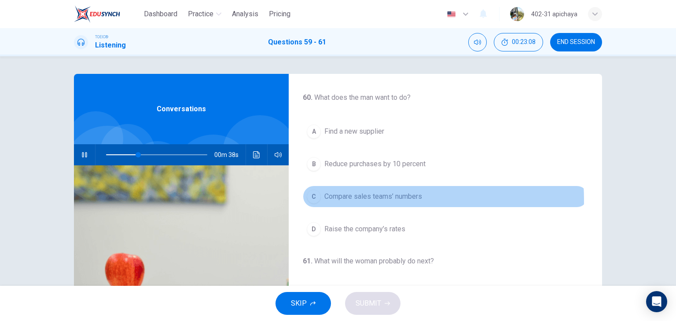
click at [373, 202] on span "Compare sales teams’ numbers" at bounding box center [373, 196] width 98 height 11
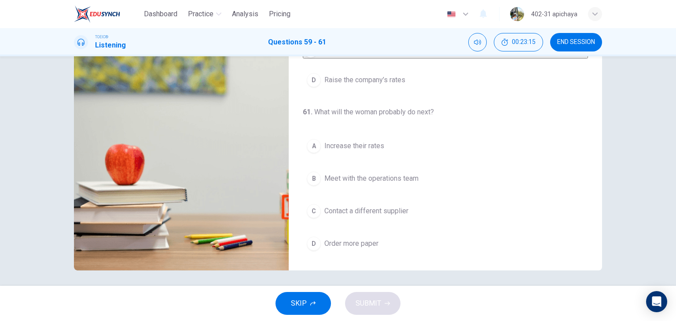
scroll to position [111, 0]
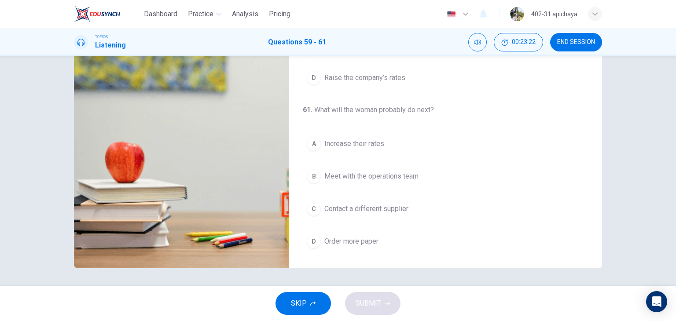
click at [361, 148] on span "Increase their rates" at bounding box center [354, 144] width 60 height 11
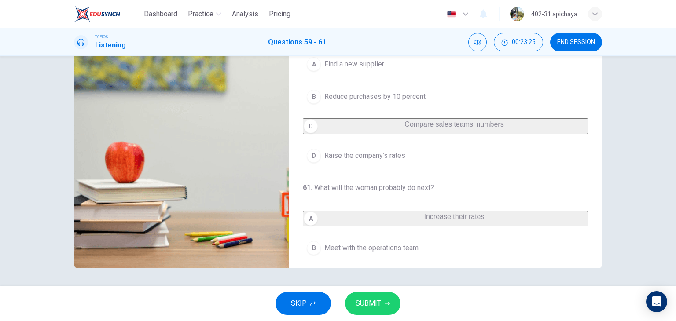
scroll to position [67, 0]
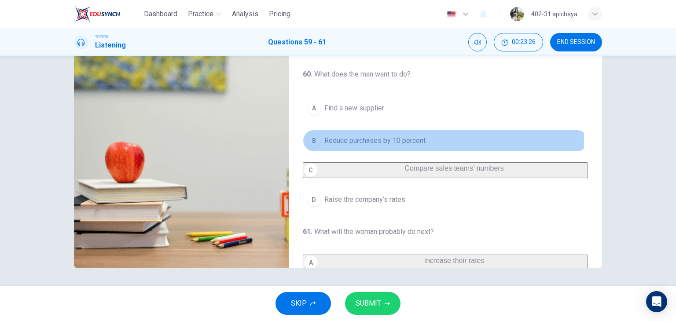
click at [369, 143] on span "Reduce purchases by 10 percent" at bounding box center [374, 141] width 101 height 11
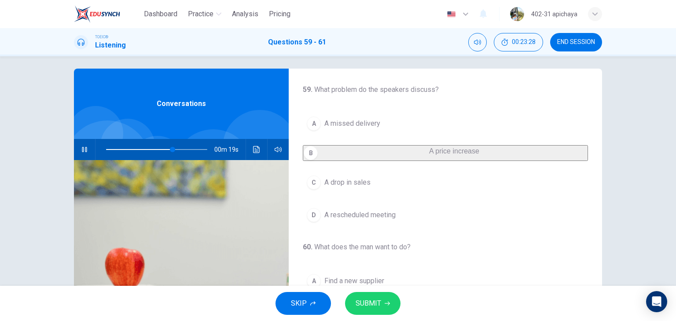
scroll to position [0, 0]
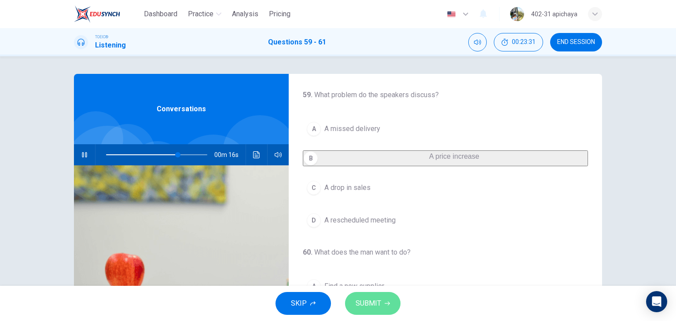
click at [367, 299] on span "SUBMIT" at bounding box center [369, 303] width 26 height 12
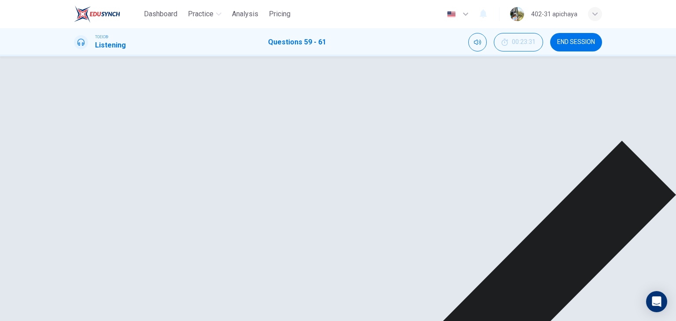
scroll to position [67, 0]
drag, startPoint x: 147, startPoint y: 160, endPoint x: 91, endPoint y: 160, distance: 55.9
click at [91, 160] on div "00m 56s" at bounding box center [181, 154] width 215 height 21
type input "64"
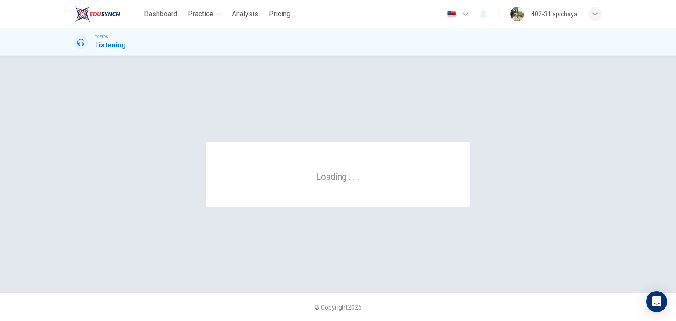
scroll to position [0, 0]
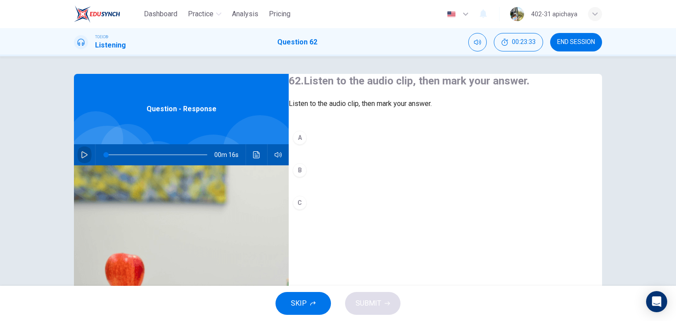
click at [81, 152] on icon "button" at bounding box center [84, 154] width 7 height 7
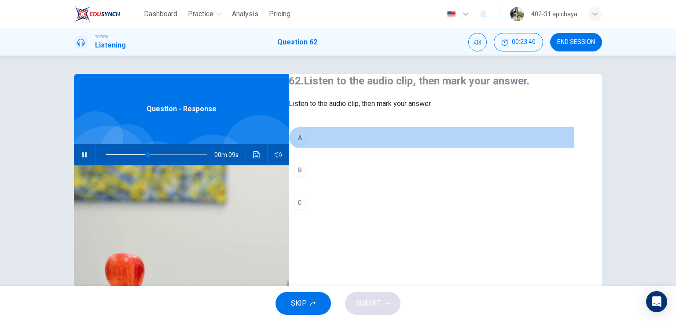
click at [321, 149] on button "A" at bounding box center [445, 138] width 313 height 22
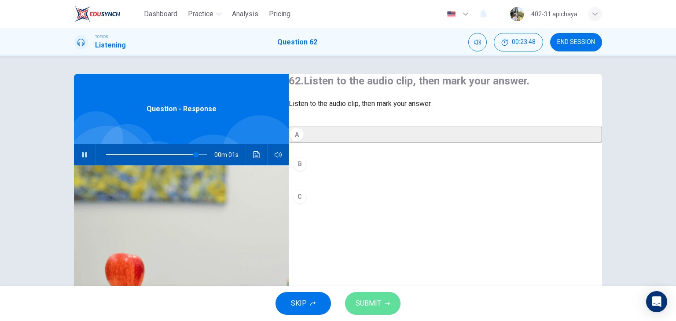
click at [371, 307] on span "SUBMIT" at bounding box center [369, 303] width 26 height 12
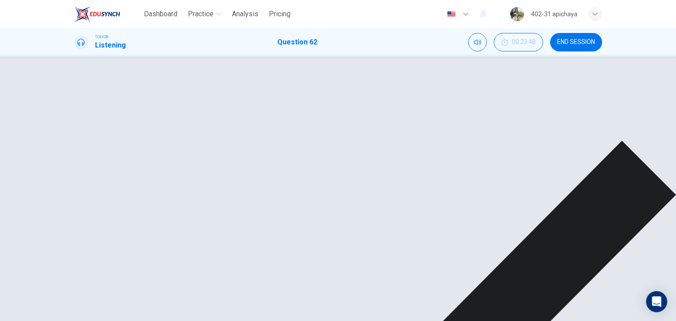
type input "0"
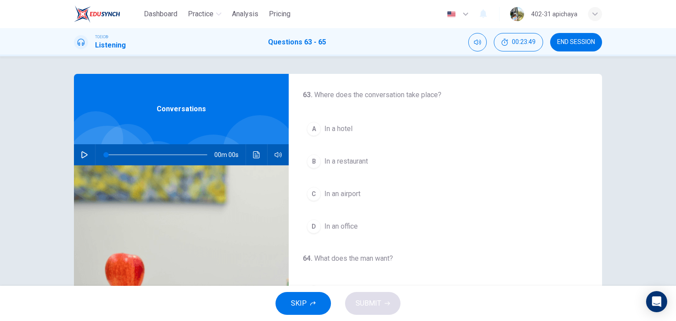
click at [77, 154] on button "button" at bounding box center [84, 154] width 14 height 21
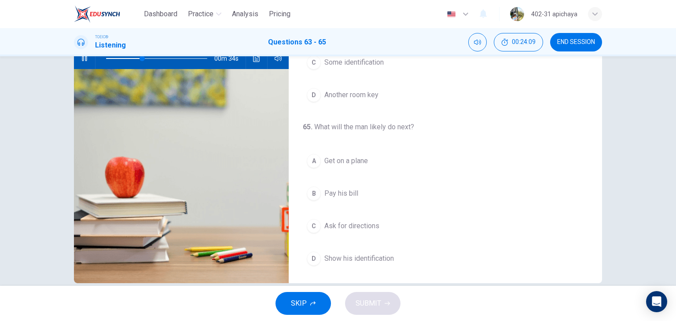
scroll to position [111, 0]
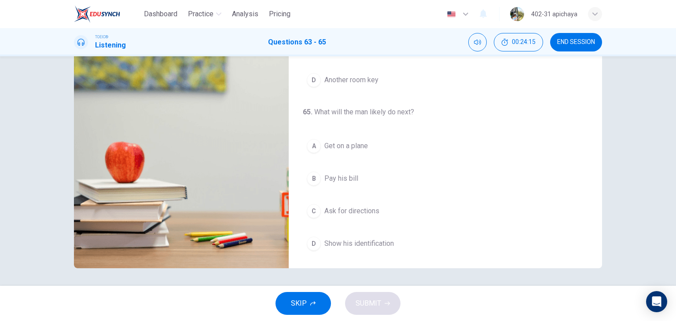
click at [358, 142] on span "Get on a plane" at bounding box center [346, 146] width 44 height 11
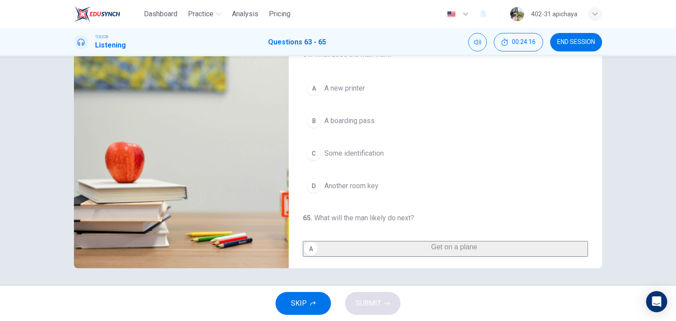
scroll to position [67, 0]
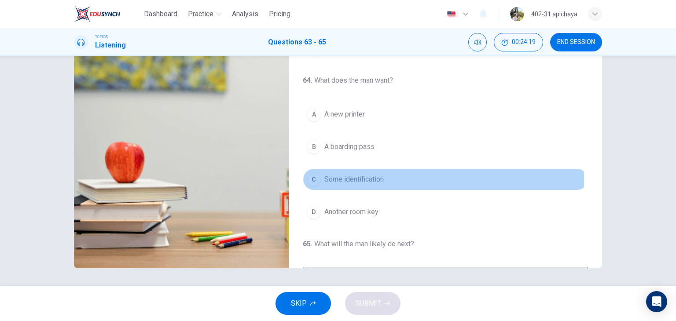
click at [366, 180] on span "Some identification" at bounding box center [353, 179] width 59 height 11
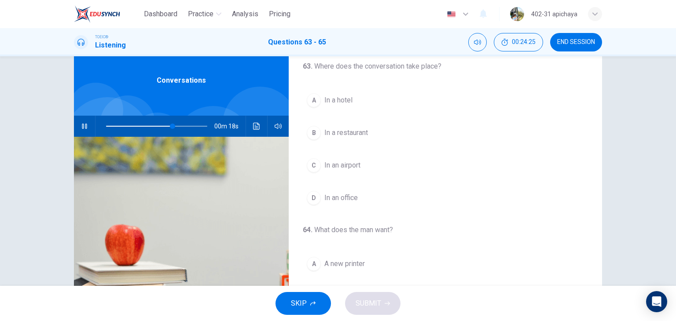
scroll to position [23, 0]
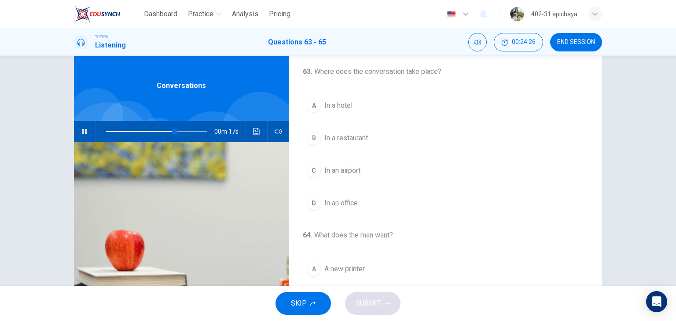
click at [344, 173] on span "In an airport" at bounding box center [342, 170] width 36 height 11
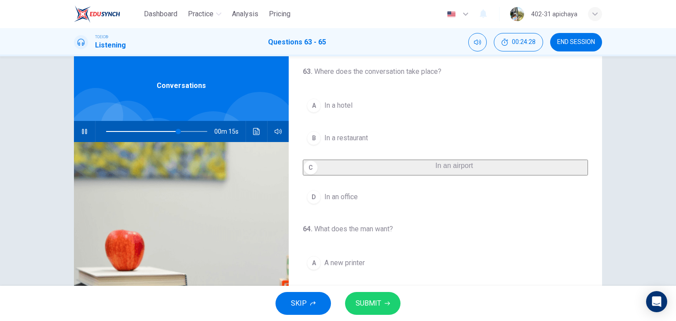
click at [342, 147] on button "B In a restaurant" at bounding box center [445, 138] width 285 height 22
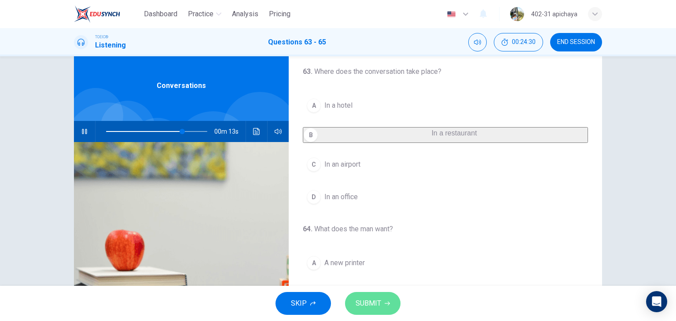
click at [368, 303] on span "SUBMIT" at bounding box center [369, 303] width 26 height 12
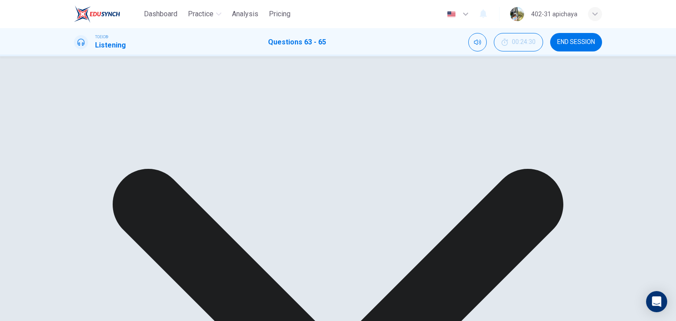
scroll to position [111, 0]
drag, startPoint x: 110, startPoint y: 130, endPoint x: 98, endPoint y: 131, distance: 12.3
click at [106, 131] on span at bounding box center [156, 131] width 101 height 12
click at [348, 192] on div "A A new printer B A boarding pass C Some identification D Another room key" at bounding box center [445, 170] width 285 height 95
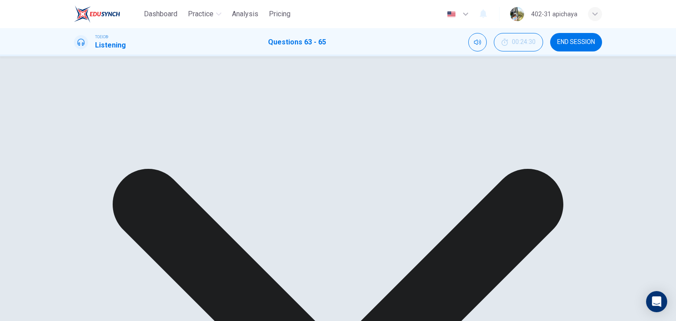
type input "39"
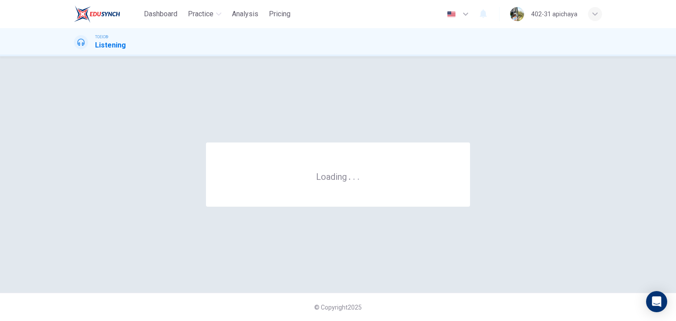
scroll to position [0, 0]
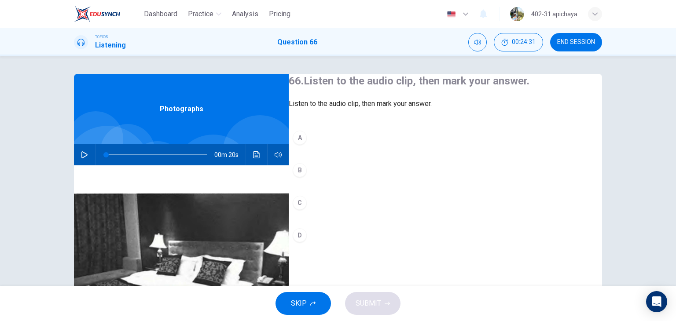
click at [84, 152] on icon "button" at bounding box center [84, 154] width 7 height 7
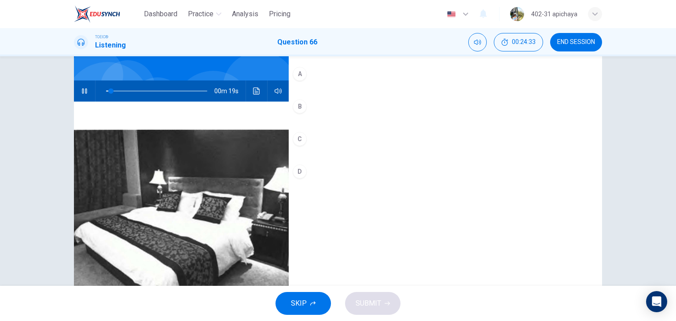
scroll to position [88, 0]
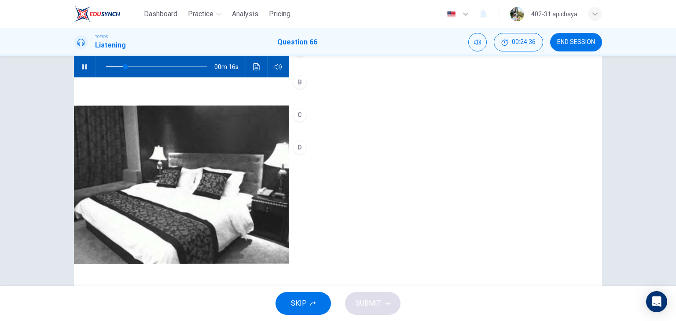
click at [307, 57] on div "A" at bounding box center [300, 50] width 14 height 14
click at [357, 306] on span "SUBMIT" at bounding box center [369, 303] width 26 height 12
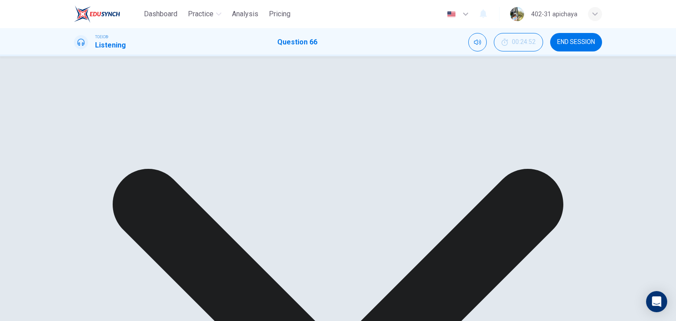
drag, startPoint x: 128, startPoint y: 64, endPoint x: 93, endPoint y: 61, distance: 34.9
click at [95, 61] on div at bounding box center [154, 66] width 119 height 21
click at [80, 62] on button "button" at bounding box center [84, 66] width 14 height 21
type input "0"
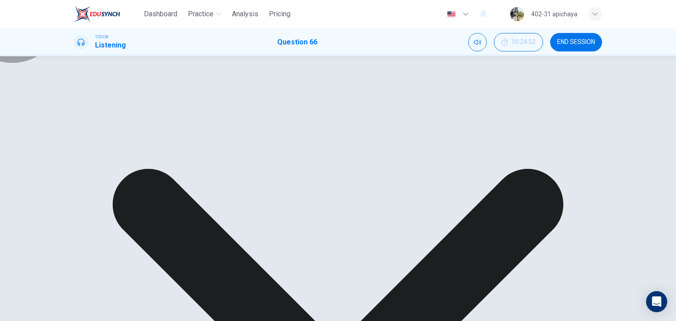
scroll to position [0, 0]
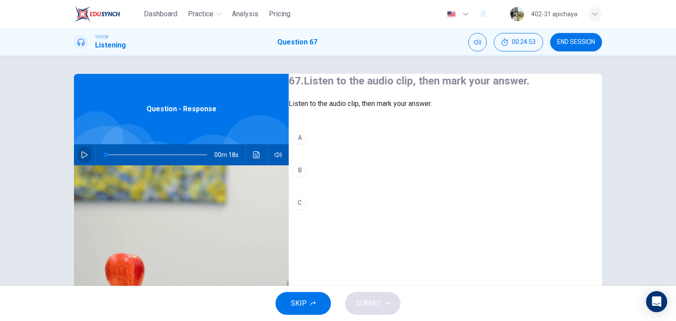
click at [83, 155] on icon "button" at bounding box center [84, 154] width 7 height 7
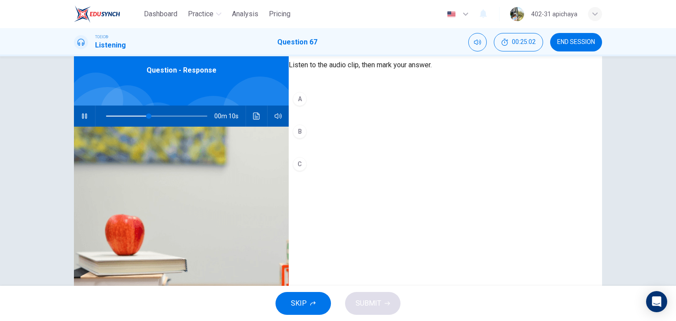
scroll to position [44, 0]
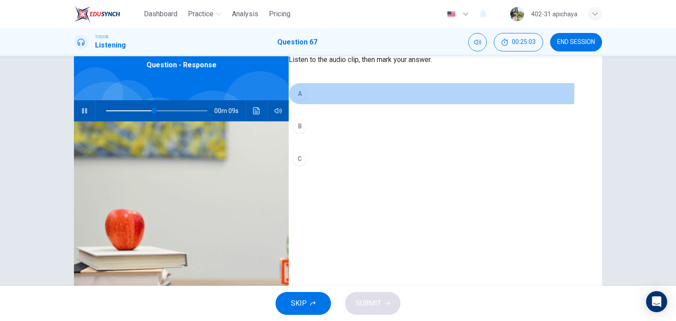
click at [304, 105] on button "A" at bounding box center [445, 94] width 313 height 22
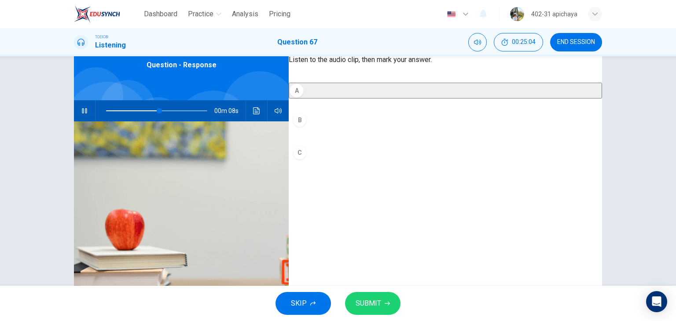
click at [387, 307] on button "SUBMIT" at bounding box center [372, 303] width 55 height 23
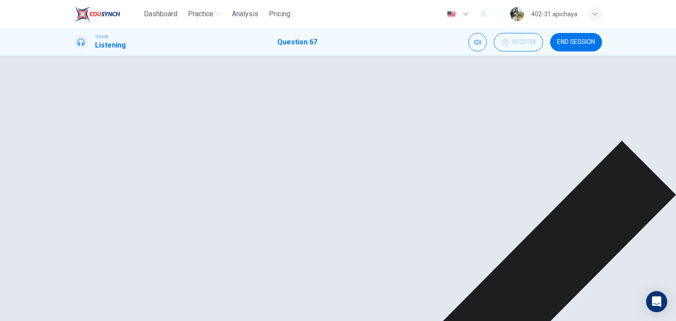
type input "69"
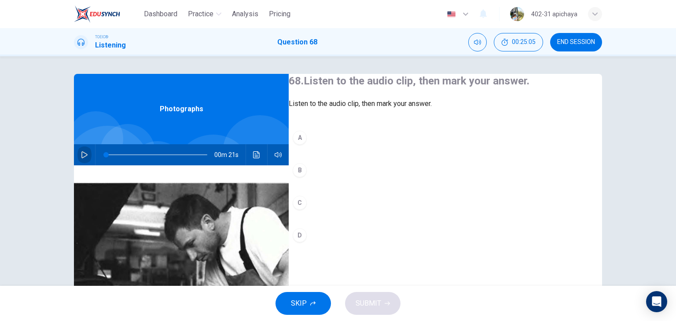
click at [81, 154] on icon "button" at bounding box center [84, 154] width 7 height 7
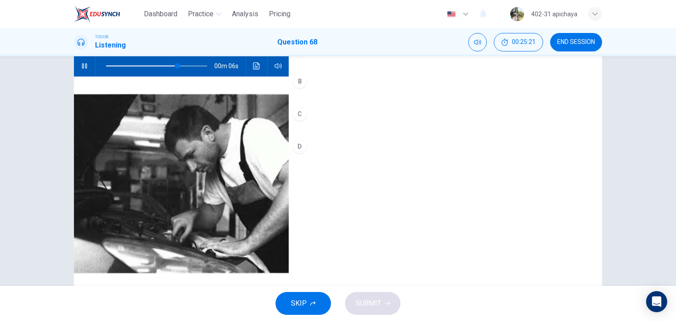
scroll to position [67, 0]
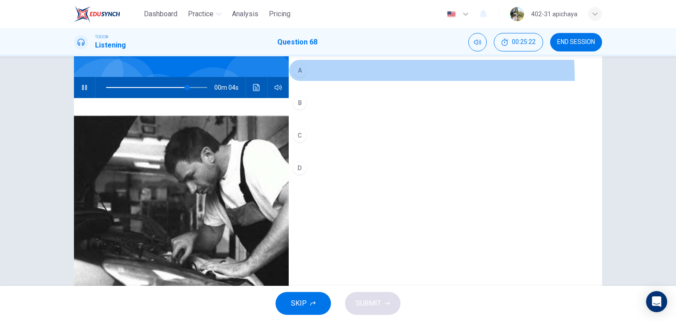
click at [317, 81] on button "A" at bounding box center [445, 70] width 313 height 22
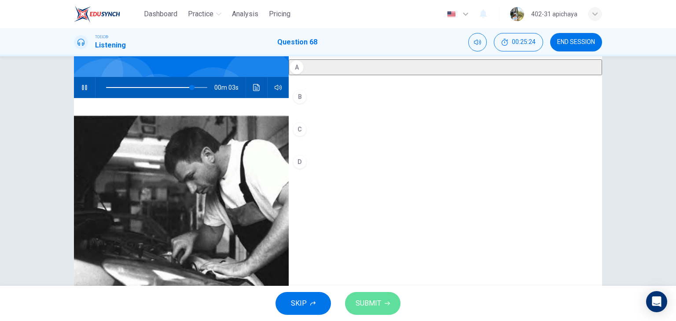
click at [387, 299] on button "SUBMIT" at bounding box center [372, 303] width 55 height 23
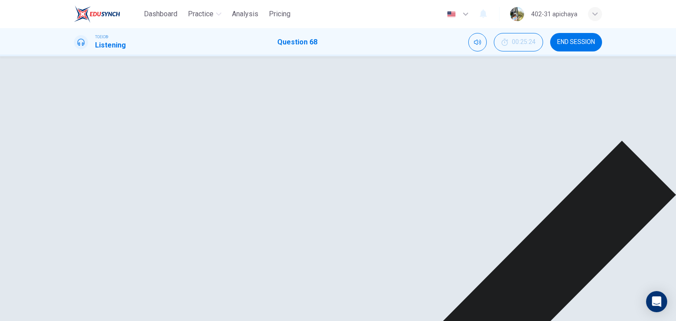
type input "94"
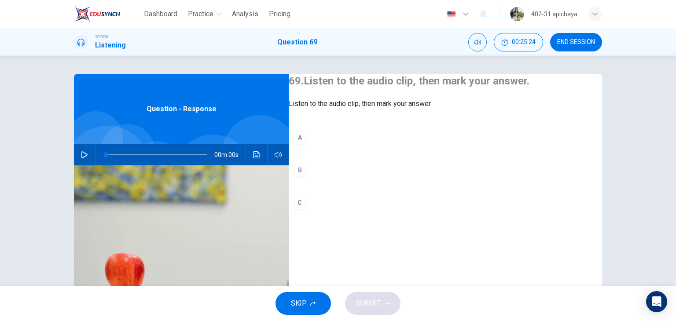
click at [82, 155] on icon "button" at bounding box center [84, 154] width 7 height 7
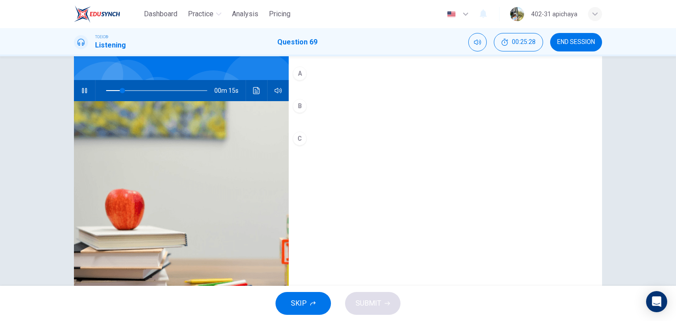
scroll to position [44, 0]
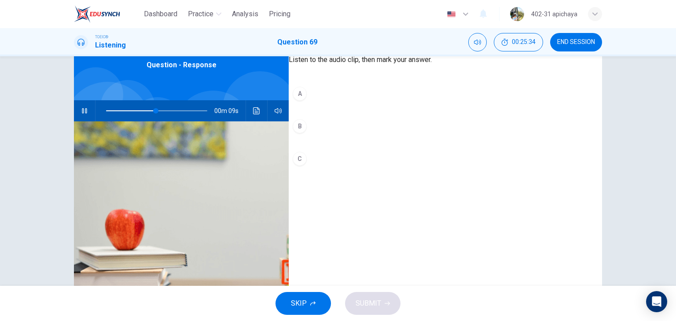
click at [332, 96] on div "69. Listen to the audio clip, then [PERSON_NAME] your answer. Listen to the aud…" at bounding box center [445, 109] width 313 height 158
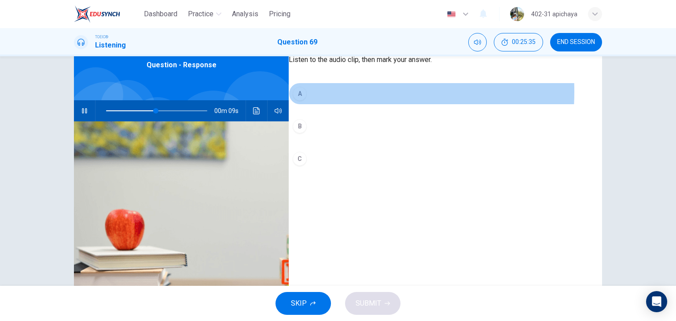
click at [335, 105] on button "A" at bounding box center [445, 94] width 313 height 22
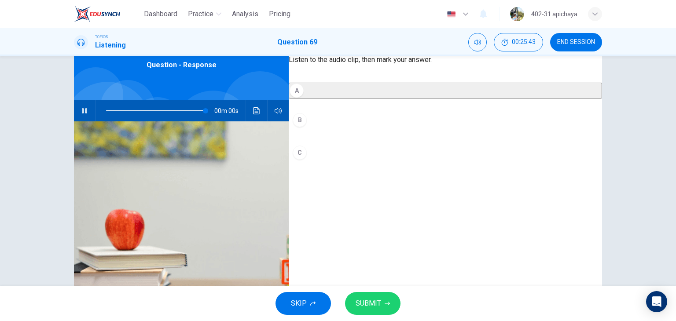
type input "0"
click at [357, 303] on span "SUBMIT" at bounding box center [369, 303] width 26 height 12
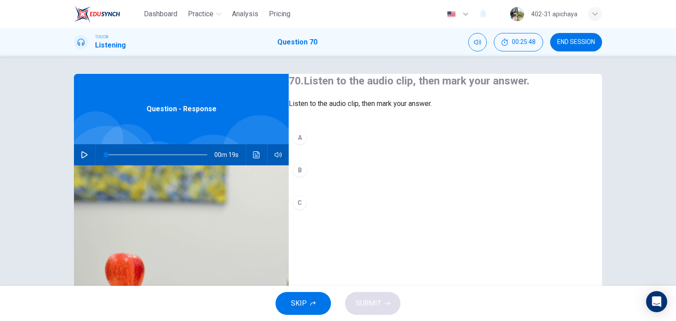
click at [75, 152] on div "00m 19s" at bounding box center [181, 154] width 215 height 21
click at [82, 153] on icon "button" at bounding box center [84, 154] width 6 height 7
click at [324, 171] on div "A B C" at bounding box center [445, 179] width 313 height 105
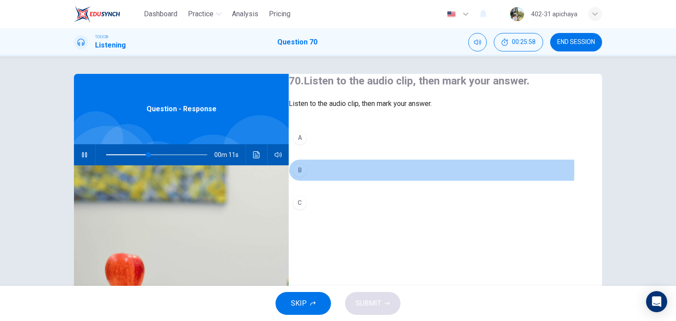
click at [323, 181] on button "B" at bounding box center [445, 170] width 313 height 22
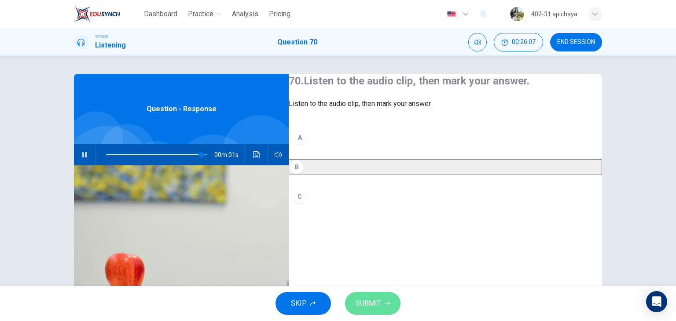
click at [385, 305] on icon "button" at bounding box center [387, 303] width 5 height 5
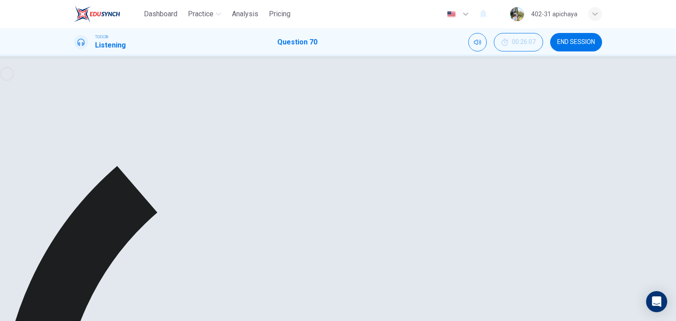
type input "0"
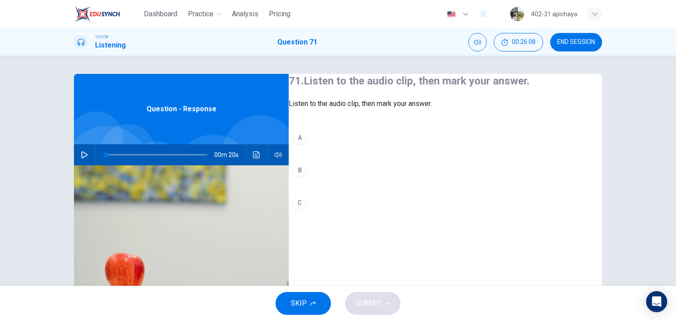
click at [84, 155] on icon "button" at bounding box center [84, 154] width 7 height 7
click at [323, 181] on button "B" at bounding box center [445, 170] width 313 height 22
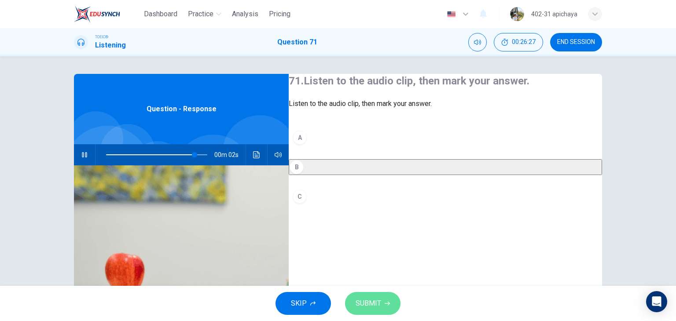
click at [371, 306] on span "SUBMIT" at bounding box center [369, 303] width 26 height 12
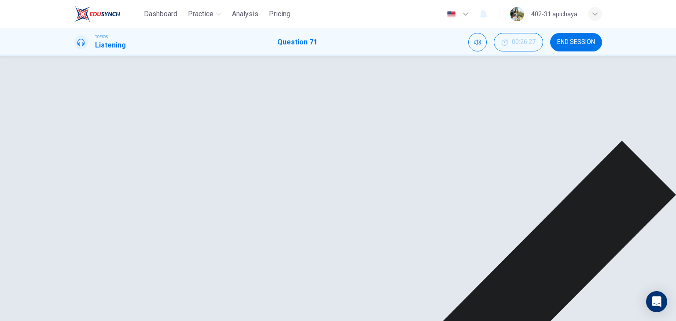
type input "97"
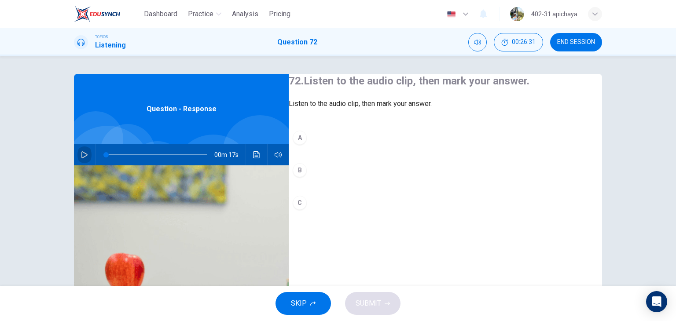
click at [89, 155] on button "button" at bounding box center [84, 154] width 14 height 21
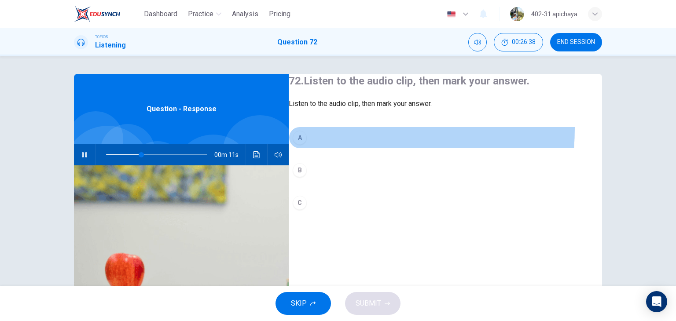
click at [320, 146] on button "A" at bounding box center [445, 138] width 313 height 22
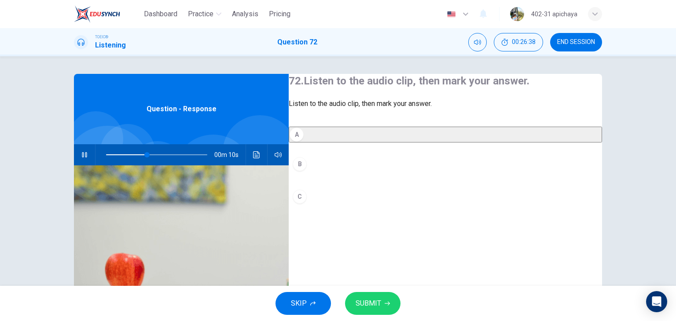
click at [322, 175] on button "B" at bounding box center [445, 164] width 313 height 22
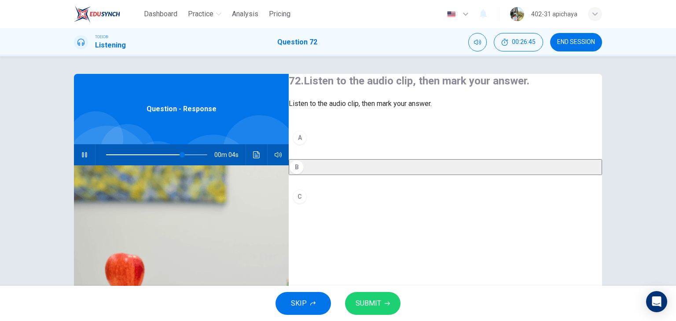
click at [304, 174] on div "B" at bounding box center [297, 167] width 14 height 14
click at [381, 302] on button "SUBMIT" at bounding box center [372, 303] width 55 height 23
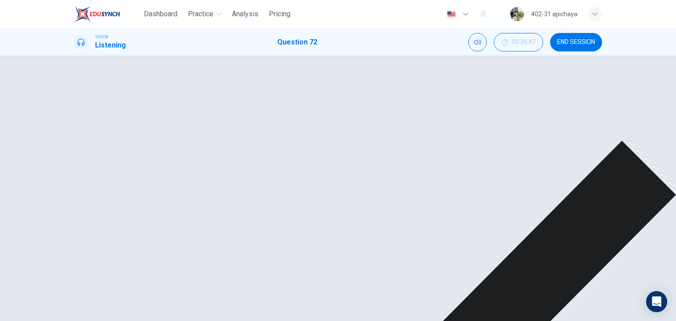
click at [82, 155] on icon "button" at bounding box center [84, 154] width 7 height 7
type input "11"
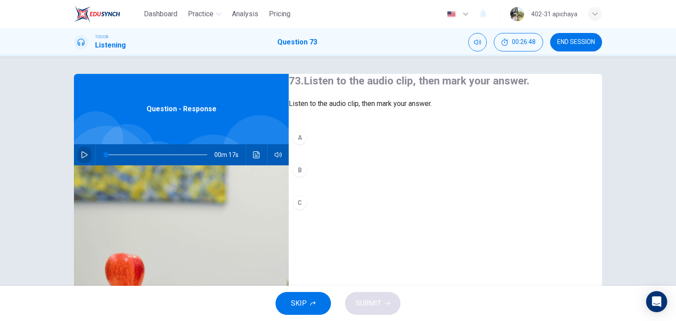
click at [87, 157] on button "button" at bounding box center [84, 154] width 14 height 21
click at [307, 145] on div "A" at bounding box center [300, 138] width 14 height 14
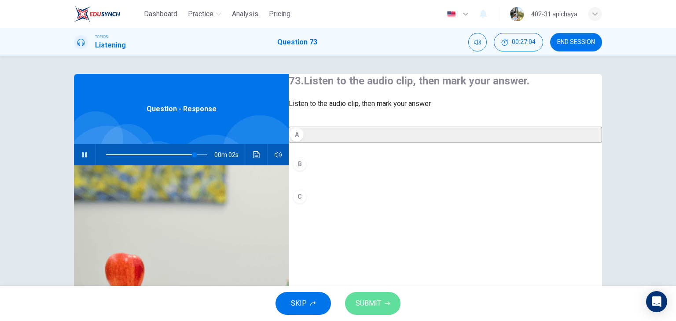
click at [373, 304] on span "SUBMIT" at bounding box center [369, 303] width 26 height 12
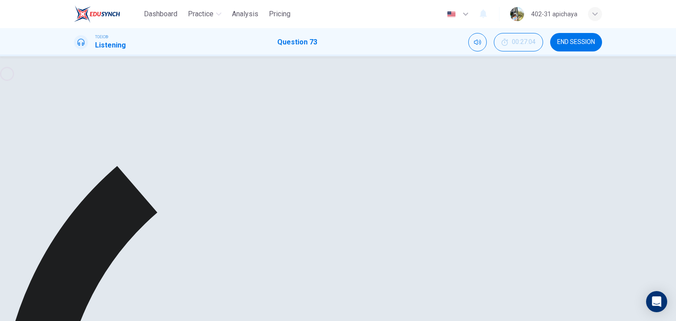
type input "0"
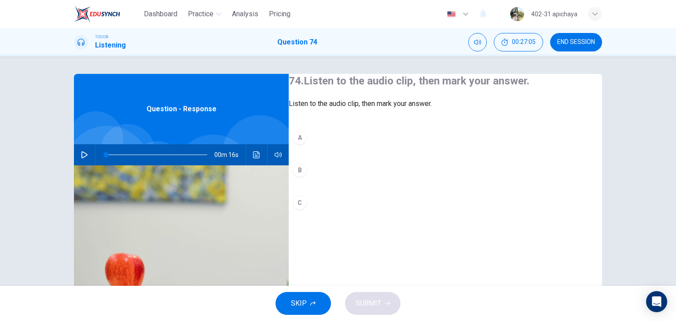
click at [81, 153] on icon "button" at bounding box center [84, 154] width 6 height 7
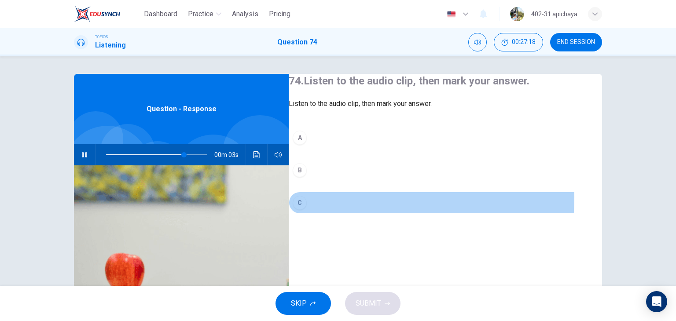
click at [358, 214] on button "C" at bounding box center [445, 203] width 313 height 22
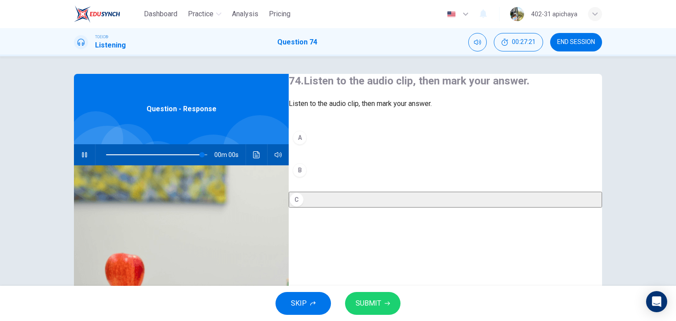
type input "0"
click at [375, 294] on button "SUBMIT" at bounding box center [372, 303] width 55 height 23
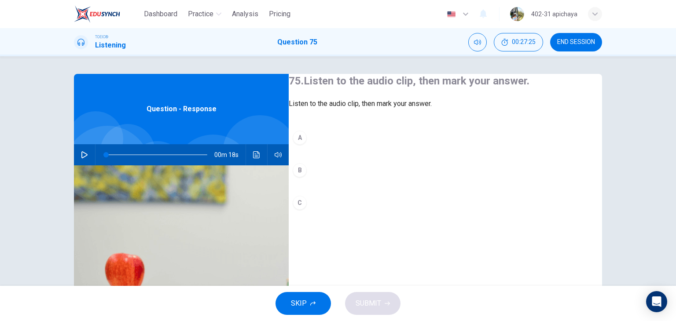
click at [85, 158] on icon "button" at bounding box center [84, 154] width 7 height 7
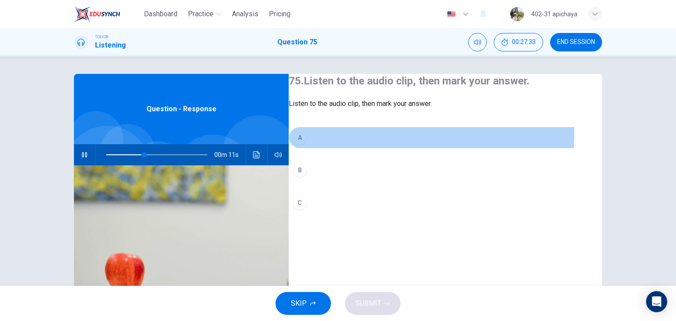
click at [317, 149] on button "A" at bounding box center [445, 138] width 313 height 22
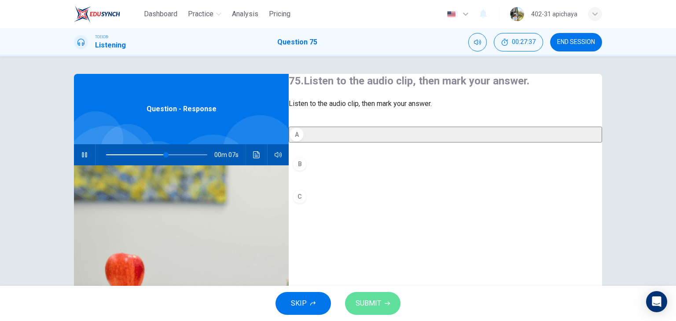
click at [368, 302] on span "SUBMIT" at bounding box center [369, 303] width 26 height 12
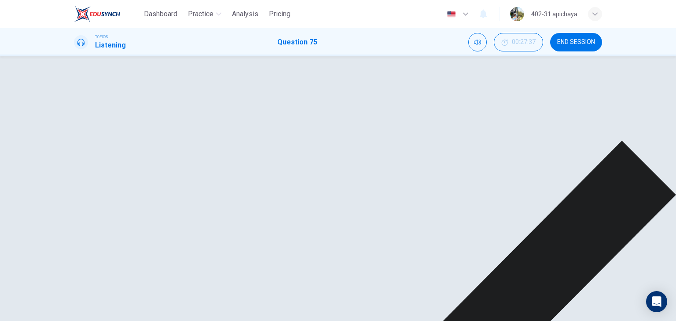
type input "75"
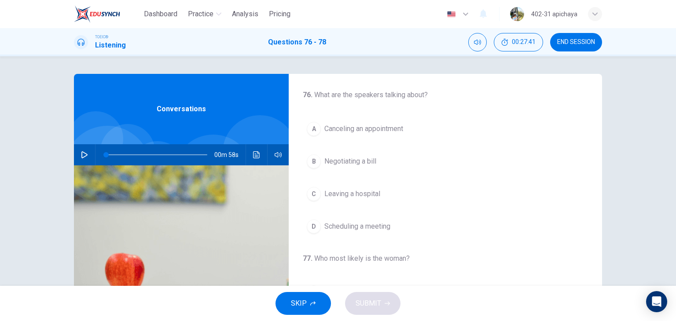
click at [81, 159] on button "button" at bounding box center [84, 154] width 14 height 21
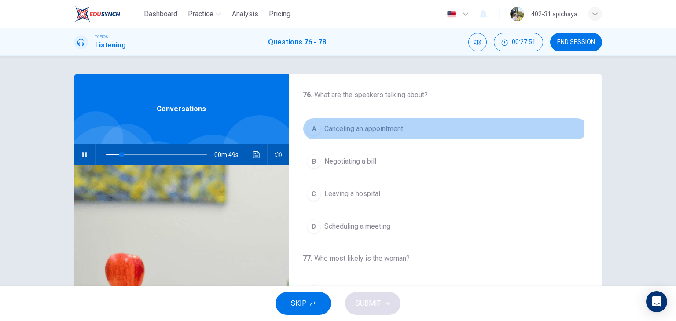
click at [391, 134] on button "A Canceling an appointment" at bounding box center [445, 129] width 285 height 22
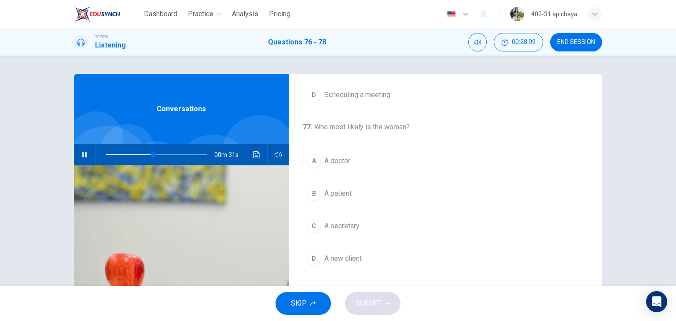
scroll to position [176, 0]
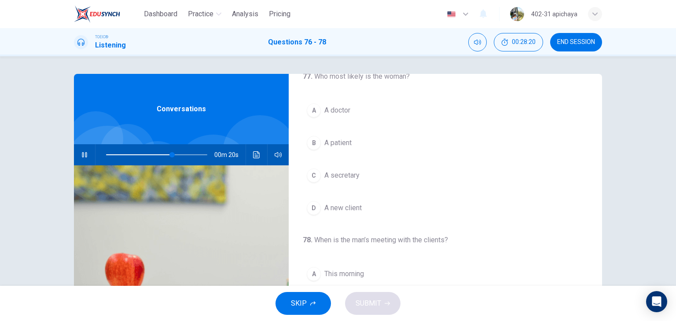
click at [363, 212] on button "D A new client" at bounding box center [445, 208] width 285 height 22
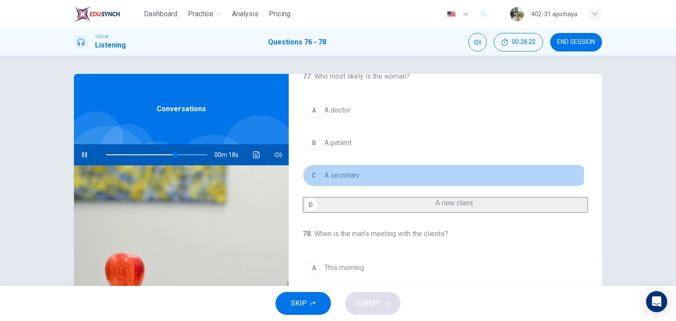
click at [357, 181] on button "C A secretary" at bounding box center [445, 176] width 285 height 22
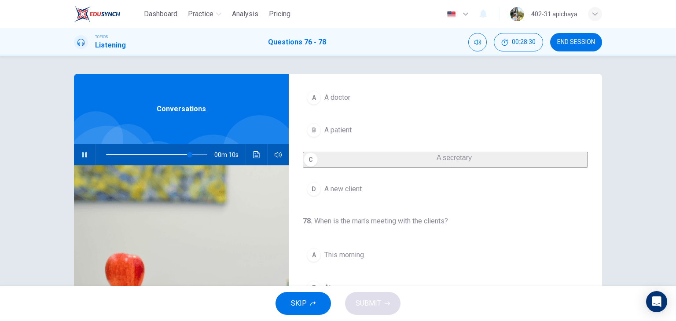
scroll to position [88, 0]
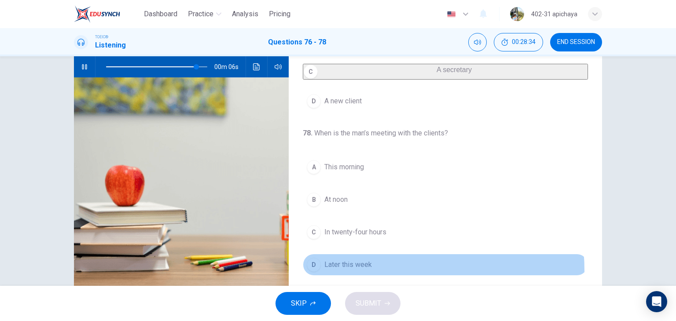
click at [365, 271] on button "D Later this week" at bounding box center [445, 265] width 285 height 22
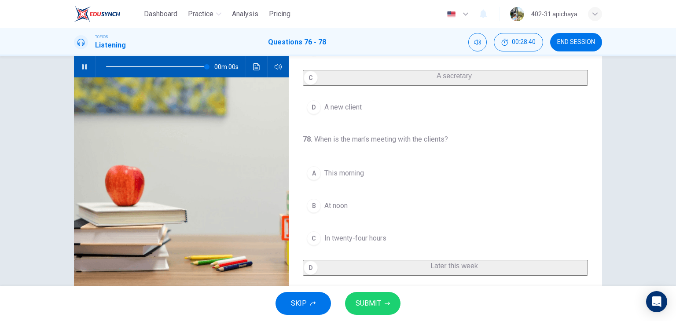
type input "0"
click at [374, 301] on span "SUBMIT" at bounding box center [369, 303] width 26 height 12
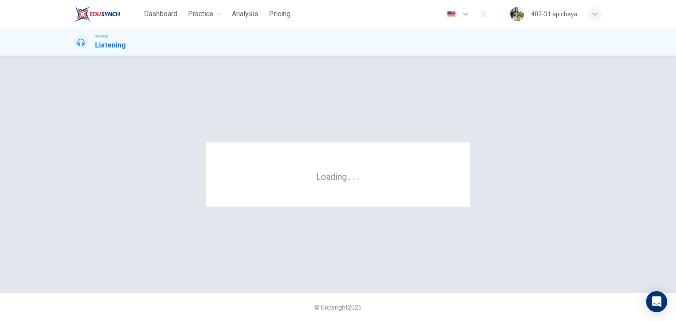
scroll to position [0, 0]
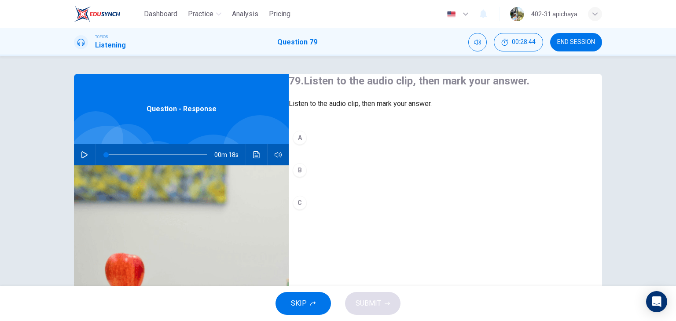
click at [77, 154] on button "button" at bounding box center [84, 154] width 14 height 21
click at [324, 199] on div "A B C" at bounding box center [445, 179] width 313 height 105
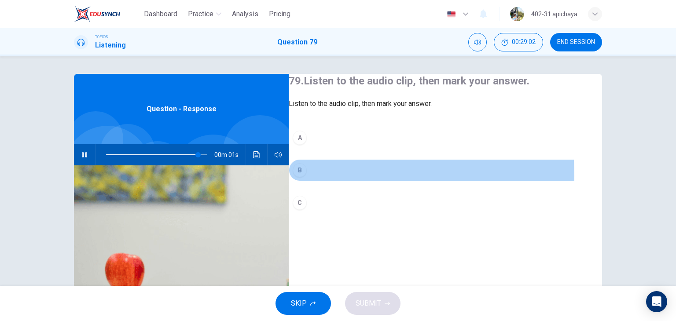
click at [320, 181] on button "B" at bounding box center [445, 170] width 313 height 22
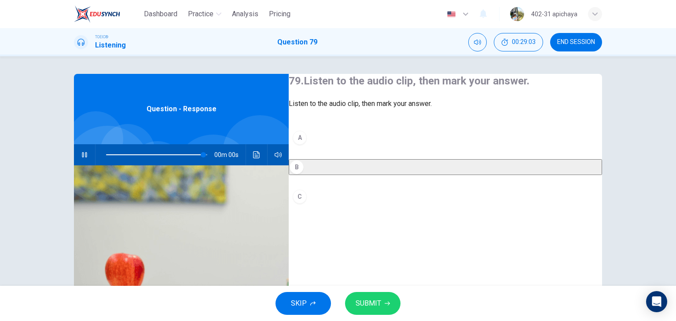
type input "0"
click at [378, 300] on span "SUBMIT" at bounding box center [369, 303] width 26 height 12
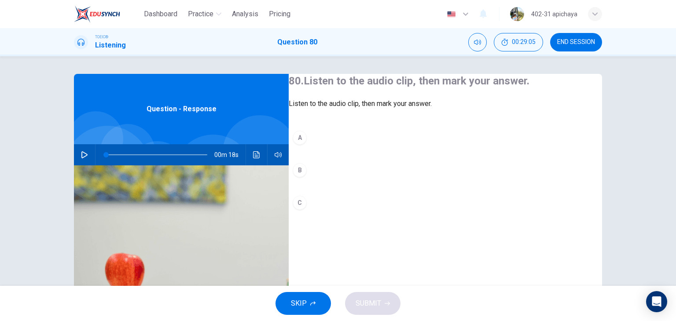
click at [82, 158] on icon "button" at bounding box center [84, 154] width 7 height 7
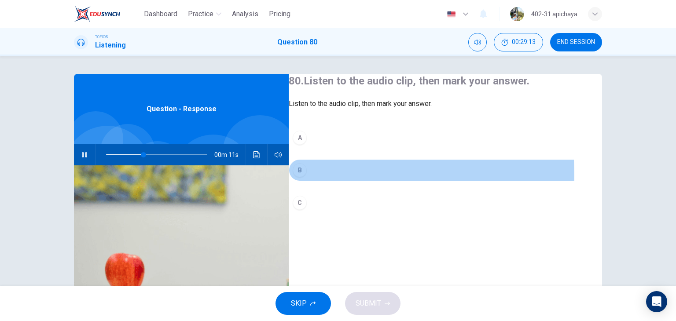
click at [307, 177] on div "B" at bounding box center [300, 170] width 14 height 14
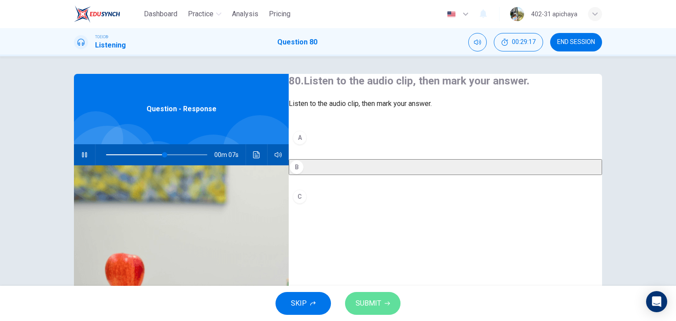
click at [366, 299] on span "SUBMIT" at bounding box center [369, 303] width 26 height 12
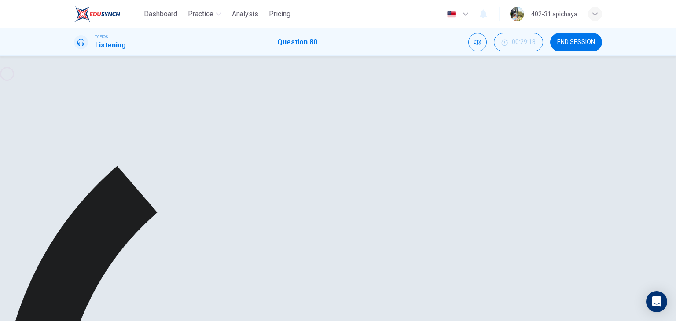
scroll to position [44, 0]
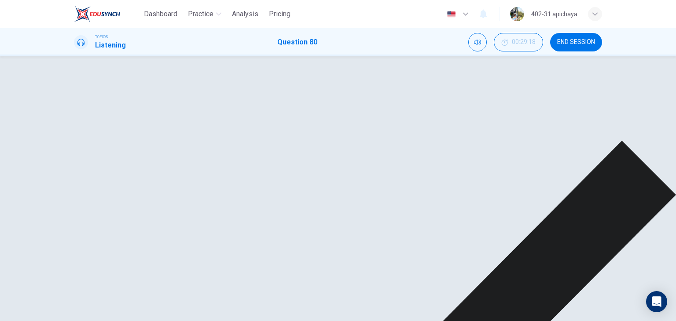
type input "74"
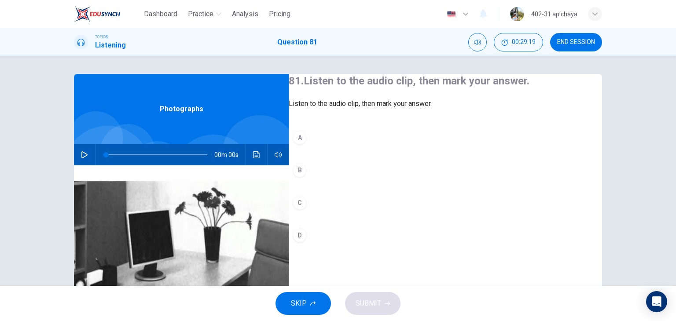
click at [77, 152] on button "button" at bounding box center [84, 154] width 14 height 21
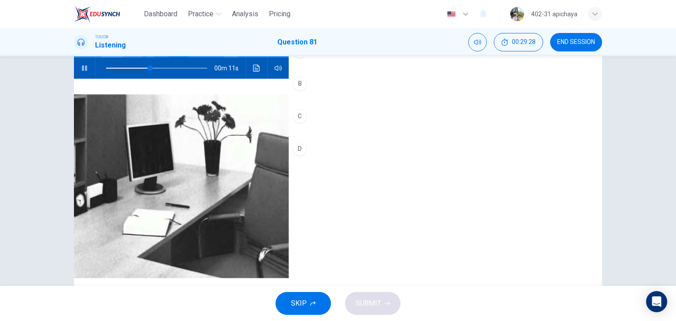
scroll to position [88, 0]
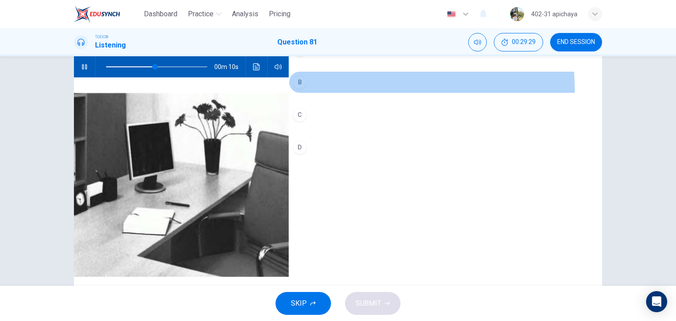
click at [306, 93] on button "B" at bounding box center [445, 82] width 313 height 22
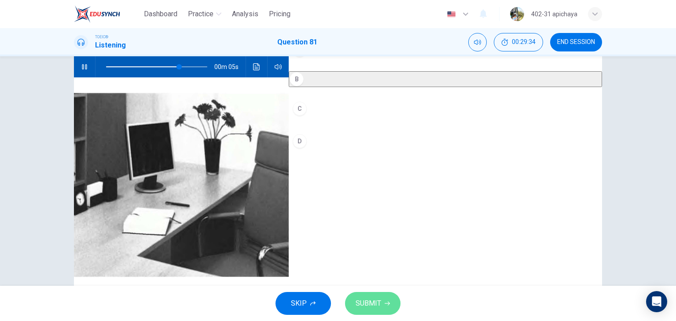
click at [392, 301] on button "SUBMIT" at bounding box center [372, 303] width 55 height 23
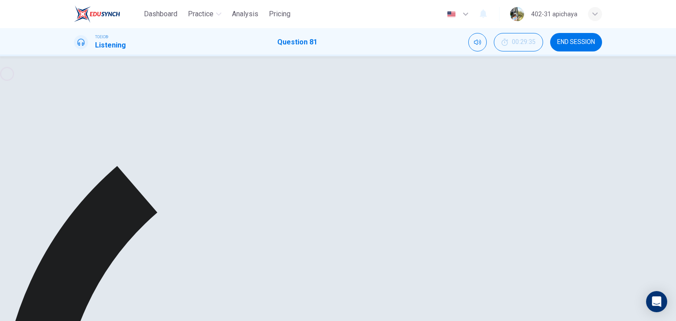
type input "82"
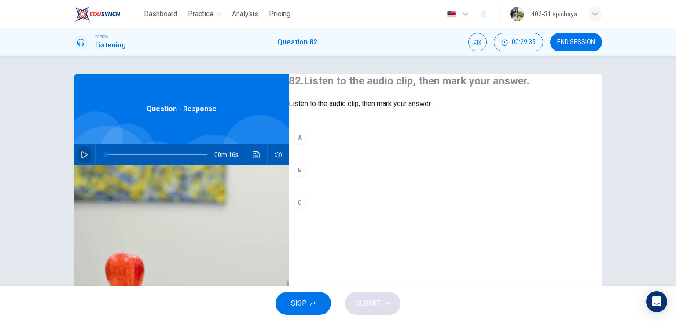
click at [77, 151] on button "button" at bounding box center [84, 154] width 14 height 21
click at [307, 210] on div "C" at bounding box center [300, 203] width 14 height 14
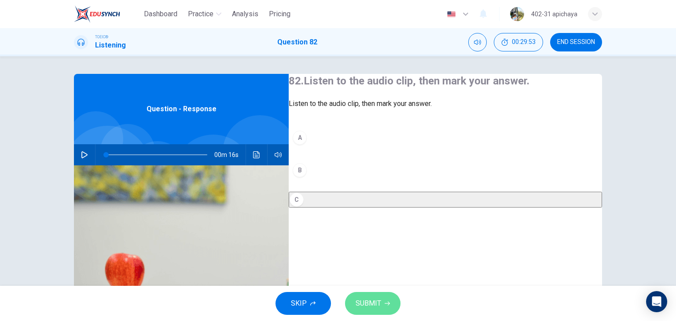
click at [387, 307] on button "SUBMIT" at bounding box center [372, 303] width 55 height 23
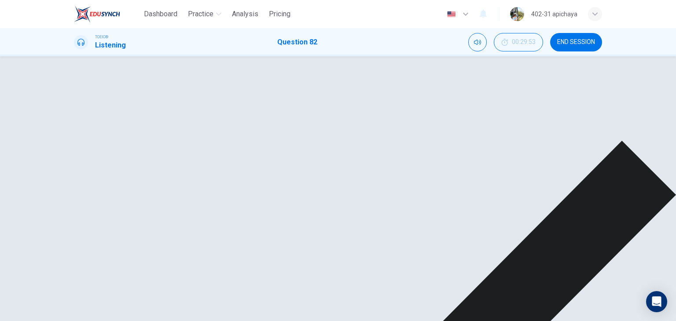
click at [81, 157] on icon "button" at bounding box center [84, 154] width 6 height 7
type input "12"
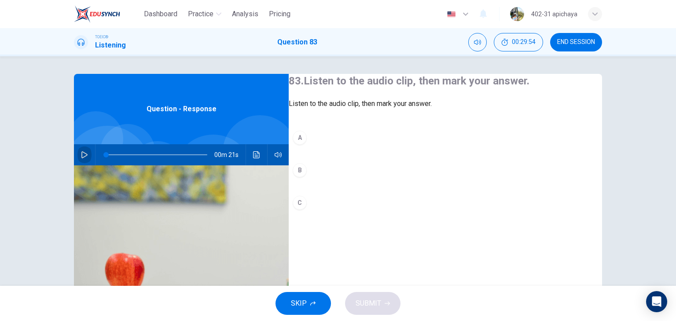
click at [82, 157] on icon "button" at bounding box center [84, 154] width 7 height 7
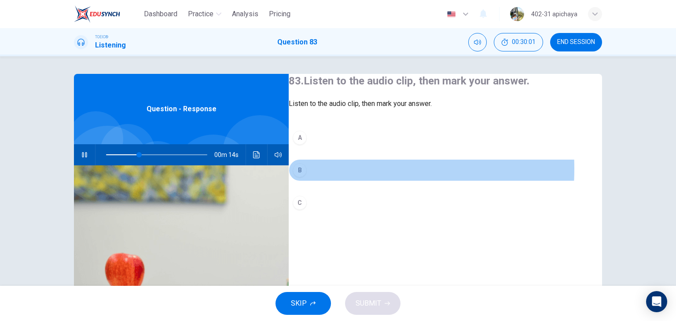
click at [323, 181] on button "B" at bounding box center [445, 170] width 313 height 22
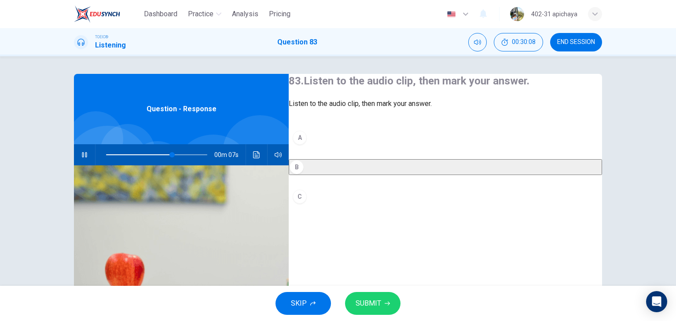
click at [345, 208] on button "C" at bounding box center [445, 197] width 313 height 22
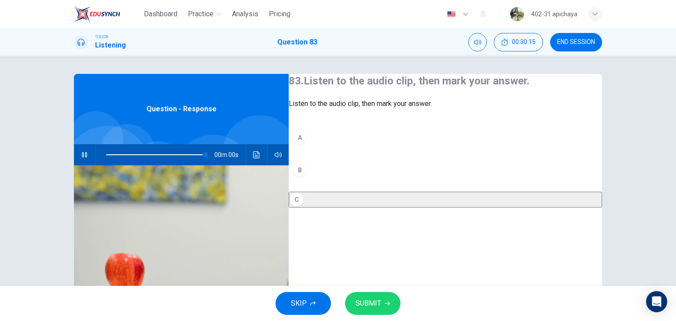
type input "0"
click at [380, 297] on button "SUBMIT" at bounding box center [372, 303] width 55 height 23
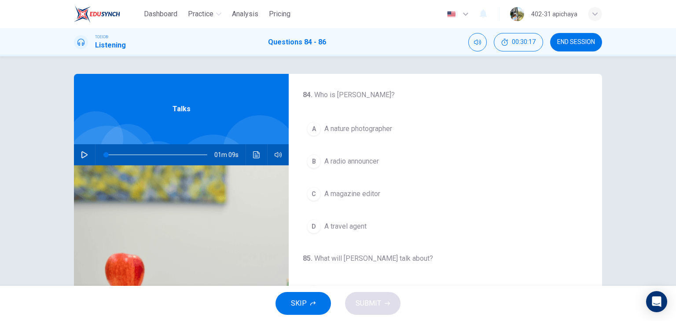
click at [81, 154] on icon "button" at bounding box center [84, 154] width 7 height 7
click at [376, 161] on span "A radio announcer" at bounding box center [351, 161] width 55 height 11
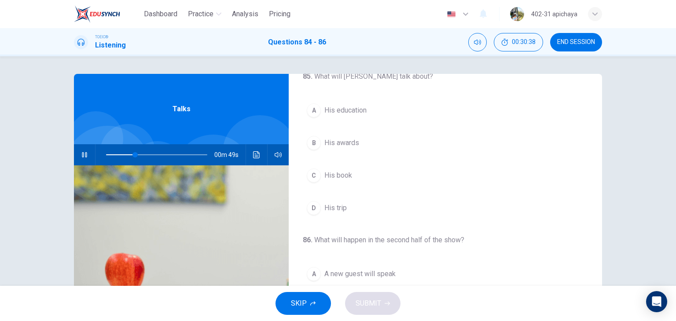
scroll to position [199, 0]
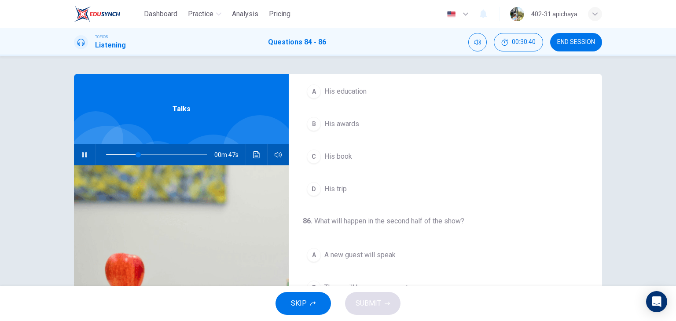
click at [342, 130] on button "B His awards" at bounding box center [445, 124] width 285 height 22
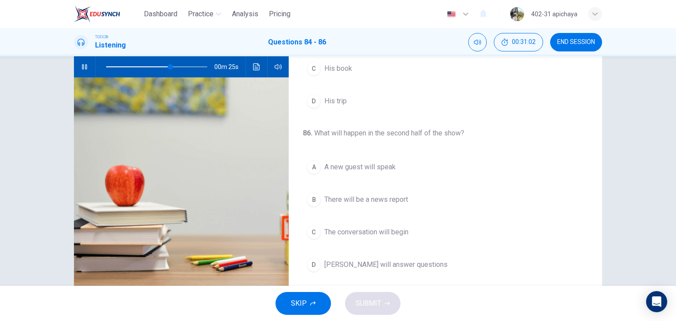
click at [371, 166] on span "A new guest will speak" at bounding box center [359, 167] width 71 height 11
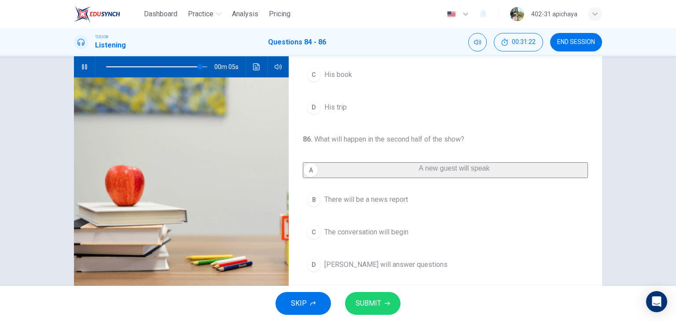
click at [389, 209] on button "B There will be a news report" at bounding box center [445, 200] width 285 height 22
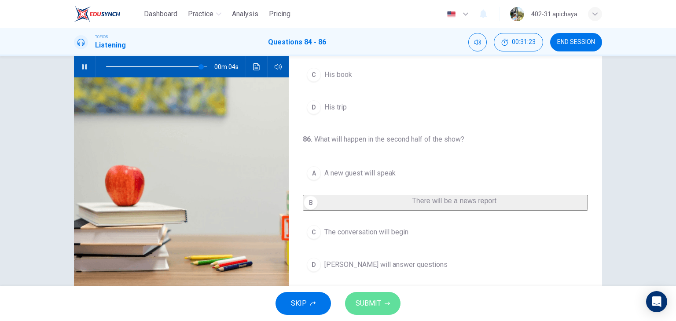
click at [374, 305] on span "SUBMIT" at bounding box center [369, 303] width 26 height 12
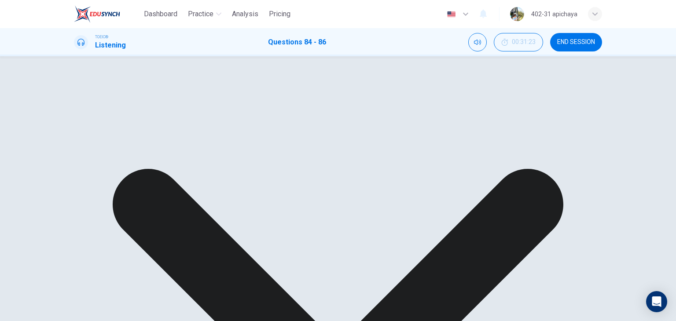
scroll to position [0, 0]
drag, startPoint x: 151, startPoint y: 162, endPoint x: 138, endPoint y: 161, distance: 13.7
click at [141, 161] on div at bounding box center [154, 154] width 119 height 21
click at [83, 155] on icon "button" at bounding box center [84, 154] width 7 height 7
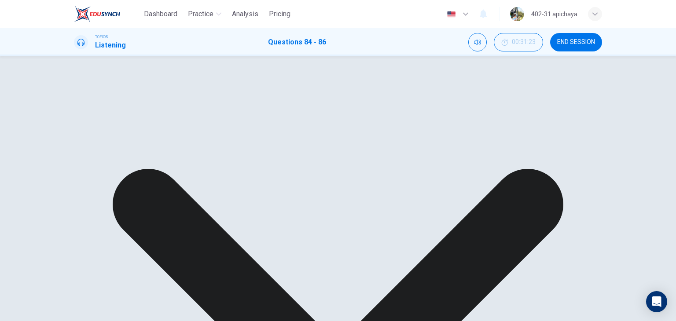
type input "30"
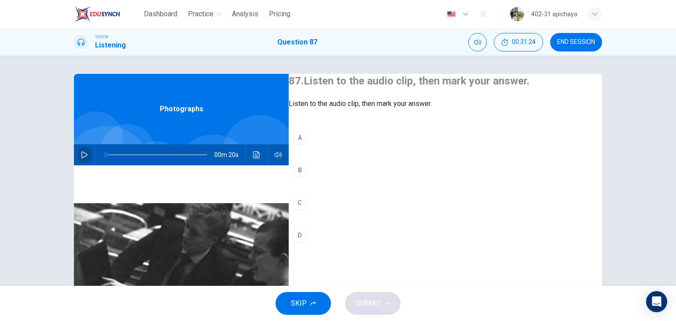
click at [78, 154] on button "button" at bounding box center [84, 154] width 14 height 21
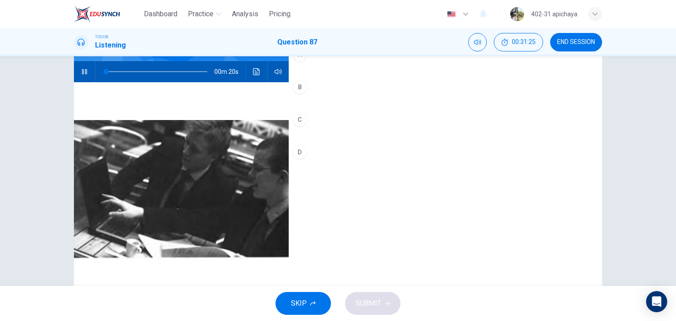
scroll to position [88, 0]
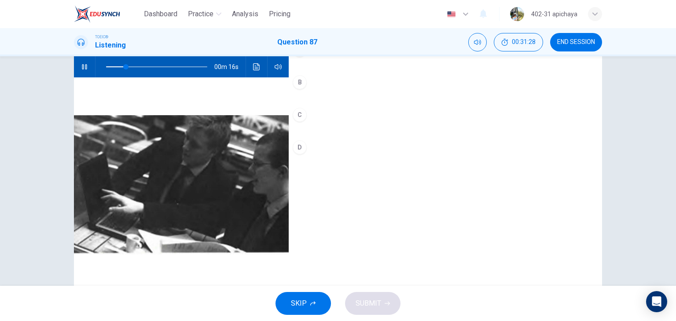
click at [307, 57] on div "A" at bounding box center [300, 50] width 14 height 14
click at [373, 296] on button "SUBMIT" at bounding box center [372, 303] width 55 height 23
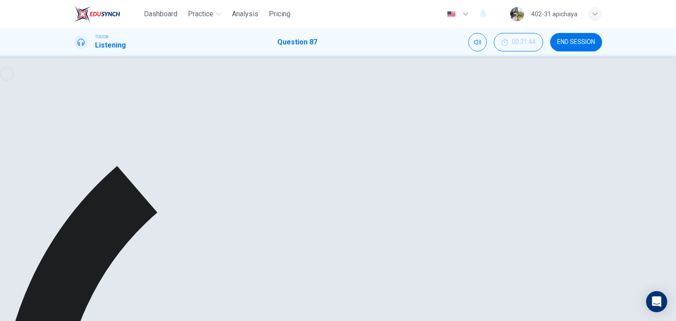
type input "0"
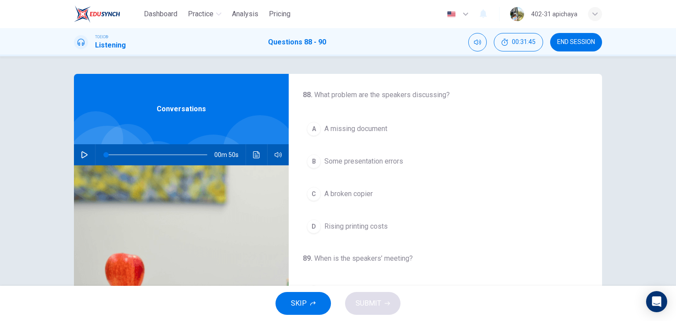
click at [88, 153] on button "button" at bounding box center [84, 154] width 14 height 21
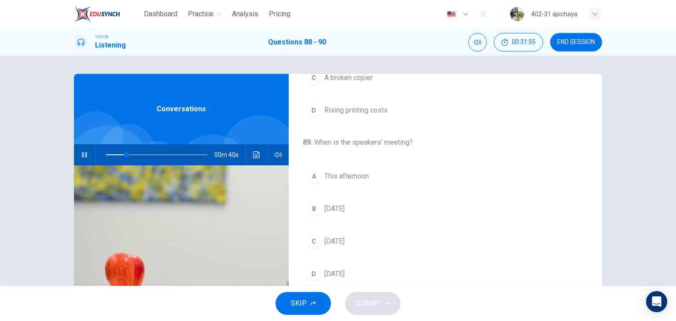
scroll to position [132, 0]
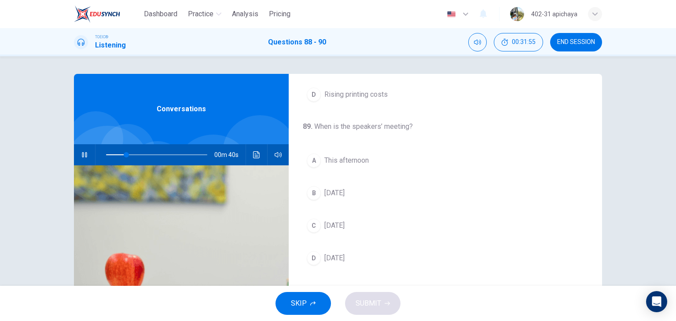
click at [360, 230] on button "C [DATE]" at bounding box center [445, 226] width 285 height 22
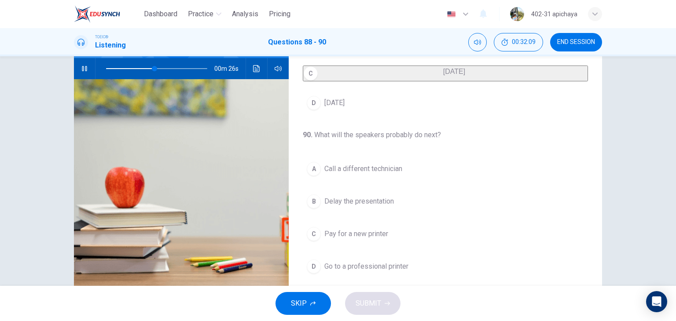
scroll to position [88, 0]
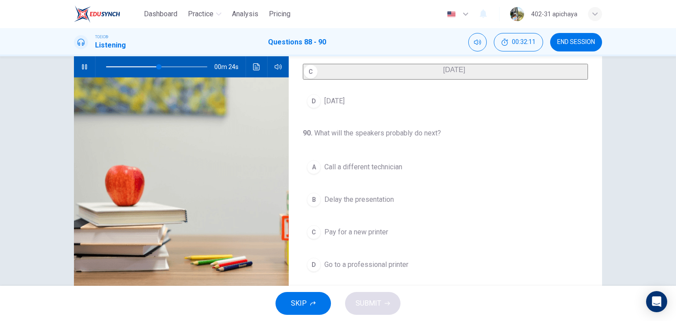
click at [368, 200] on span "Delay the presentation" at bounding box center [359, 200] width 70 height 11
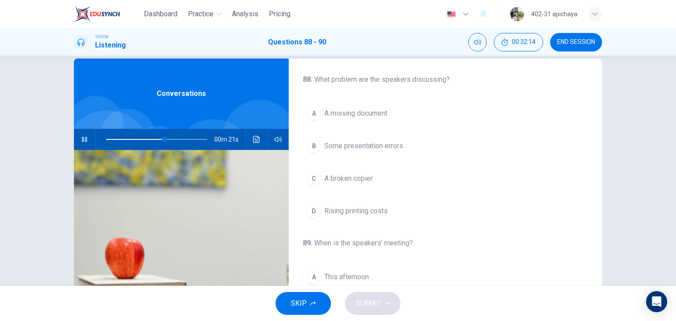
scroll to position [0, 0]
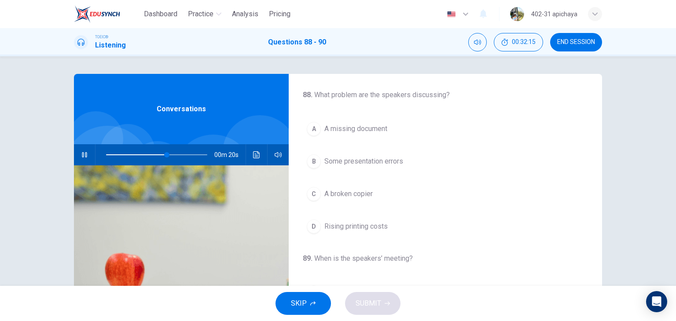
click at [356, 189] on span "A broken copier" at bounding box center [348, 194] width 48 height 11
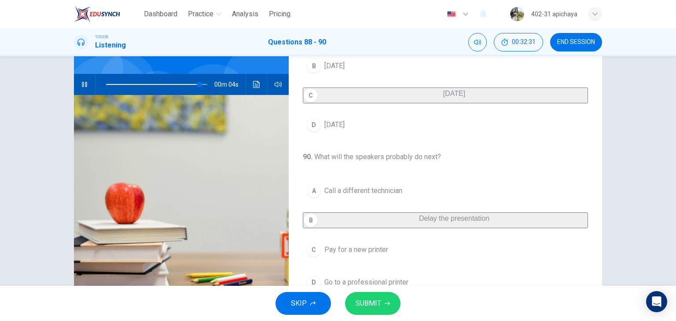
scroll to position [111, 0]
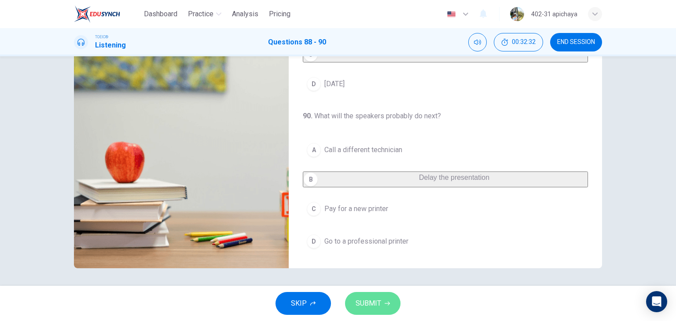
click at [375, 293] on button "SUBMIT" at bounding box center [372, 303] width 55 height 23
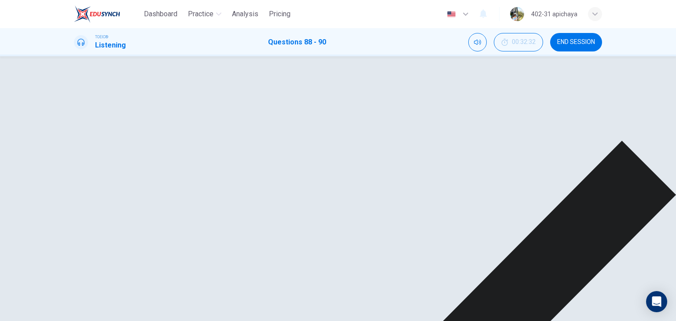
type input "0"
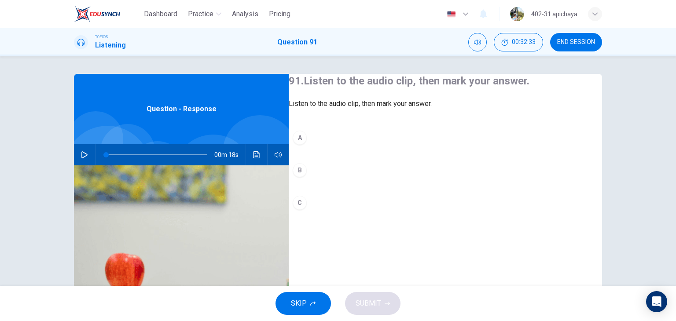
click at [81, 156] on icon "button" at bounding box center [84, 154] width 7 height 7
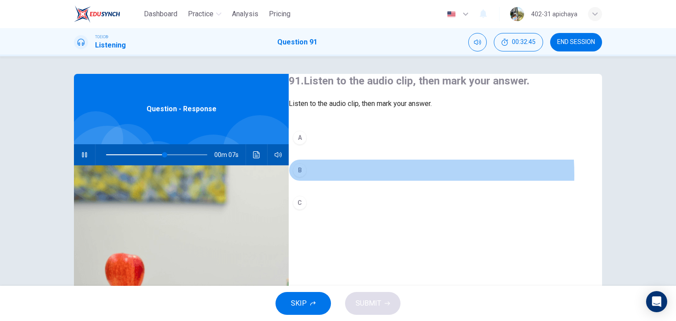
click at [325, 181] on button "B" at bounding box center [445, 170] width 313 height 22
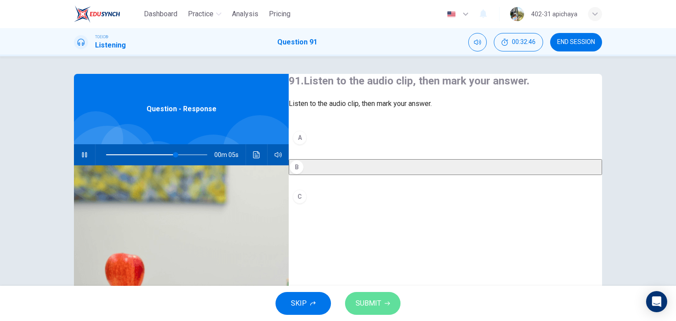
click at [397, 297] on button "SUBMIT" at bounding box center [372, 303] width 55 height 23
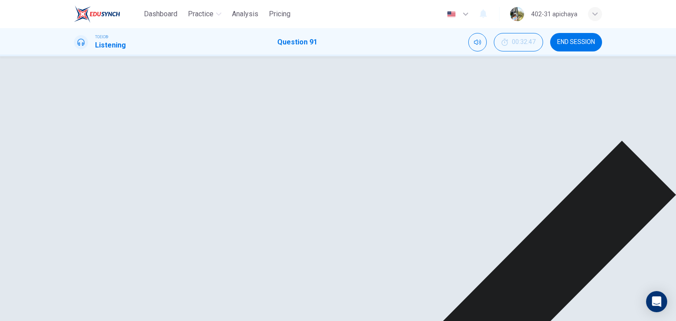
type input "79"
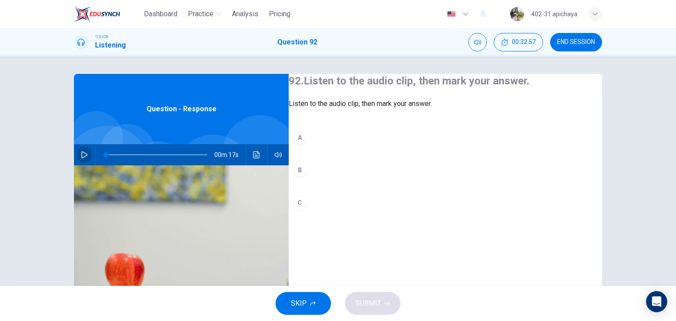
click at [84, 157] on icon "button" at bounding box center [84, 154] width 7 height 7
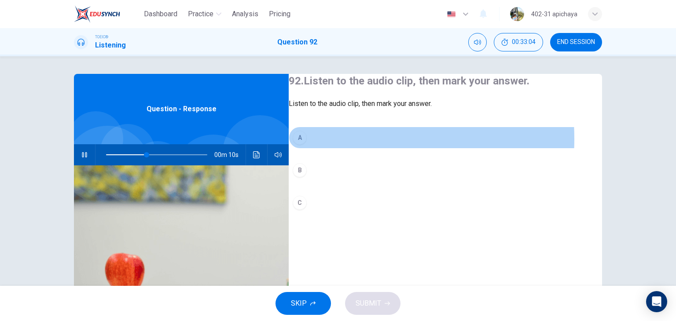
click at [329, 149] on button "A" at bounding box center [445, 138] width 313 height 22
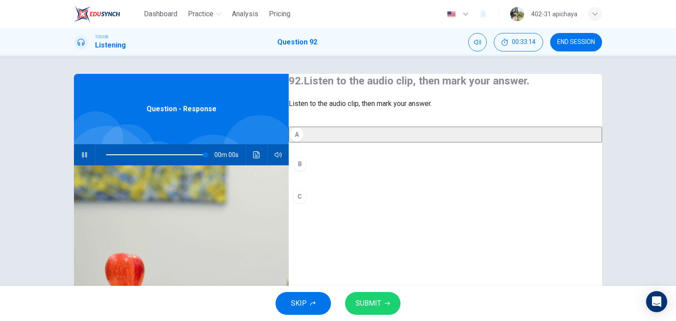
type input "0"
click at [393, 308] on button "SUBMIT" at bounding box center [372, 303] width 55 height 23
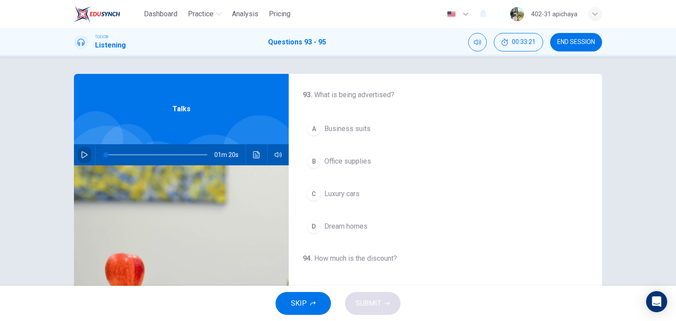
click at [85, 151] on icon "button" at bounding box center [84, 154] width 7 height 7
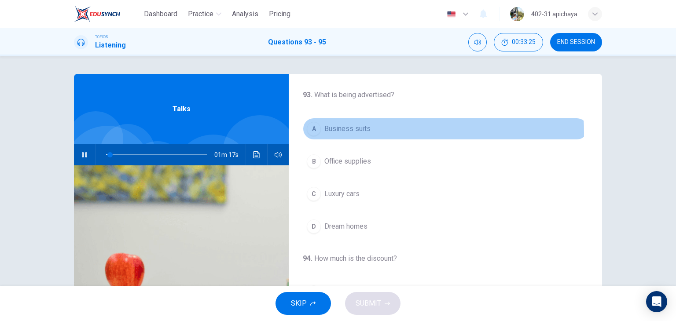
click at [363, 132] on span "Business suits" at bounding box center [347, 129] width 46 height 11
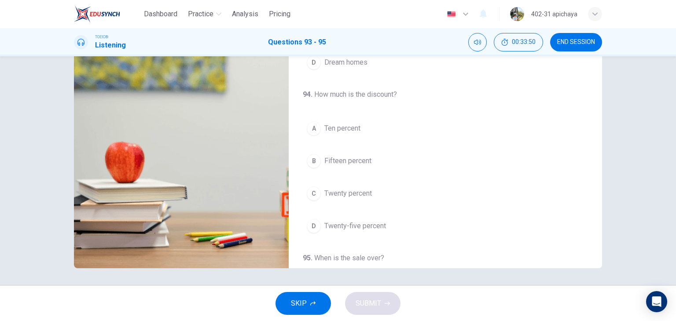
scroll to position [67, 0]
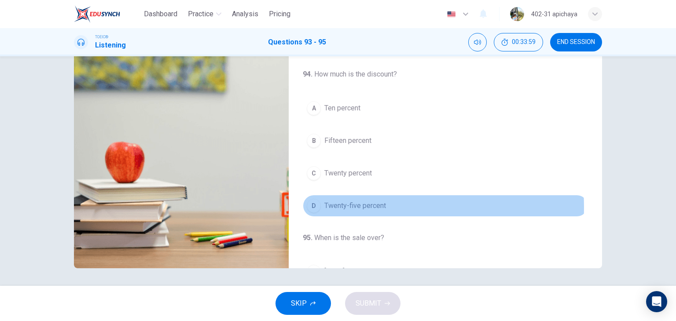
click at [366, 211] on span "Twenty-five percent" at bounding box center [355, 206] width 62 height 11
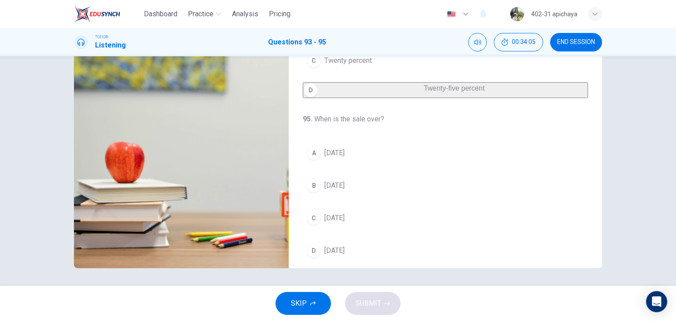
scroll to position [199, 0]
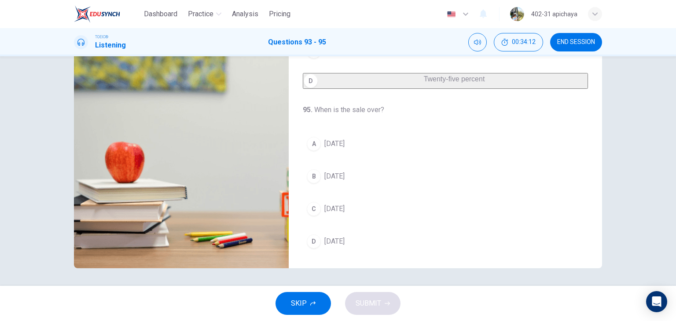
click at [351, 142] on button "A [DATE]" at bounding box center [445, 144] width 285 height 22
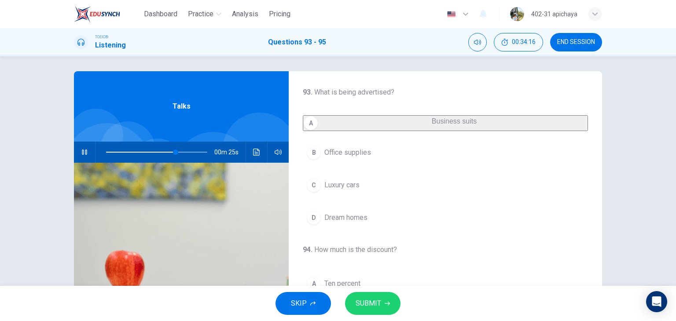
scroll to position [0, 0]
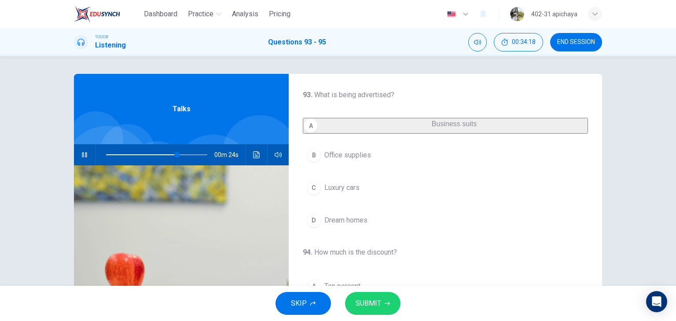
click at [361, 198] on button "C Luxury cars" at bounding box center [445, 188] width 285 height 22
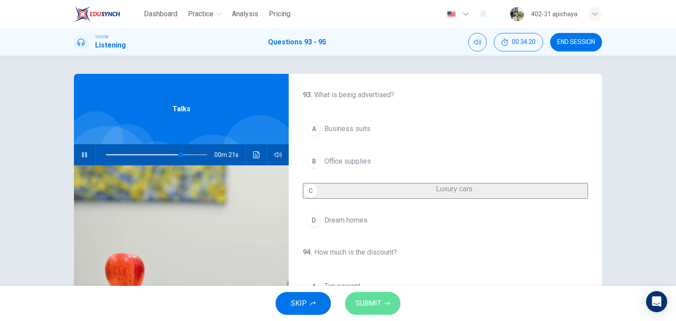
drag, startPoint x: 376, startPoint y: 301, endPoint x: 376, endPoint y: 291, distance: 9.7
click at [376, 299] on span "SUBMIT" at bounding box center [369, 303] width 26 height 12
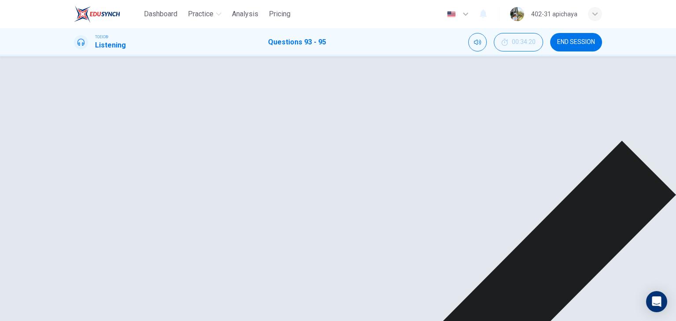
scroll to position [111, 0]
type input "82"
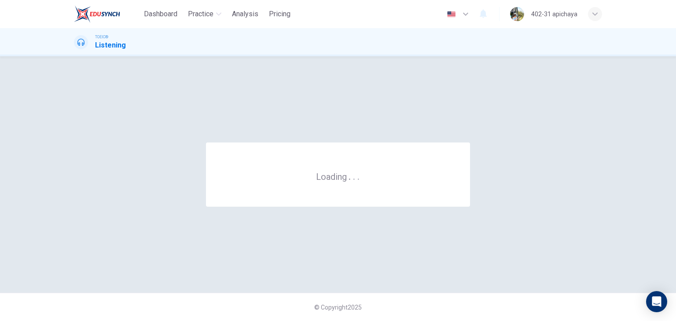
scroll to position [0, 0]
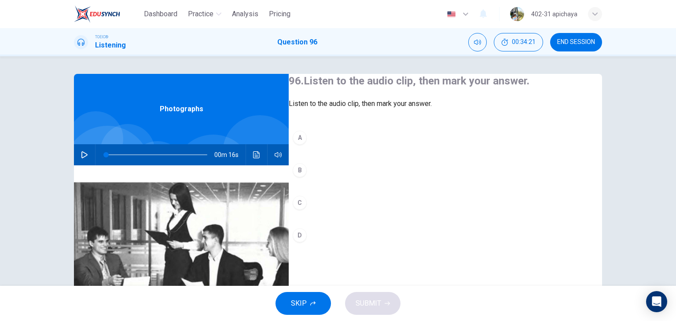
click at [78, 160] on button "button" at bounding box center [84, 154] width 14 height 21
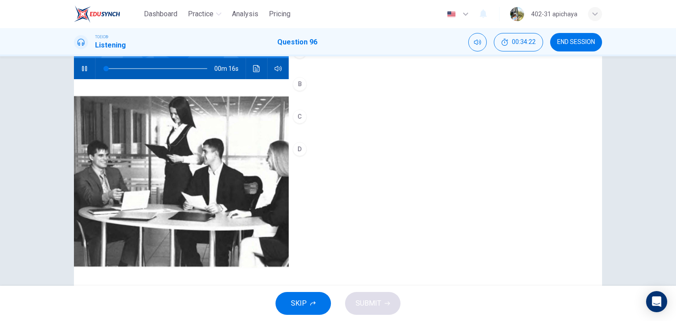
scroll to position [88, 0]
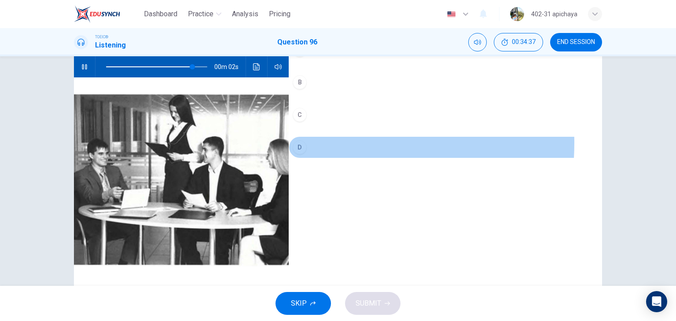
click at [307, 154] on div "D" at bounding box center [300, 147] width 14 height 14
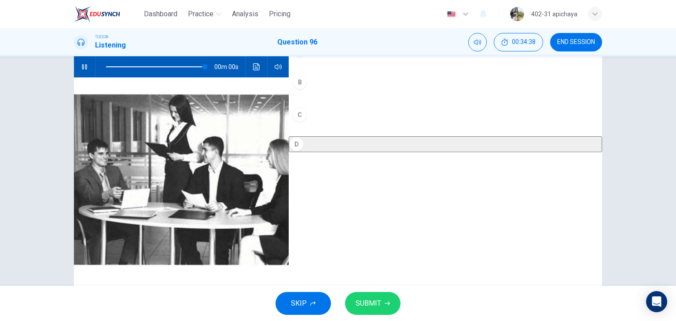
type input "0"
click at [307, 89] on div "B" at bounding box center [300, 82] width 14 height 14
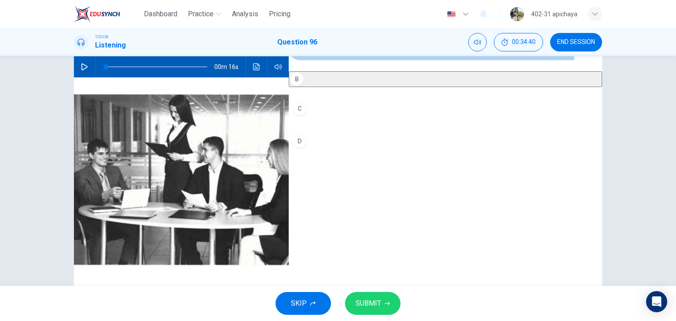
click at [307, 57] on div "A" at bounding box center [300, 50] width 14 height 14
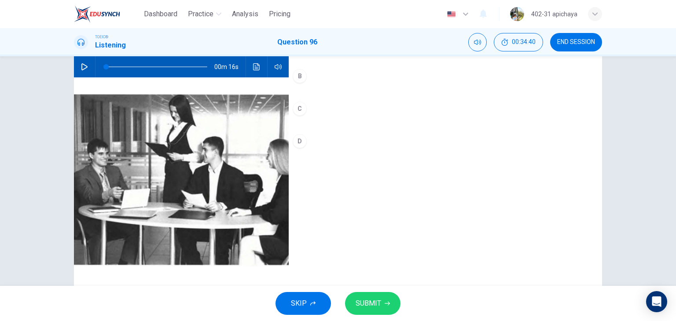
click at [307, 83] on div "B" at bounding box center [300, 76] width 14 height 14
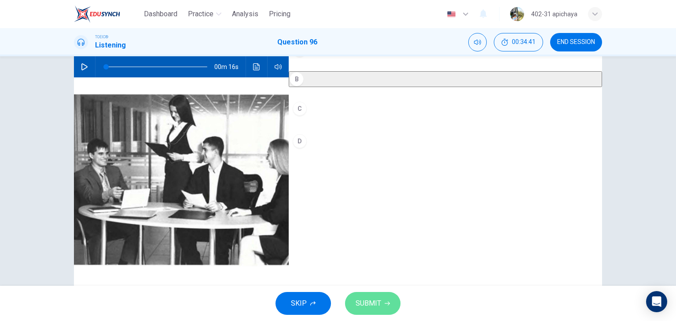
click at [366, 308] on span "SUBMIT" at bounding box center [369, 303] width 26 height 12
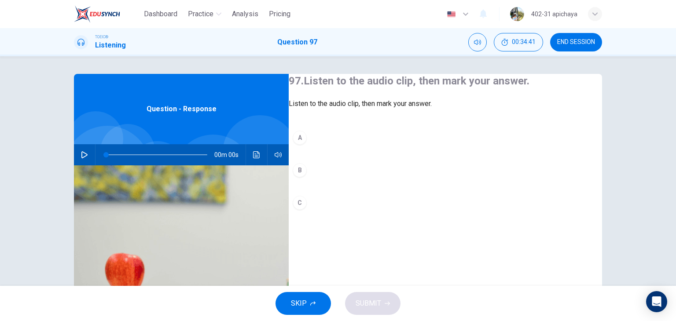
click at [77, 155] on button "button" at bounding box center [84, 154] width 14 height 21
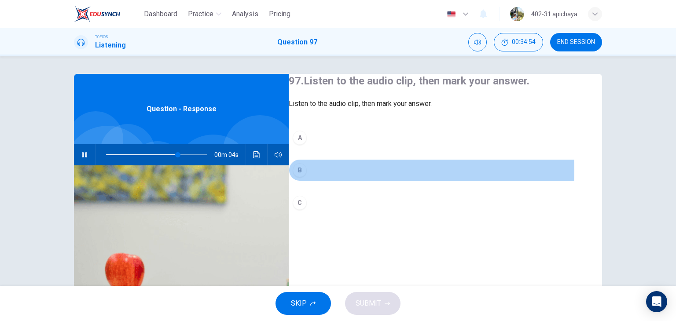
click at [334, 181] on button "B" at bounding box center [445, 170] width 313 height 22
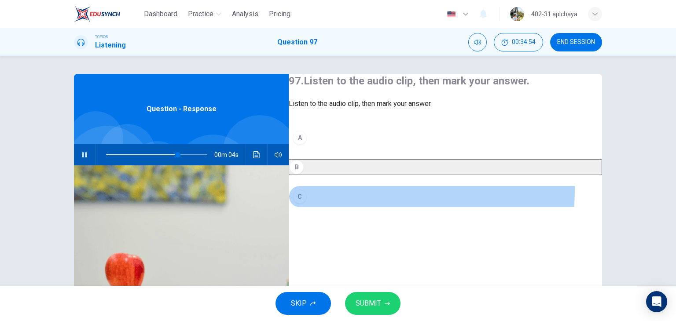
click at [327, 208] on button "C" at bounding box center [445, 197] width 313 height 22
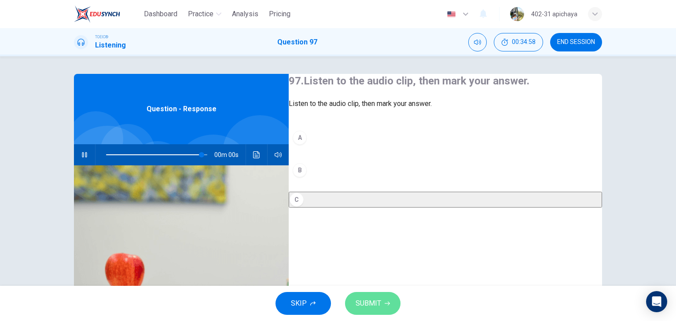
click at [377, 297] on span "SUBMIT" at bounding box center [369, 303] width 26 height 12
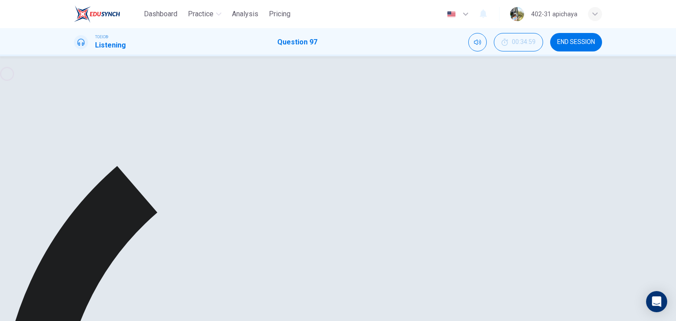
type input "0"
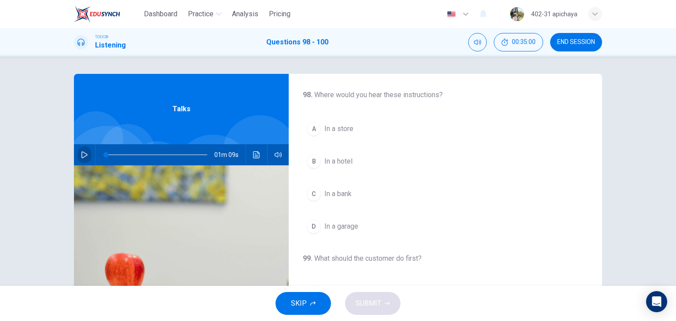
click at [86, 156] on button "button" at bounding box center [84, 154] width 14 height 21
click at [355, 129] on button "A In a store" at bounding box center [445, 129] width 285 height 22
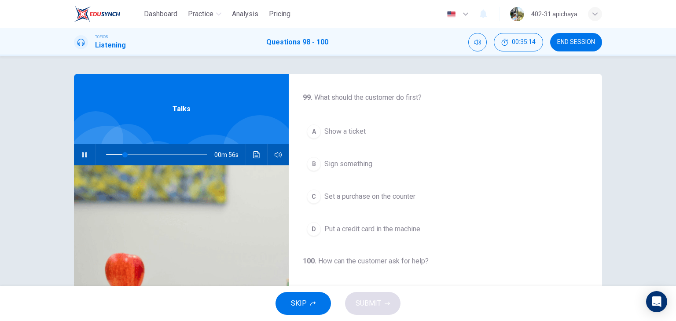
scroll to position [176, 0]
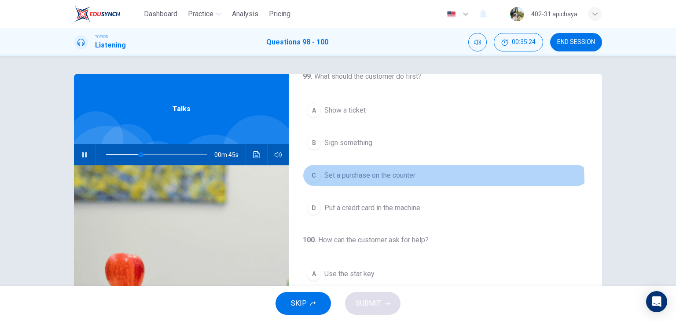
click at [400, 187] on button "C Set a purchase on the counter" at bounding box center [445, 176] width 285 height 22
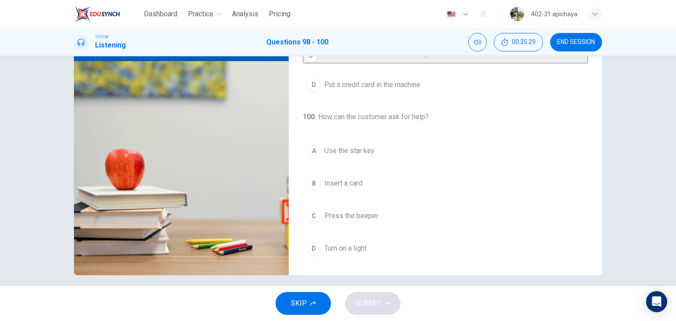
scroll to position [111, 0]
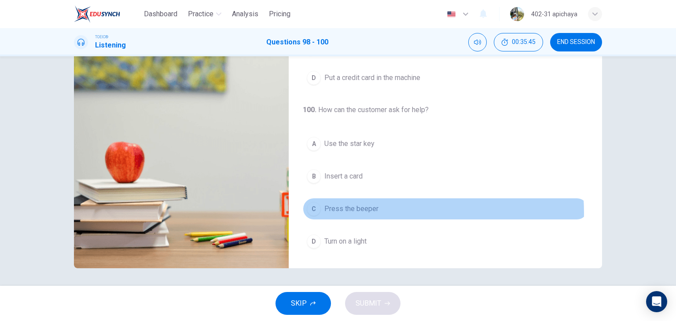
click at [374, 213] on span "Press the beeper" at bounding box center [351, 209] width 54 height 11
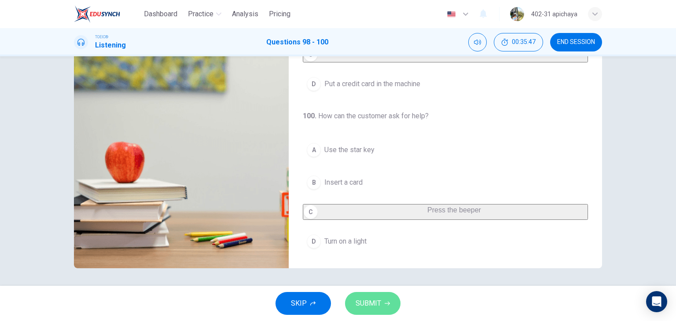
click at [381, 300] on button "SUBMIT" at bounding box center [372, 303] width 55 height 23
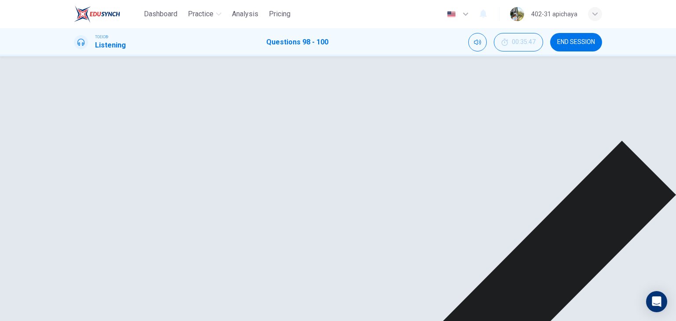
scroll to position [199, 0]
type input "92"
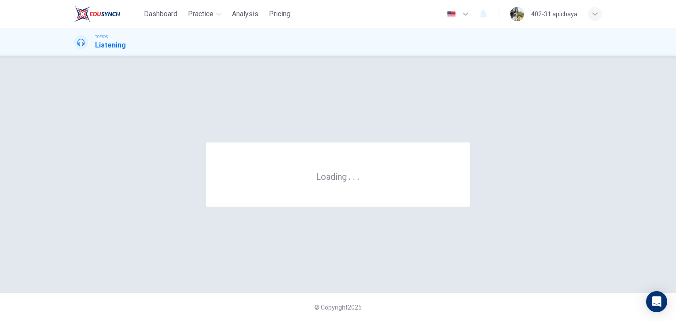
scroll to position [0, 0]
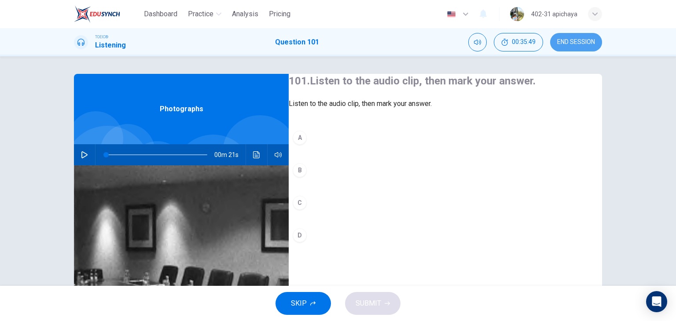
click at [580, 37] on button "END SESSION" at bounding box center [576, 42] width 52 height 18
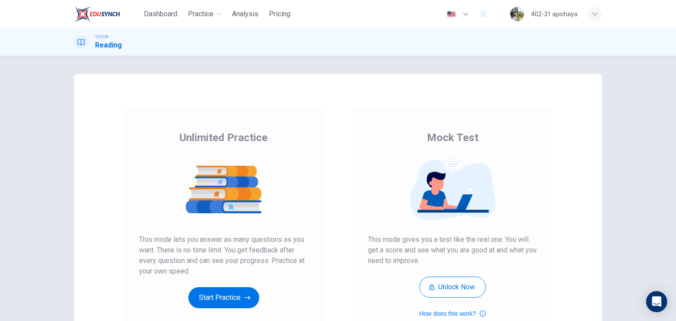
scroll to position [44, 0]
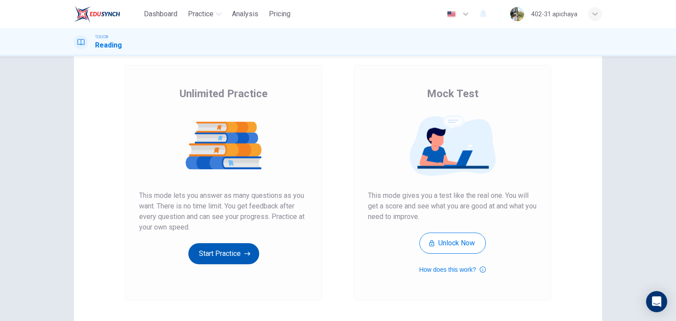
click at [234, 249] on button "Start Practice" at bounding box center [223, 253] width 71 height 21
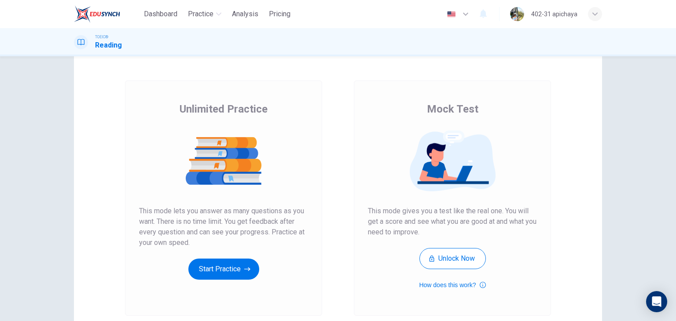
scroll to position [44, 0]
